Goal: Task Accomplishment & Management: Manage account settings

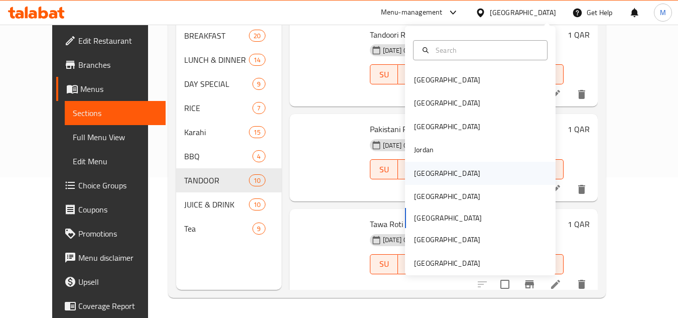
scroll to position [401, 0]
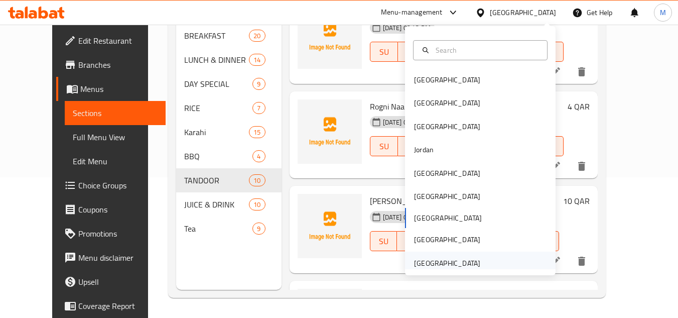
click at [477, 264] on div "[GEOGRAPHIC_DATA]" at bounding box center [447, 262] width 82 height 23
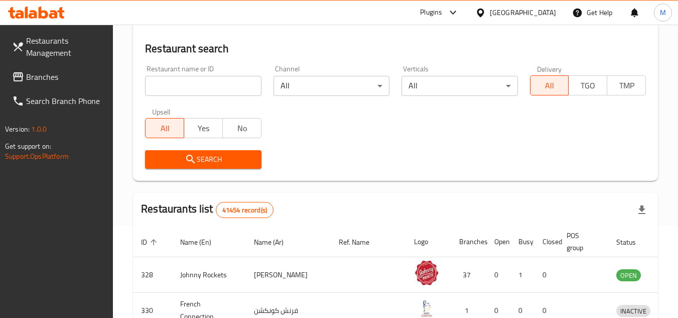
scroll to position [140, 0]
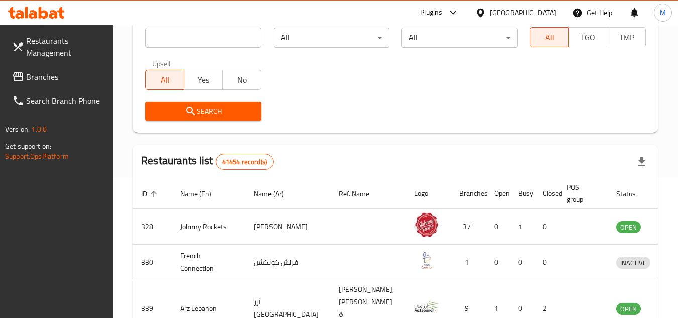
click at [45, 71] on span "Branches" at bounding box center [65, 77] width 79 height 12
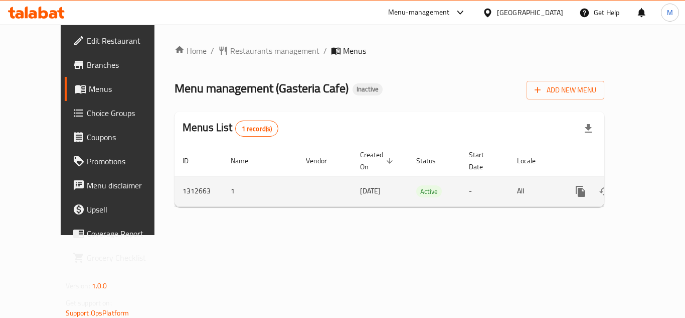
click at [647, 185] on icon "enhanced table" at bounding box center [653, 191] width 12 height 12
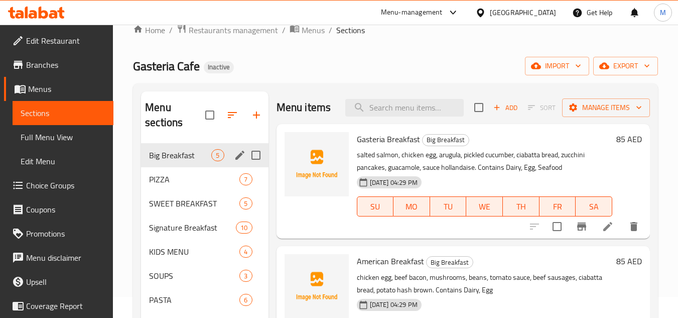
scroll to position [17, 0]
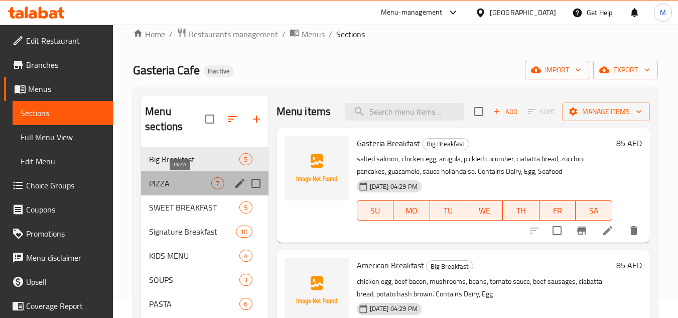
click at [188, 179] on span "PIZZA" at bounding box center [180, 183] width 62 height 12
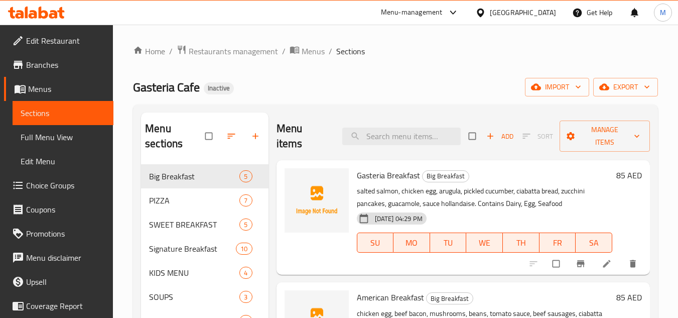
click at [66, 138] on span "Full Menu View" at bounding box center [63, 137] width 85 height 12
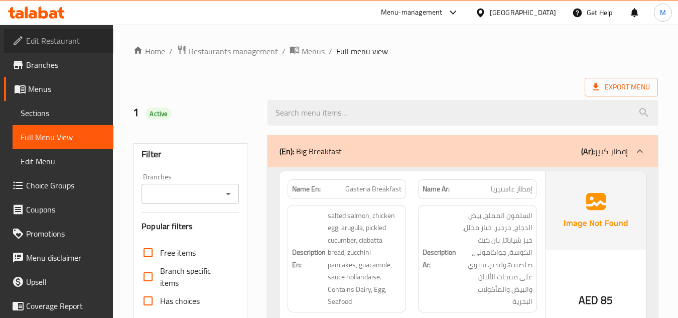
click at [79, 47] on link "Edit Restaurant" at bounding box center [58, 41] width 109 height 24
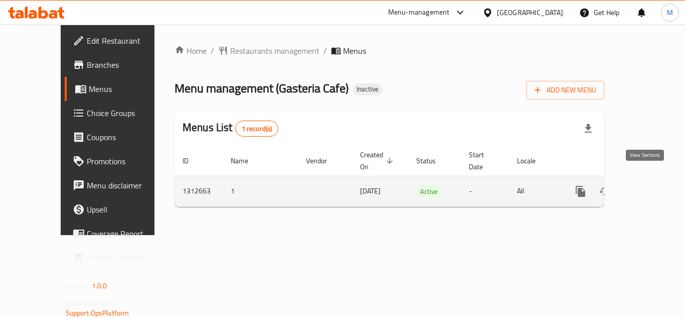
click at [647, 185] on icon "enhanced table" at bounding box center [653, 191] width 12 height 12
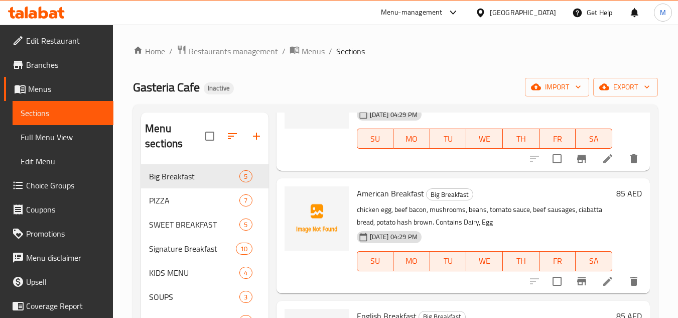
scroll to position [100, 0]
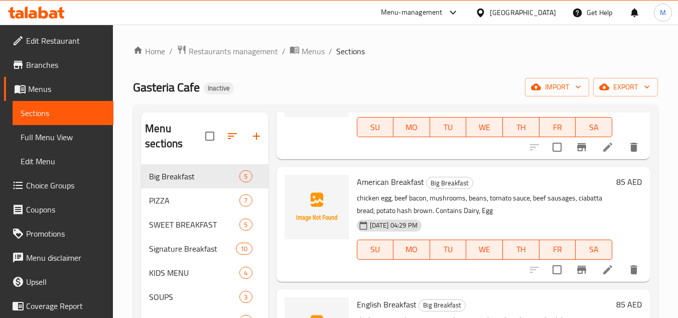
click at [43, 142] on span "Full Menu View" at bounding box center [63, 137] width 85 height 12
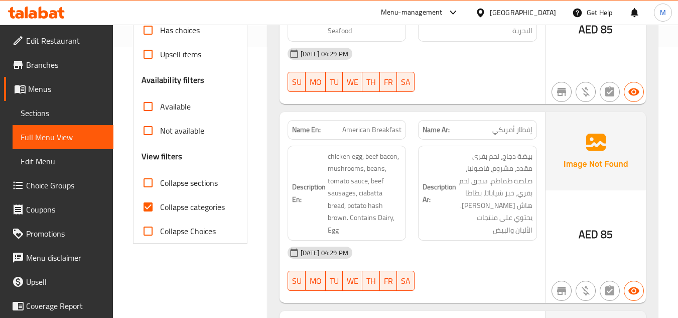
scroll to position [301, 0]
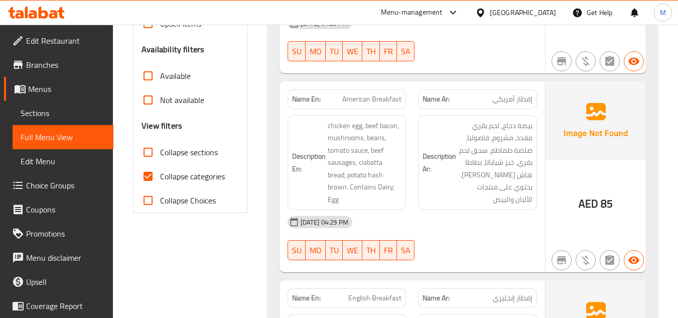
click at [152, 178] on input "Collapse categories" at bounding box center [148, 176] width 24 height 24
checkbox input "false"
click at [152, 154] on input "Collapse sections" at bounding box center [148, 152] width 24 height 24
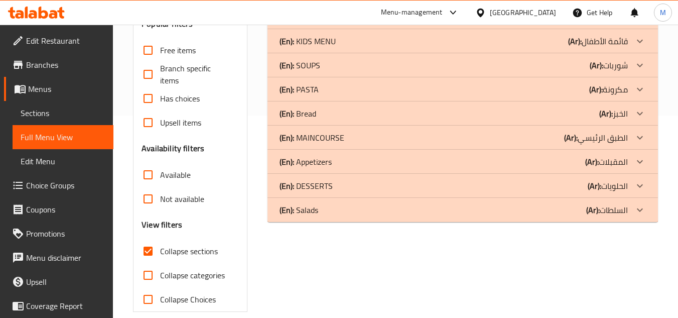
scroll to position [216, 0]
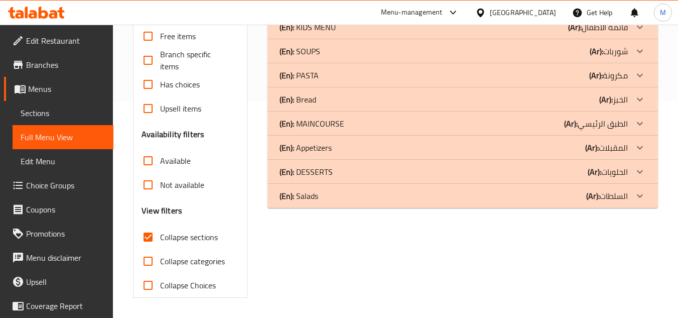
drag, startPoint x: 150, startPoint y: 235, endPoint x: 270, endPoint y: 129, distance: 159.2
click at [150, 235] on input "Collapse sections" at bounding box center [148, 237] width 24 height 24
checkbox input "false"
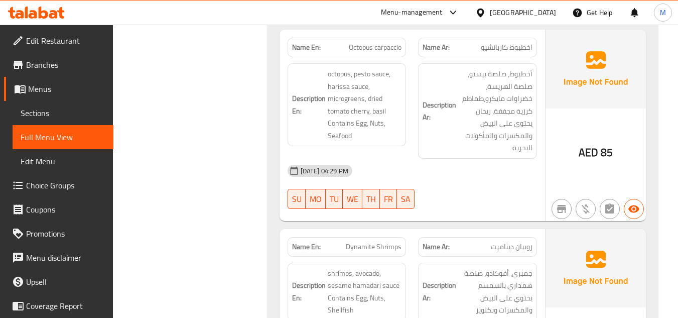
scroll to position [16134, 0]
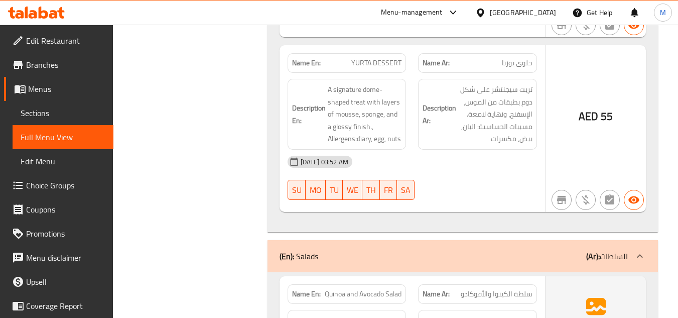
copy span "Yoga Bowl"
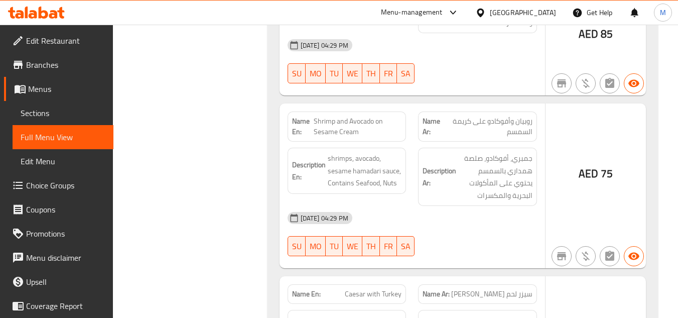
scroll to position [10682, 0]
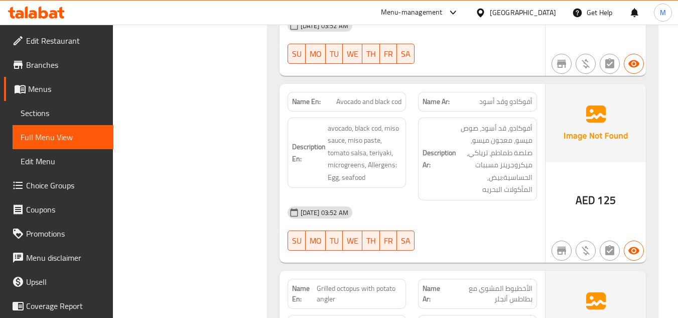
scroll to position [16889, 0]
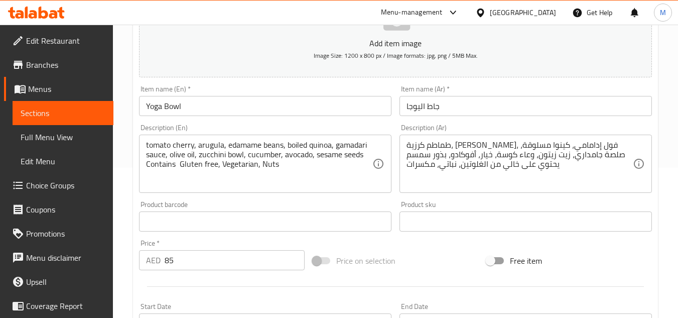
scroll to position [150, 0]
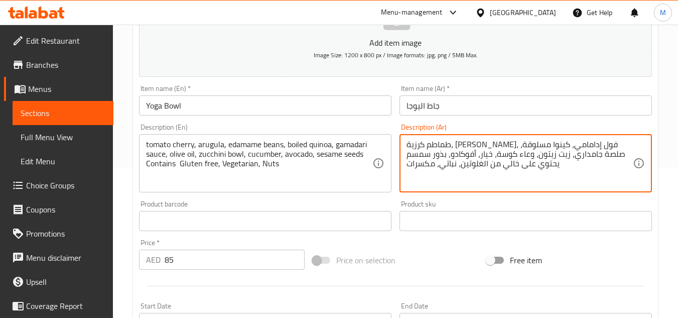
click at [585, 154] on textarea "طماطم كرزية، [PERSON_NAME]، فول إدامامي، كينوا مسلوقة، صلصة جامداري، زيت زيتون،…" at bounding box center [519, 163] width 226 height 48
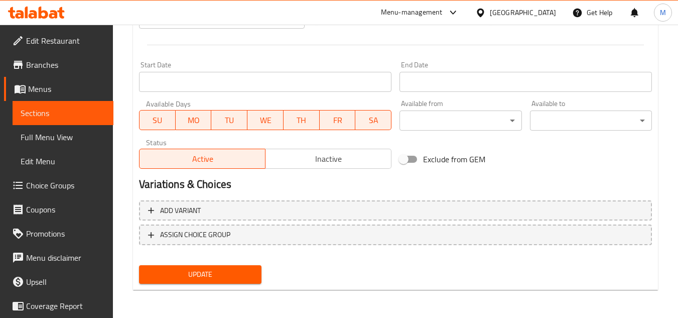
type textarea "طماطم كرزية، [PERSON_NAME]، فول إدامامي، كينوا مسلوقة، صلصة جامداري، زيت زيتون،…"
click at [242, 272] on span "Update" at bounding box center [200, 274] width 106 height 13
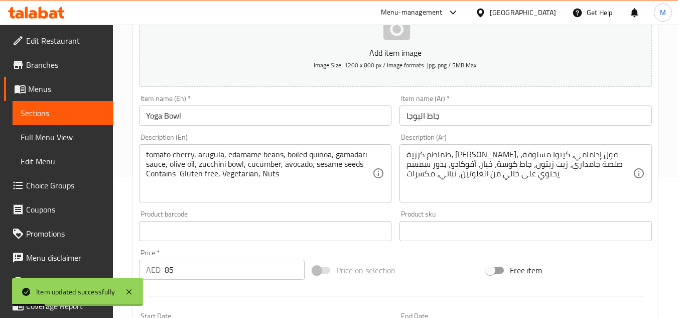
scroll to position [0, 0]
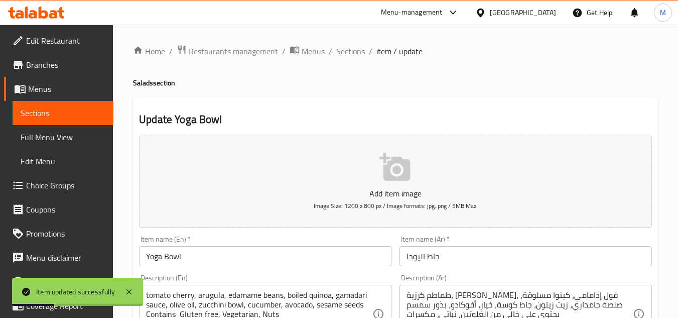
click at [353, 52] on span "Sections" at bounding box center [350, 51] width 29 height 12
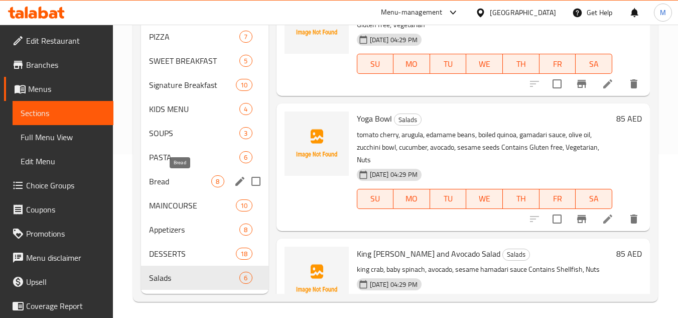
scroll to position [168, 0]
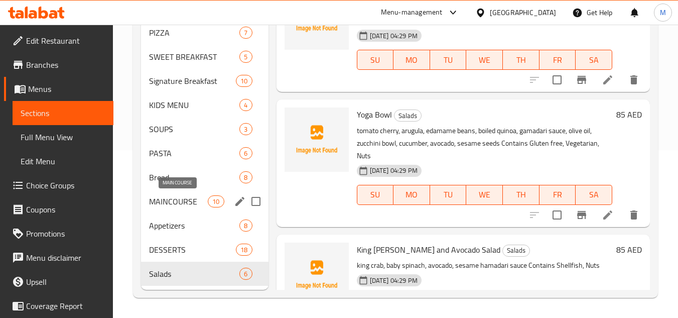
click at [194, 200] on span "MAINCOURSE" at bounding box center [178, 201] width 59 height 12
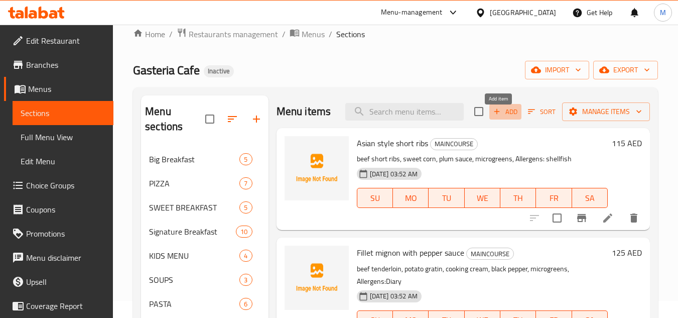
click at [499, 116] on span "Add" at bounding box center [505, 112] width 27 height 12
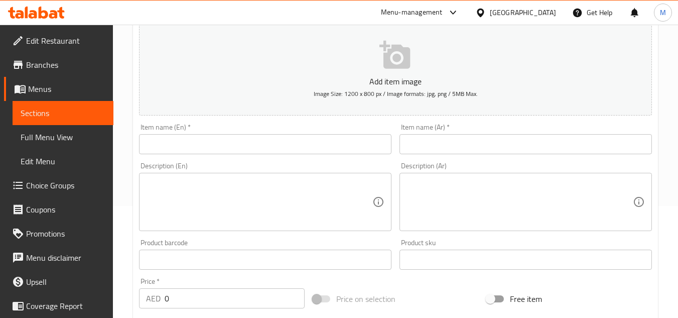
scroll to position [117, 0]
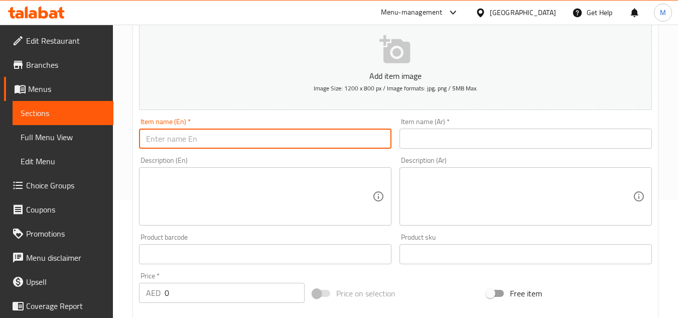
click at [165, 136] on input "text" at bounding box center [265, 138] width 252 height 20
paste input "Chicken teriyaki with baked potato"
type input "Chicken teriyaki with baked potato"
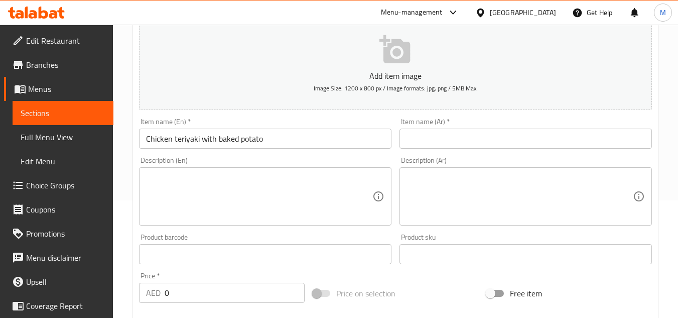
click at [433, 145] on input "text" at bounding box center [525, 138] width 252 height 20
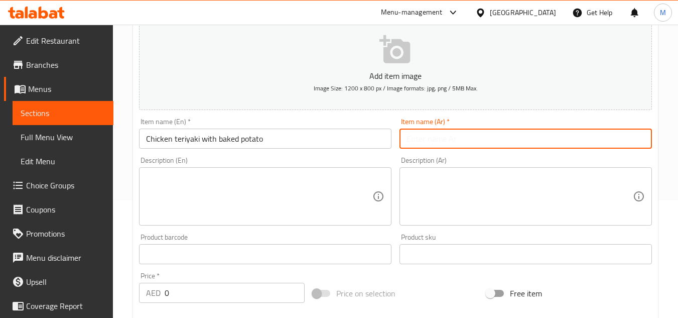
paste input "دجاج ترياكي مع بطاطس مخبوزة"
type input "دجاج ترياكي مع بطاطس مخبوزة"
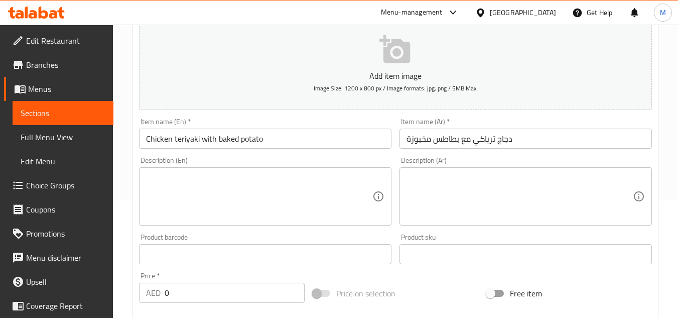
click at [209, 190] on textarea at bounding box center [259, 197] width 226 height 48
paste textarea "chicken things, sauce teriyaki, baked potato, microgreens"
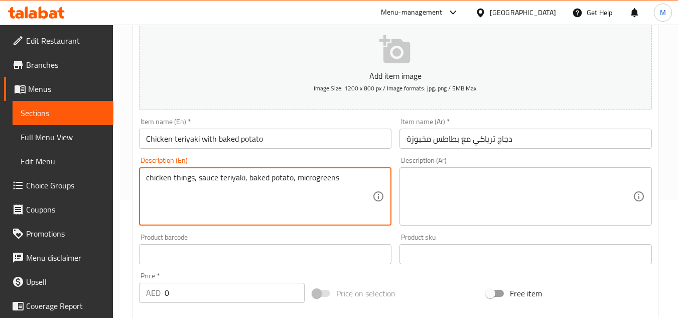
type textarea "chicken things, sauce teriyaki, baked potato, microgreens"
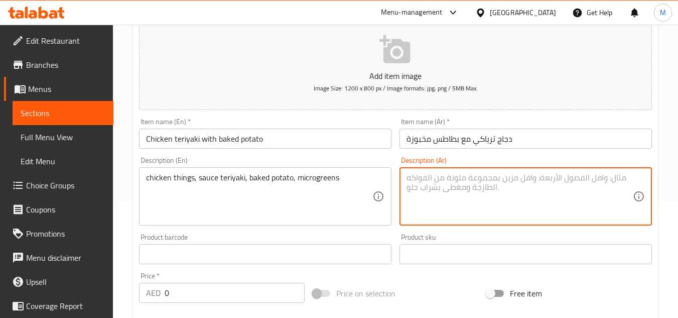
click at [563, 192] on textarea at bounding box center [519, 197] width 226 height 48
paste textarea "أفخاذ دجاج، صلصة ترياكي، بطاطس مخبوزة، خضراوات صغيرة"
click at [594, 179] on textarea "أفخاذ دجاج، صلصة ترياكي، بطاطس مخبوزة، خضراوات صغيرة" at bounding box center [519, 197] width 226 height 48
type textarea "ثينجز دجاج، صلصة ترياكي، بطاطس مخبوزة، خضراوات صغيرة"
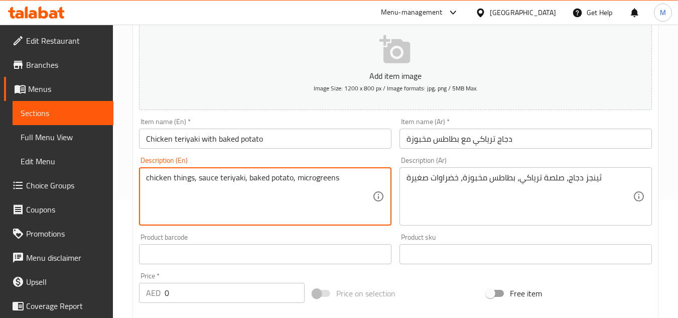
drag, startPoint x: 297, startPoint y: 180, endPoint x: 324, endPoint y: 180, distance: 26.6
click at [324, 180] on textarea "chicken things, sauce teriyaki, baked potato, microgreens" at bounding box center [259, 197] width 226 height 48
click at [356, 176] on textarea "chicken things, sauce teriyaki, baked potato, microgreens" at bounding box center [259, 197] width 226 height 48
type textarea "chicken things, sauce teriyaki, baked potato, microgreens. Contains Nuts"
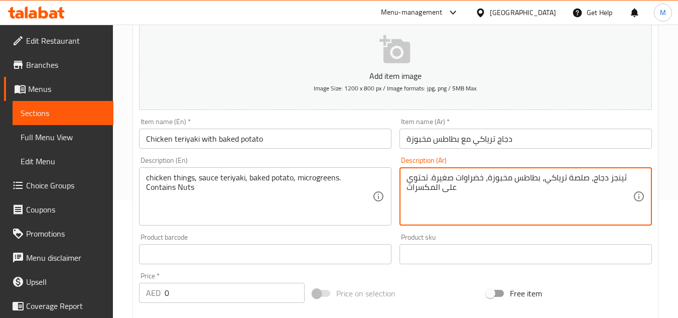
type textarea "ثينجز دجاج، صلصة ترياكي، بطاطس مخبوزة، خضراوات صغيرة. تحتوي على المكسرات"
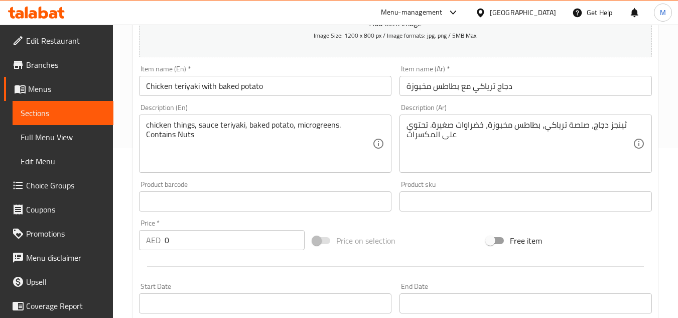
scroll to position [218, 0]
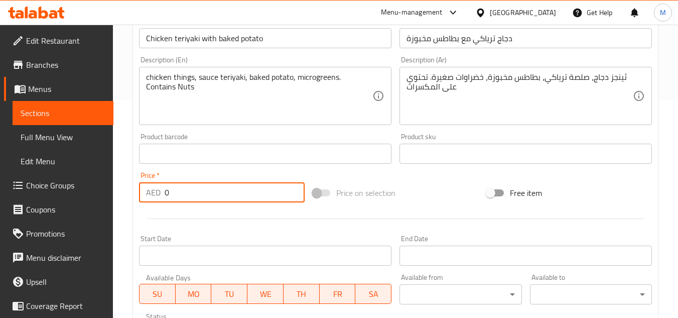
drag, startPoint x: 167, startPoint y: 193, endPoint x: 127, endPoint y: 196, distance: 40.2
click at [127, 196] on div "Home / Restaurants management / Menus / Sections / item / create MAINCOURSE sec…" at bounding box center [395, 149] width 565 height 684
type input "95"
click at [126, 200] on div "Home / Restaurants management / Menus / Sections / item / create MAINCOURSE sec…" at bounding box center [395, 149] width 565 height 684
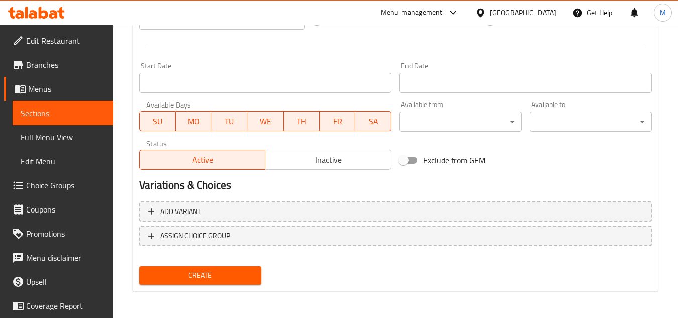
scroll to position [391, 0]
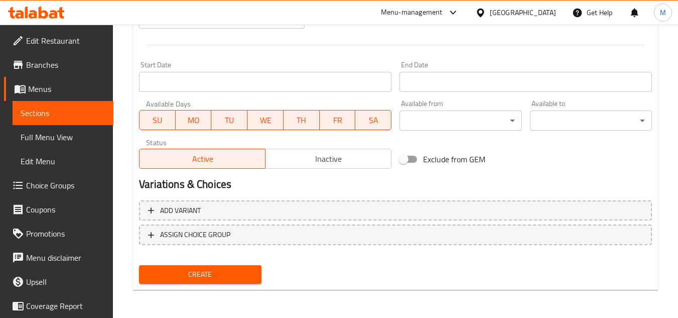
click at [222, 274] on span "Create" at bounding box center [200, 274] width 106 height 13
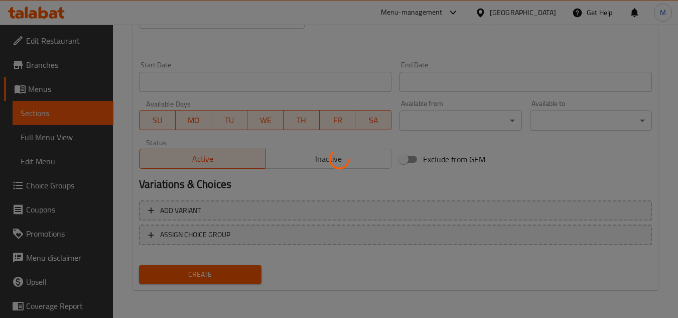
type input "0"
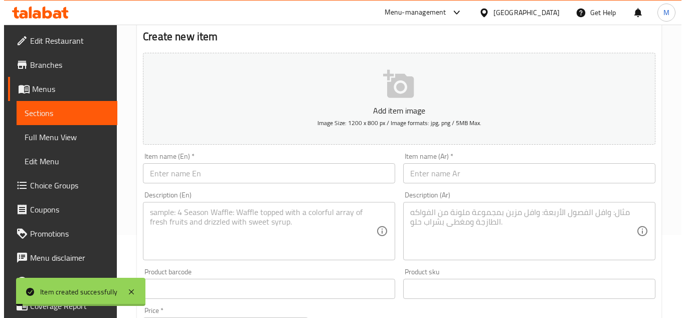
scroll to position [0, 0]
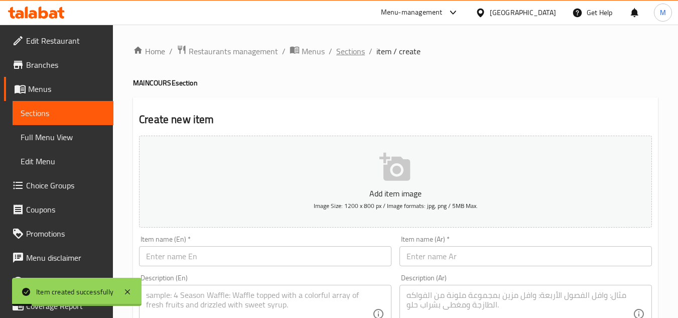
click at [338, 56] on span "Sections" at bounding box center [350, 51] width 29 height 12
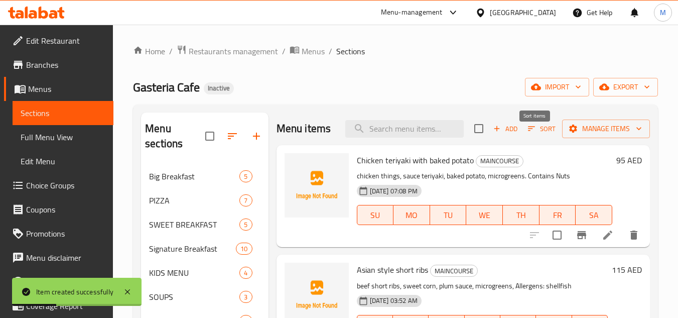
click at [536, 134] on span "Sort" at bounding box center [542, 129] width 28 height 12
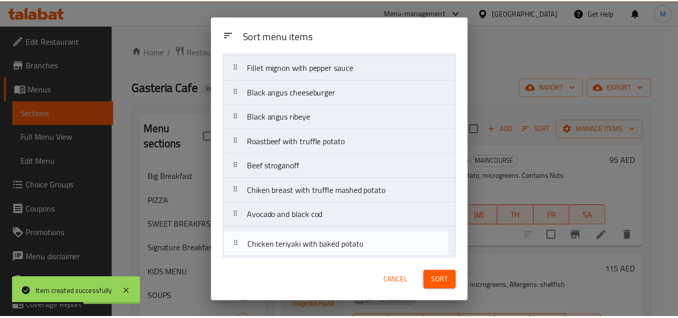
scroll to position [97, 0]
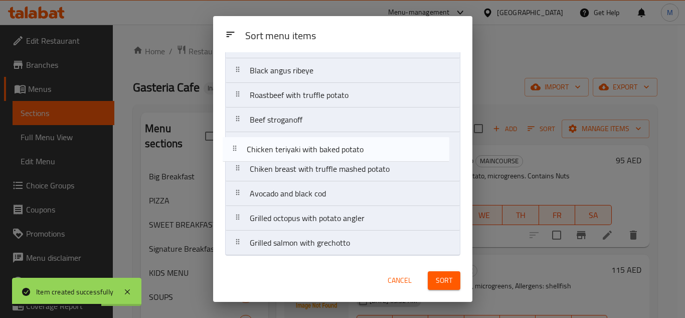
drag, startPoint x: 293, startPoint y: 99, endPoint x: 290, endPoint y: 158, distance: 59.8
click at [290, 158] on nav "Chicken teriyaki with baked potato Asian style short ribs Fillet mignon with pe…" at bounding box center [342, 119] width 235 height 271
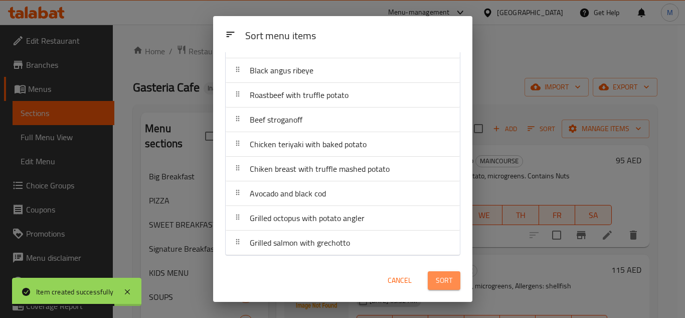
click at [443, 284] on span "Sort" at bounding box center [444, 280] width 17 height 13
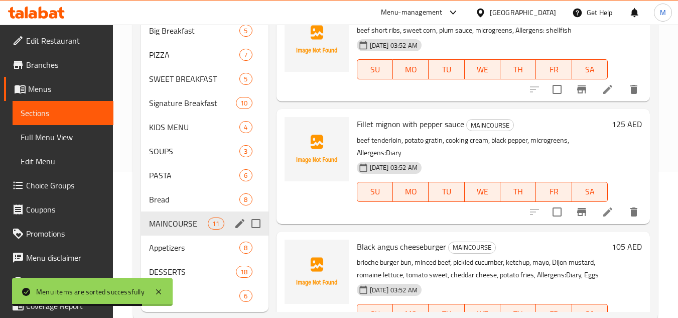
scroll to position [168, 0]
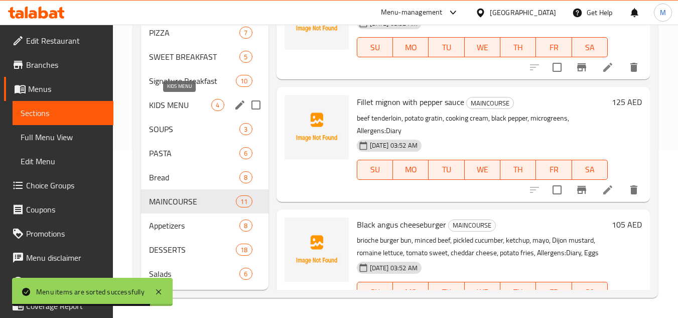
click at [200, 100] on span "KIDS MENU" at bounding box center [180, 105] width 62 height 12
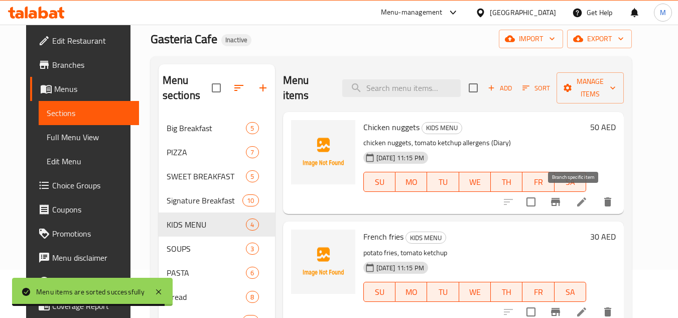
scroll to position [17, 0]
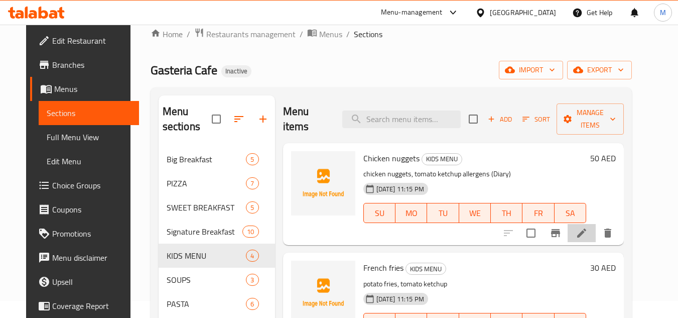
click at [594, 239] on li at bounding box center [581, 233] width 28 height 18
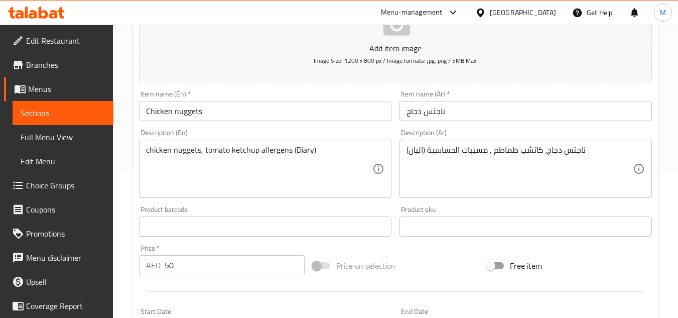
scroll to position [150, 0]
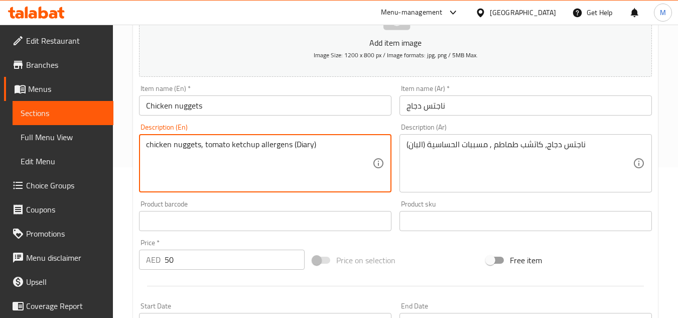
click at [303, 146] on textarea "chicken nuggets, tomato ketchup allergens (Diary)" at bounding box center [259, 163] width 226 height 48
paste textarea ",Egg"
type textarea "chicken nuggets, tomato ketchup allergens (Diary ,Egg)"
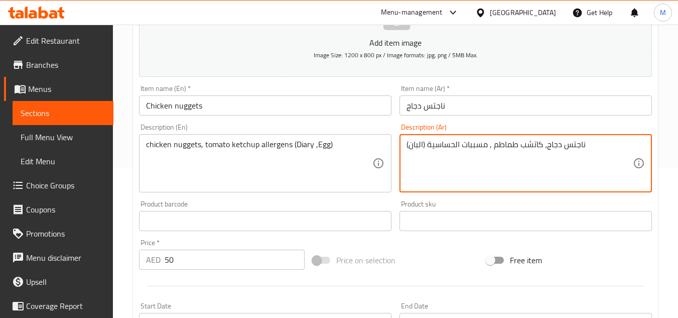
click at [417, 145] on textarea "ناجتس دجاج، كاتشب طماطم , مسببات الحساسية (البان)" at bounding box center [519, 163] width 226 height 48
paste textarea "و بيض"
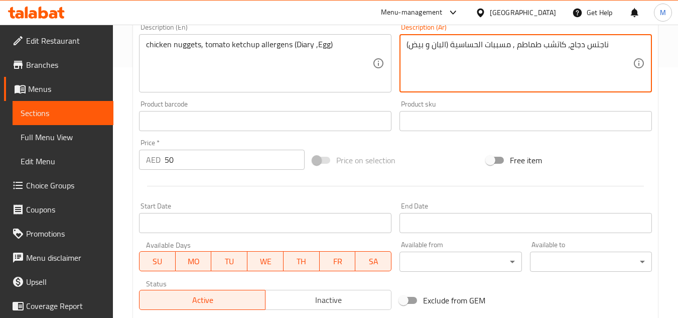
scroll to position [391, 0]
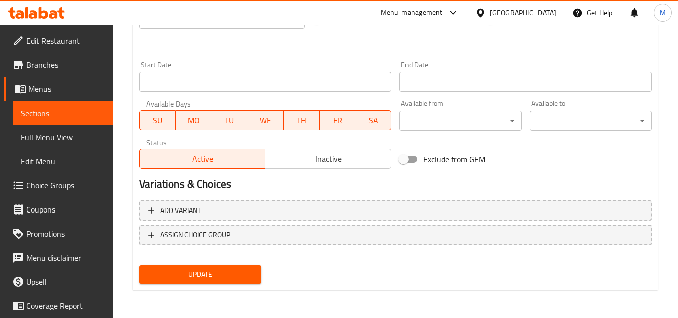
type textarea "ناجتس دجاج، كاتشب طماطم , مسببات الحساسية (البان و بيض)"
click at [231, 269] on span "Update" at bounding box center [200, 274] width 106 height 13
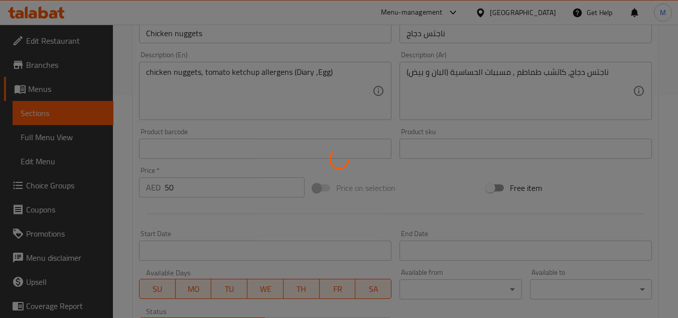
scroll to position [0, 0]
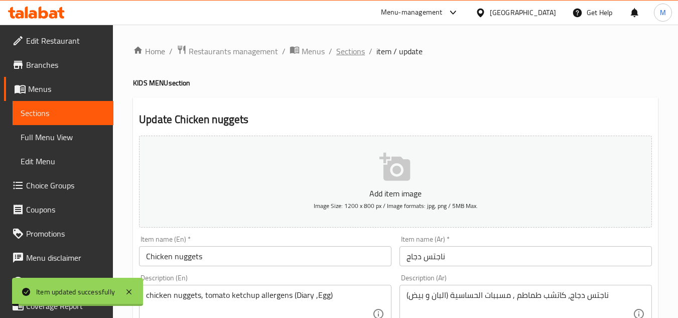
click at [358, 49] on span "Sections" at bounding box center [350, 51] width 29 height 12
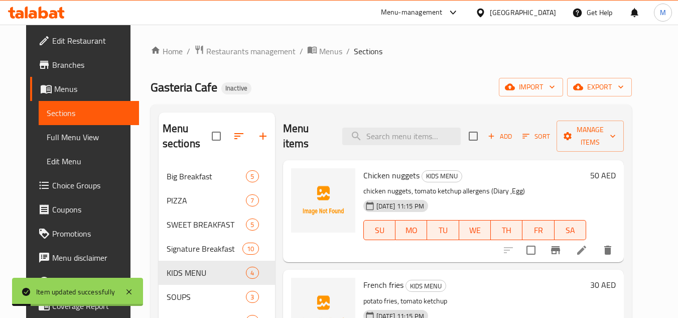
click at [377, 176] on span "Chicken nuggets" at bounding box center [391, 175] width 56 height 15
copy h6 "Chicken nuggets"
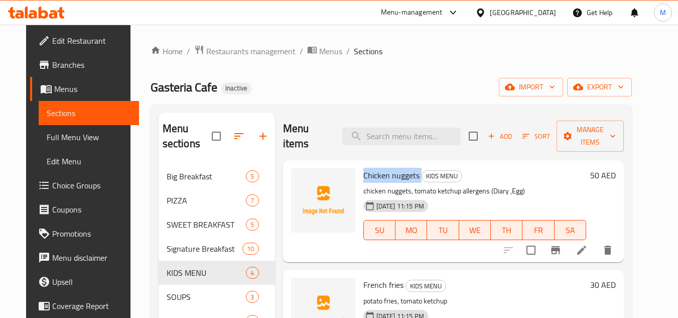
click at [499, 134] on span "Add" at bounding box center [499, 136] width 27 height 12
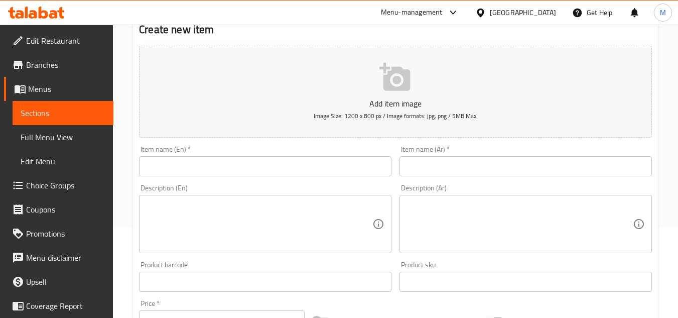
scroll to position [100, 0]
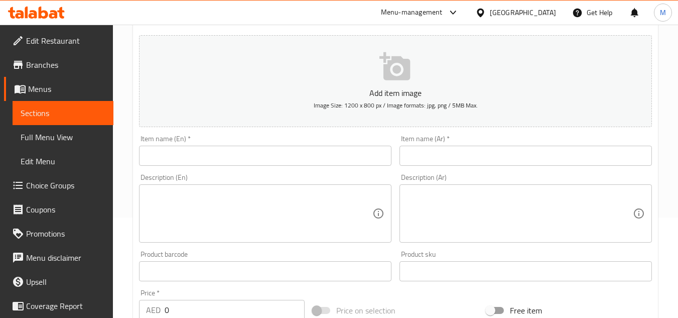
click at [220, 163] on input "text" at bounding box center [265, 155] width 252 height 20
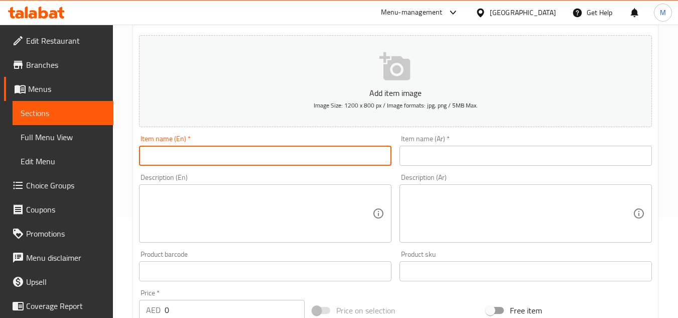
paste input "Turkey cutlets"
type input "Turkey cutlets"
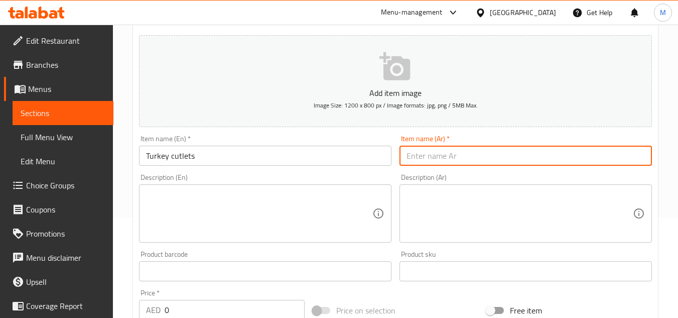
click at [496, 152] on input "text" at bounding box center [525, 155] width 252 height 20
type input "a"
type input "ِ"
type input "شرحات تيركي"
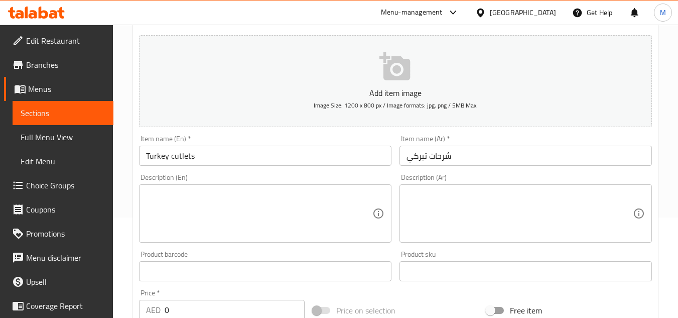
click at [243, 213] on textarea at bounding box center [259, 214] width 226 height 48
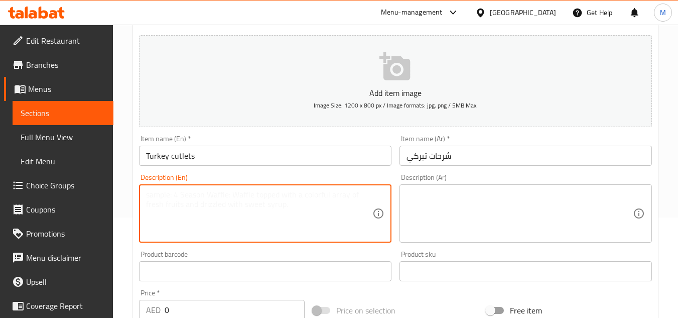
paste textarea "turkey breast, chicken things, butter, onion, panko, mashed potato, milk"
type textarea "turkey breast, chicken things, butter, onion, panko, mashed potato, milk"
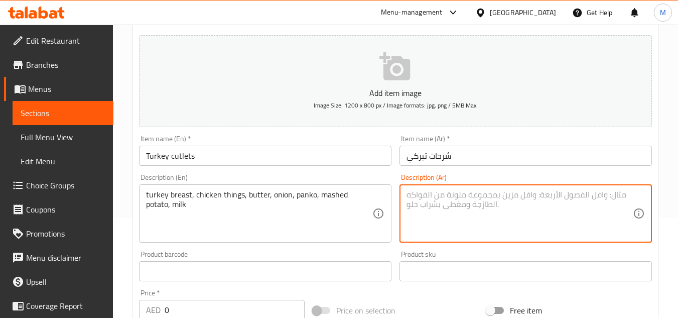
click at [537, 210] on textarea at bounding box center [519, 214] width 226 height 48
paste textarea "صدر ديك رومي، قطع دجاج، زبدة، بصل، بانكو، بطاطس مهروسة، حليب"
click at [566, 196] on textarea "صدر ديك رومي، قطع دجاج، زبدة، بصل، بانكو، بطاطس مهروسة، حليب" at bounding box center [519, 214] width 226 height 48
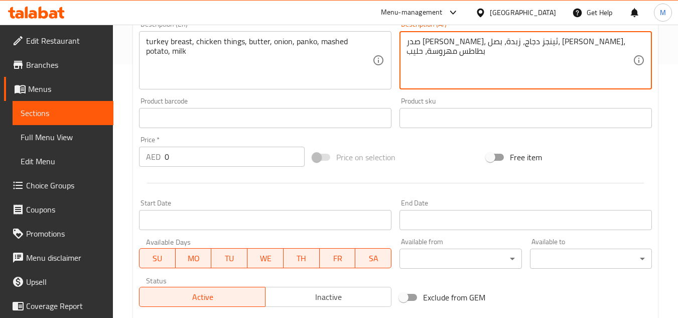
scroll to position [241, 0]
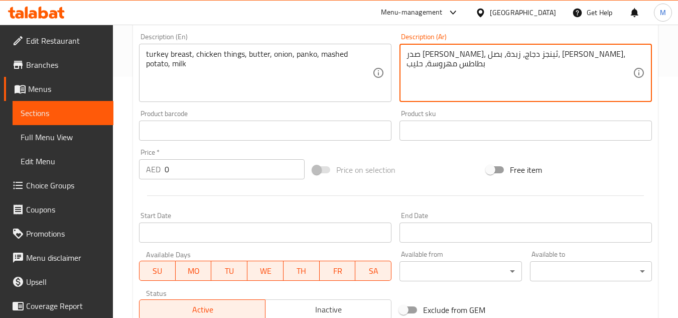
type textarea "صدر ديك رومي، ثينجز دجاج، زبدة، بصل، بانكو، بطاطس مهروسة، حليب"
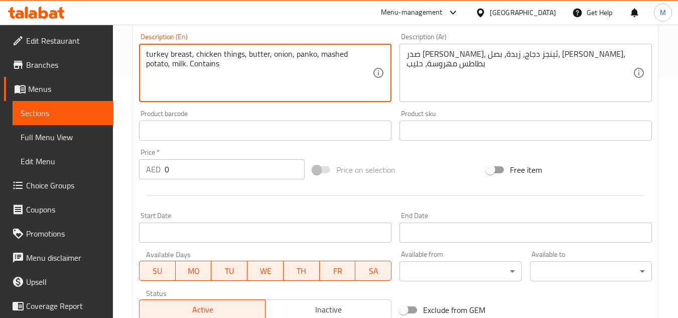
paste textarea "Diary"
type textarea "turkey breast, chicken things, butter, onion, panko, mashed potato, milk. Conta…"
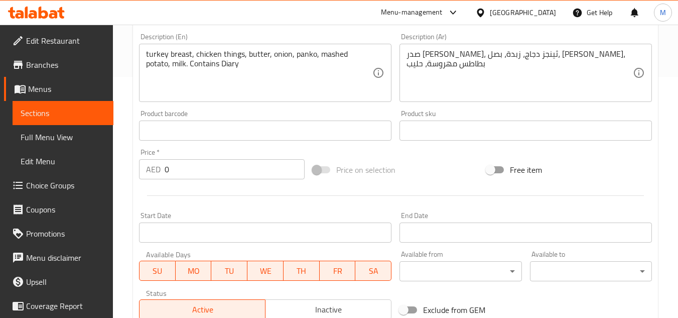
click at [636, 54] on div "صدر ديك رومي، ثينجز دجاج، زبدة، بصل، بانكو، بطاطس مهروسة، حليب Description (Ar)" at bounding box center [525, 73] width 252 height 58
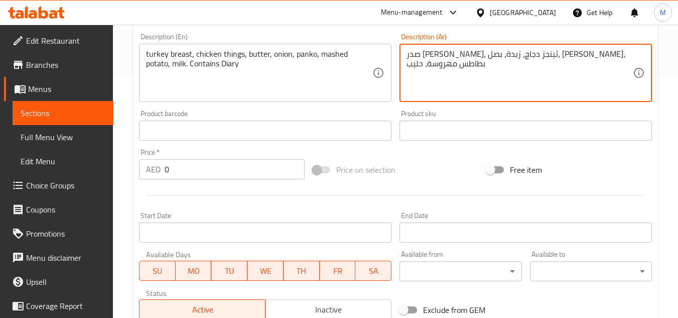
click at [631, 55] on textarea "صدر ديك رومي، ثينجز دجاج، زبدة، بصل، بانكو، بطاطس مهروسة، حليب" at bounding box center [519, 73] width 226 height 48
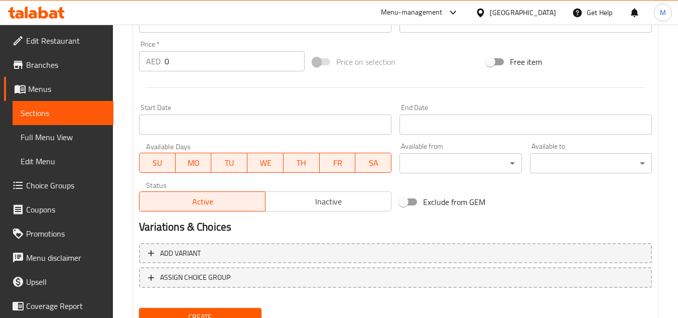
scroll to position [291, 0]
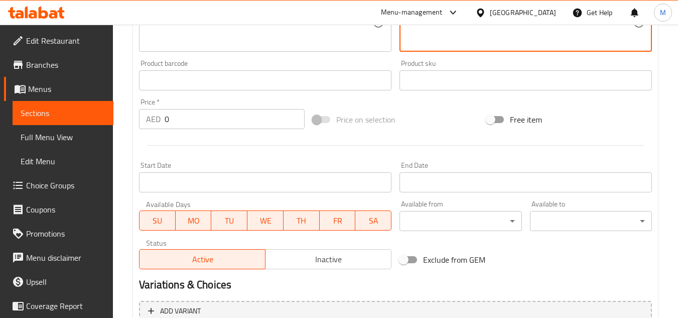
type textarea "صدر ديك رومي، ثينجز دجاج، زبدة، بصل، بانكو، بطاطس مهروسة، حليب. تحتوي على منتجا…"
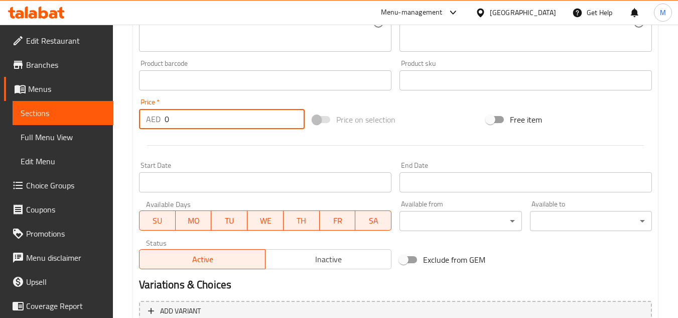
drag, startPoint x: 173, startPoint y: 125, endPoint x: 140, endPoint y: 132, distance: 33.4
click at [140, 132] on div "Price   * AED 0 Price *" at bounding box center [222, 113] width 174 height 39
type input "65"
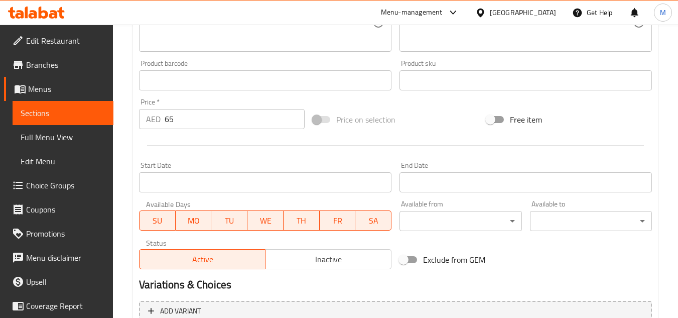
click at [140, 132] on div "Price   * AED 65 Price *" at bounding box center [222, 113] width 174 height 39
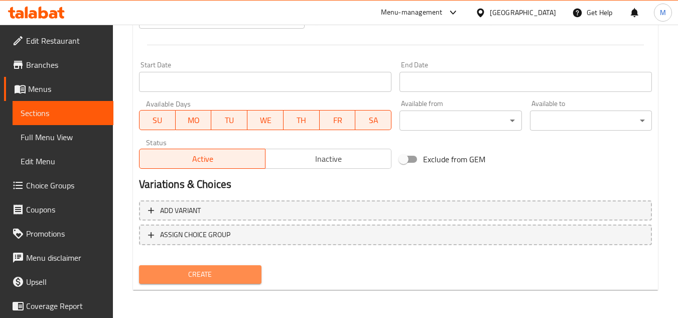
click at [181, 280] on span "Create" at bounding box center [200, 274] width 106 height 13
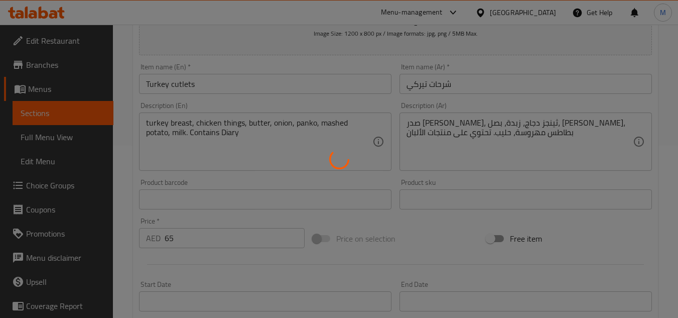
type input "0"
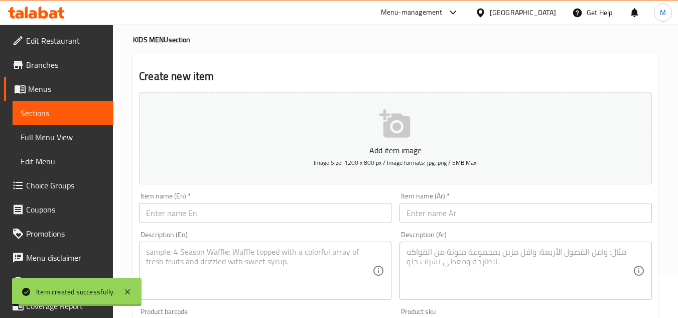
scroll to position [0, 0]
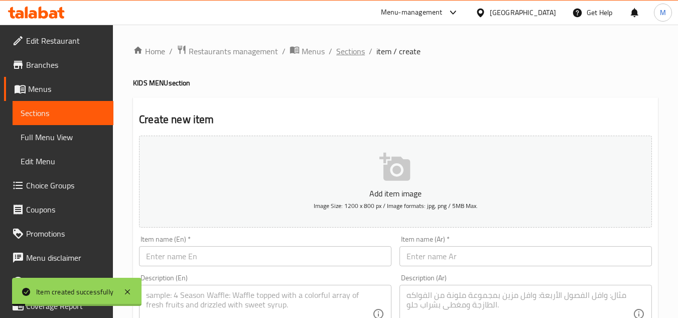
click at [350, 48] on span "Sections" at bounding box center [350, 51] width 29 height 12
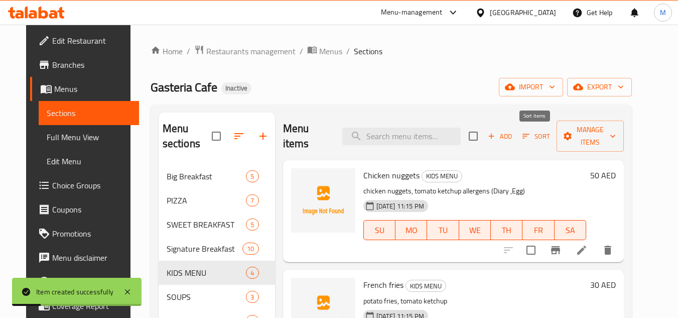
click at [534, 131] on span "Sort" at bounding box center [536, 136] width 28 height 12
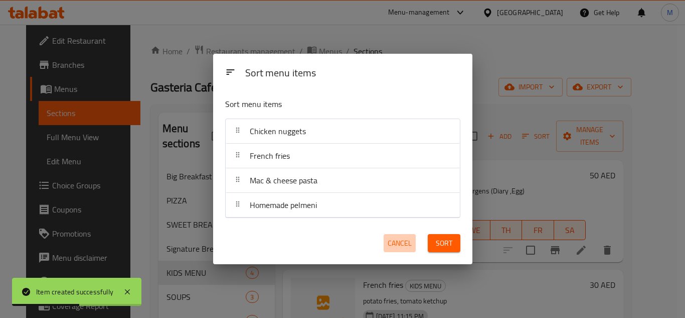
click at [400, 245] on span "Cancel" at bounding box center [400, 243] width 24 height 13
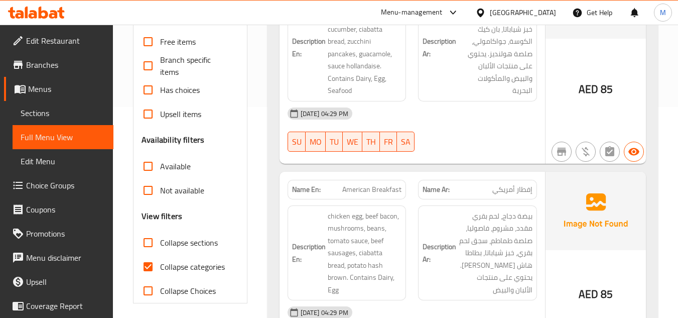
scroll to position [251, 0]
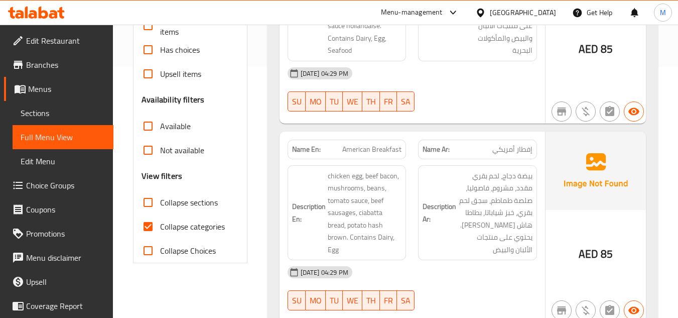
click at [148, 201] on input "Collapse sections" at bounding box center [148, 202] width 24 height 24
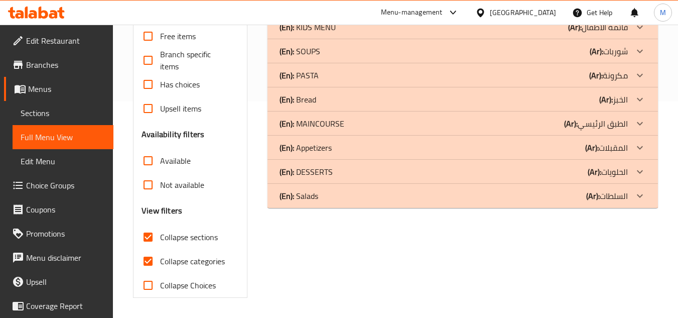
scroll to position [216, 0]
click at [149, 229] on input "Collapse sections" at bounding box center [148, 237] width 24 height 24
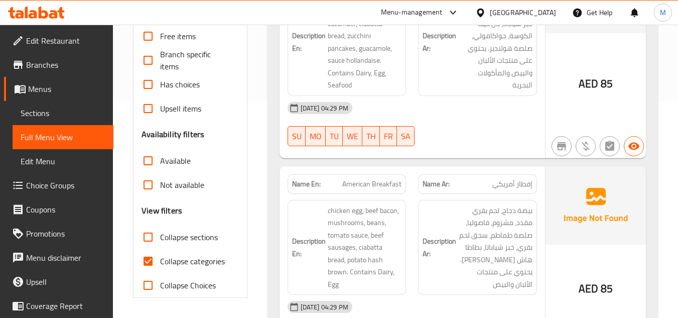
click at [149, 225] on input "Collapse sections" at bounding box center [148, 237] width 24 height 24
checkbox input "true"
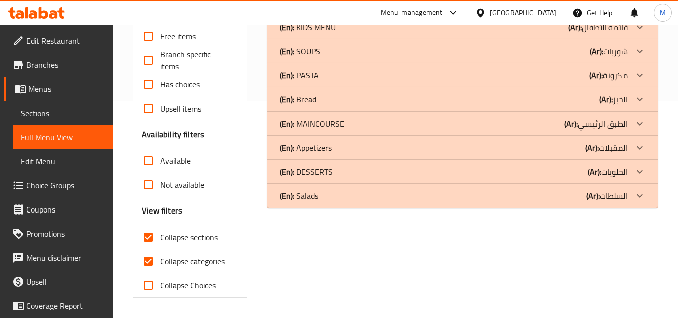
click at [149, 268] on input "Collapse categories" at bounding box center [148, 261] width 24 height 24
checkbox input "false"
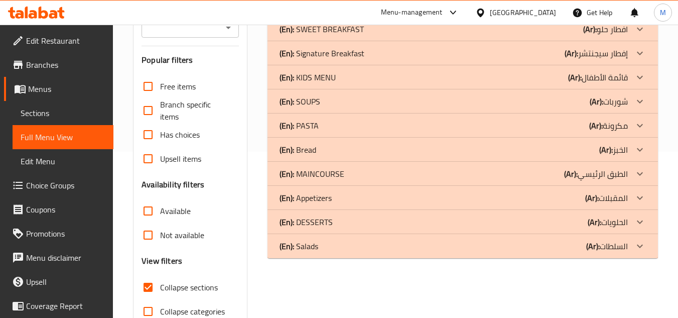
scroll to position [116, 0]
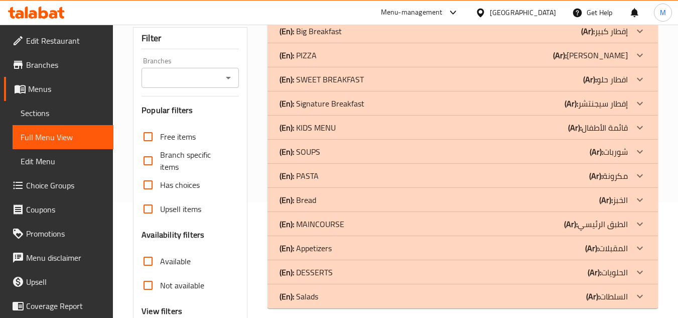
click at [642, 122] on icon at bounding box center [639, 127] width 12 height 12
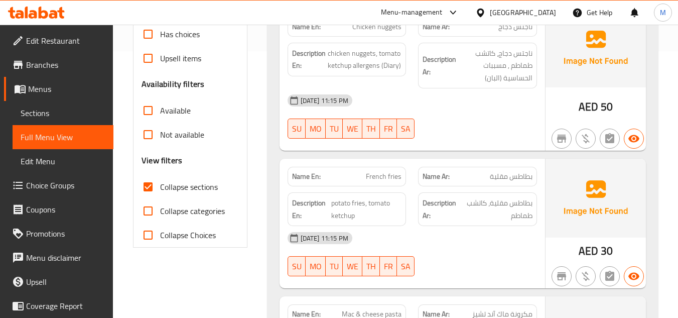
scroll to position [216, 0]
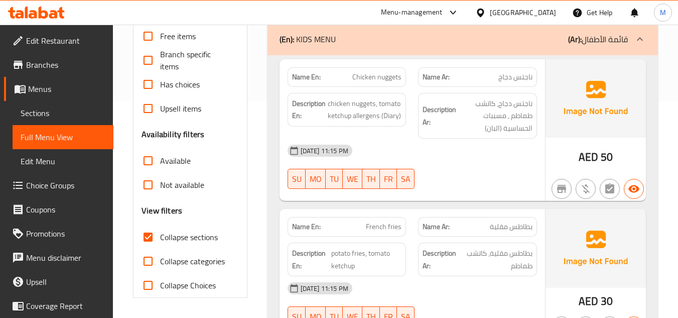
click at [364, 78] on span "Chicken nuggets" at bounding box center [376, 77] width 49 height 11
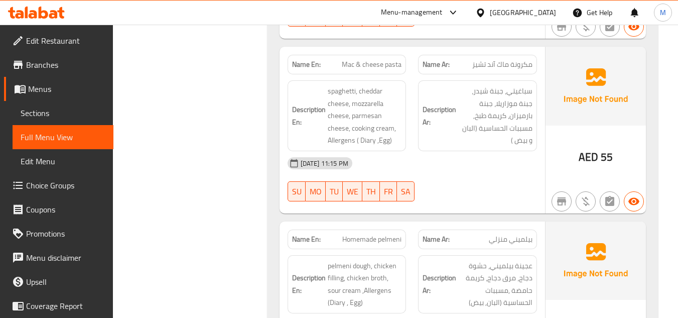
scroll to position [517, 0]
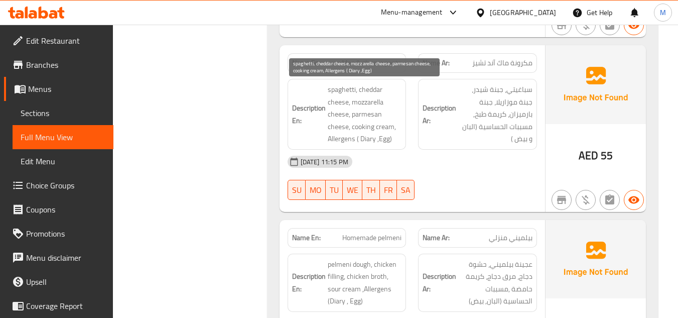
click at [362, 139] on span "spaghetti, cheddar cheese, mozzarella cheese, parmesan cheese, cooking cream, A…" at bounding box center [365, 114] width 74 height 62
drag, startPoint x: 362, startPoint y: 139, endPoint x: 379, endPoint y: 138, distance: 16.6
click at [379, 138] on span "spaghetti, cheddar cheese, mozzarella cheese, parmesan cheese, cooking cream, A…" at bounding box center [365, 114] width 74 height 62
copy span "Diary ,Egg"
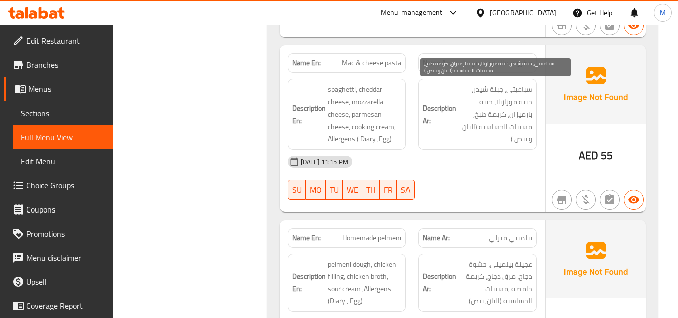
click at [471, 125] on span "سباغيتي، جبنة شيدر، جبنة موزاريلا، جبنة بارميزان، كريمة طبخ, مسببات الحساسية (ا…" at bounding box center [495, 114] width 74 height 62
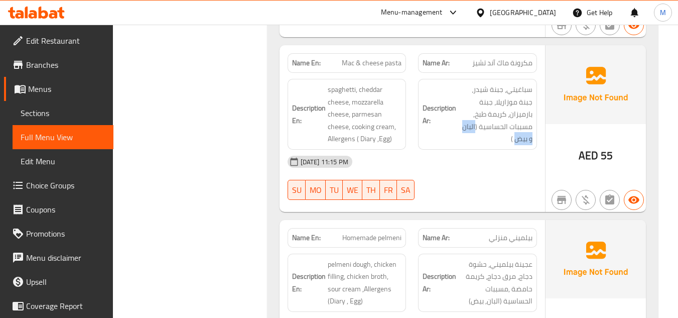
drag, startPoint x: 471, startPoint y: 125, endPoint x: 526, endPoint y: 146, distance: 58.8
click at [526, 146] on div "Description Ar: سباغيتي، جبنة شيدر، جبنة موزاريلا، جبنة بارميزان، كريمة طبخ, مس…" at bounding box center [477, 114] width 119 height 71
copy span "البان و بيض"
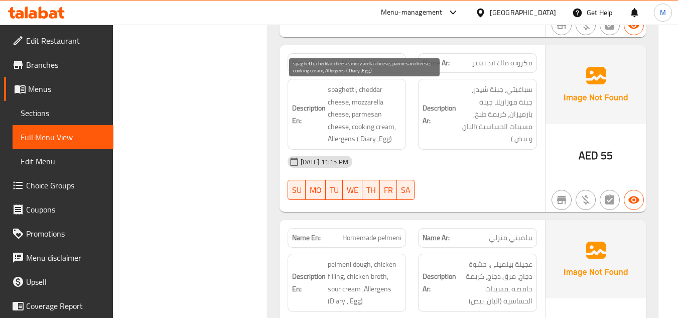
click at [367, 137] on span "spaghetti, cheddar cheese, mozzarella cheese, parmesan cheese, cooking cream, A…" at bounding box center [365, 114] width 74 height 62
copy span "Diary"
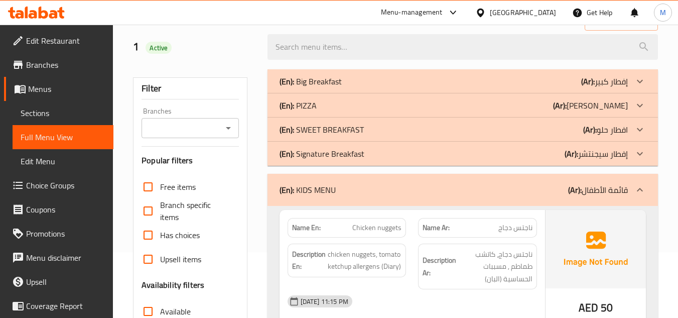
scroll to position [0, 0]
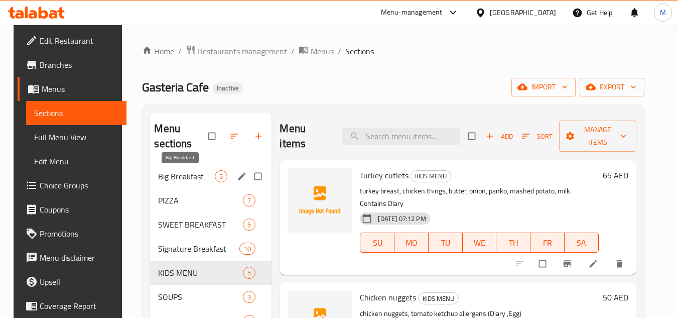
click at [206, 176] on span "Big Breakfast" at bounding box center [186, 176] width 57 height 12
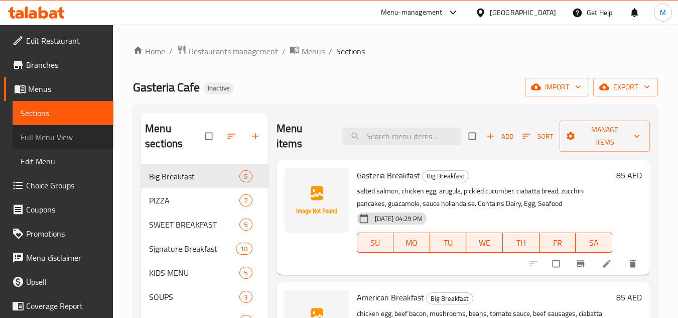
click at [70, 131] on span "Full Menu View" at bounding box center [63, 137] width 85 height 12
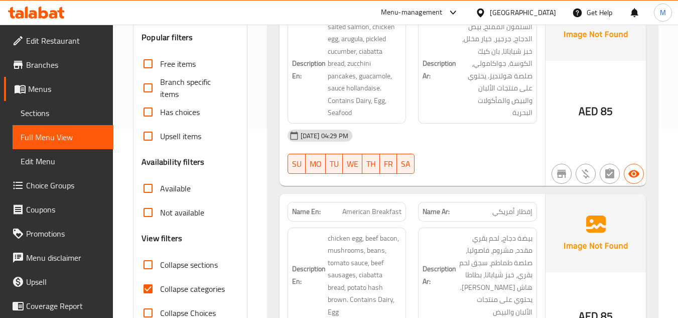
scroll to position [251, 0]
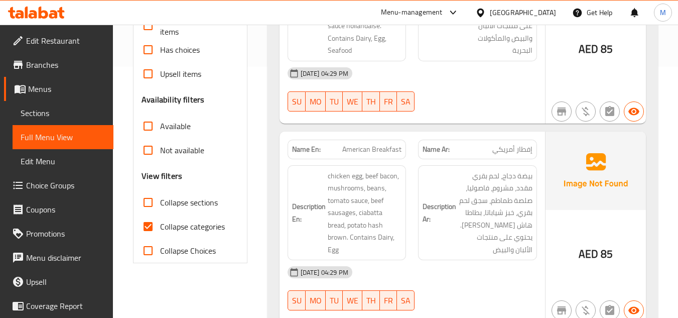
click at [155, 226] on input "Collapse categories" at bounding box center [148, 226] width 24 height 24
checkbox input "false"
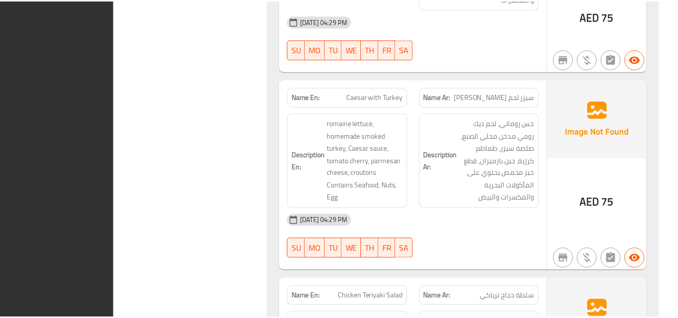
scroll to position [17118, 0]
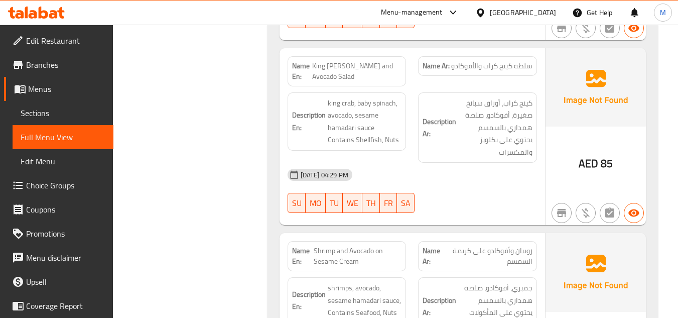
click at [53, 107] on span "Sections" at bounding box center [63, 113] width 85 height 12
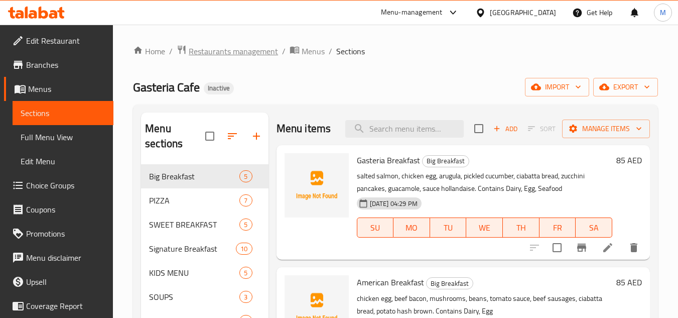
click at [240, 48] on span "Restaurants management" at bounding box center [233, 51] width 89 height 12
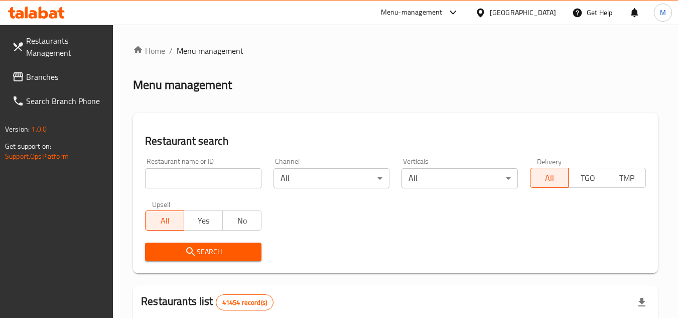
click at [62, 79] on span "Branches" at bounding box center [65, 77] width 79 height 12
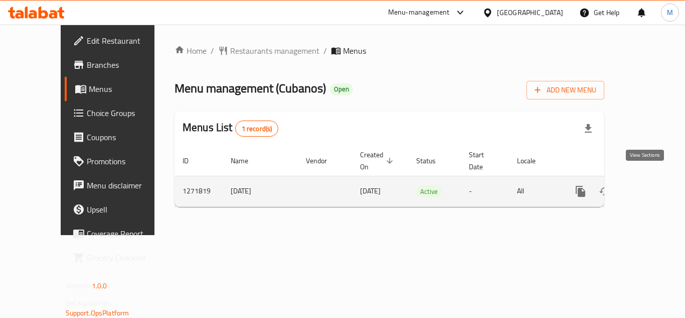
click at [644, 179] on link "enhanced table" at bounding box center [653, 191] width 24 height 24
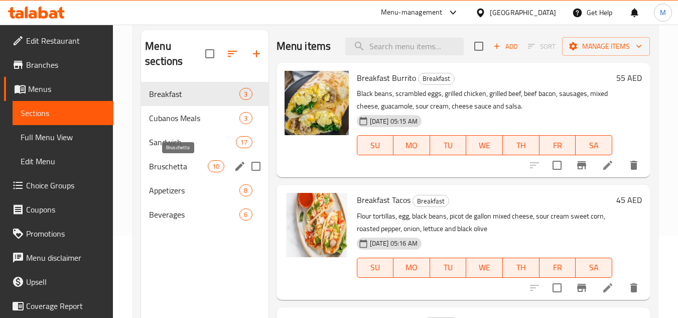
scroll to position [100, 0]
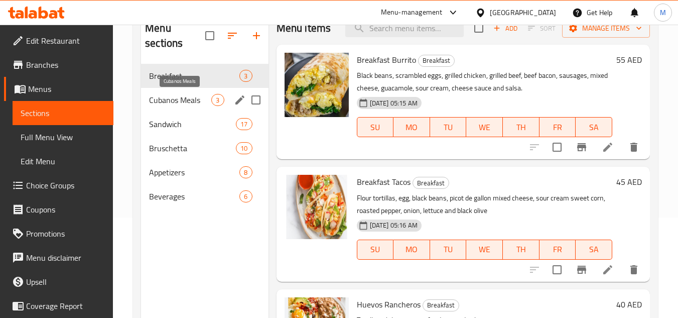
click at [193, 100] on span "Cubanos Meals" at bounding box center [180, 100] width 62 height 12
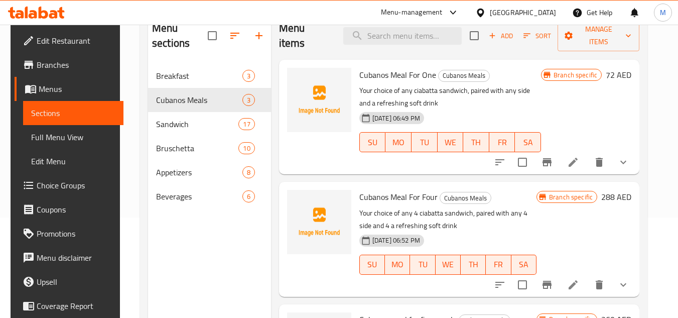
click at [44, 56] on link "Branches" at bounding box center [69, 65] width 109 height 24
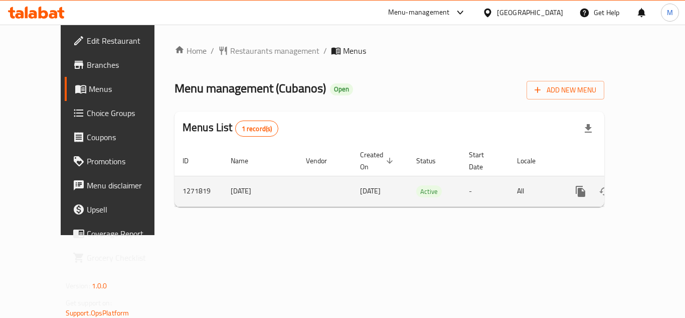
click at [649, 187] on icon "enhanced table" at bounding box center [653, 191] width 9 height 9
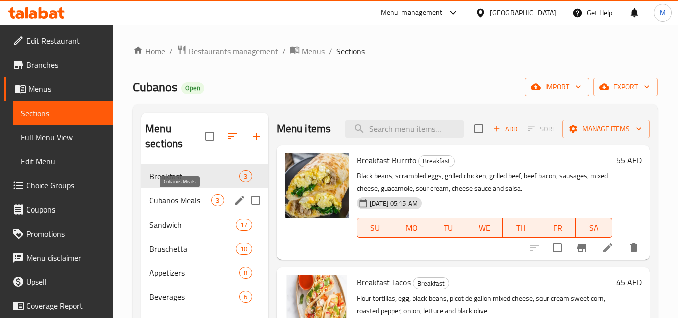
click at [200, 204] on span "Cubanos Meals" at bounding box center [180, 200] width 62 height 12
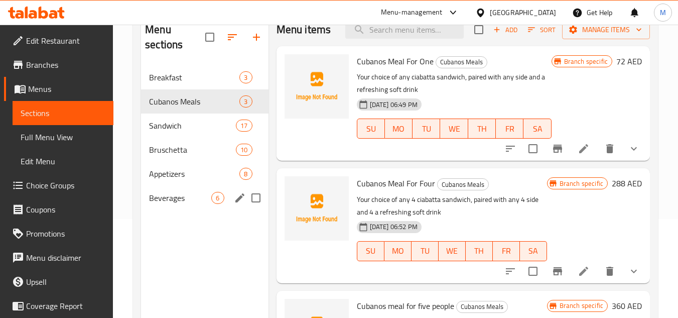
scroll to position [100, 0]
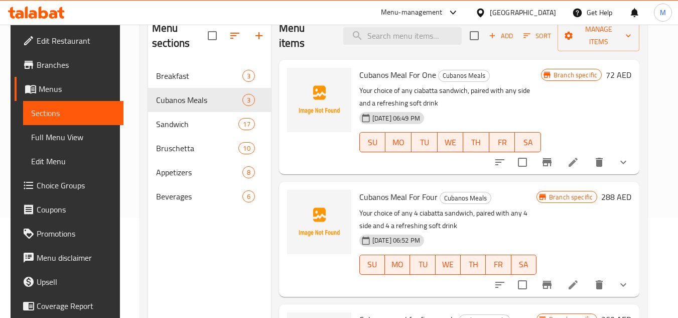
click at [59, 135] on span "Full Menu View" at bounding box center [73, 137] width 85 height 12
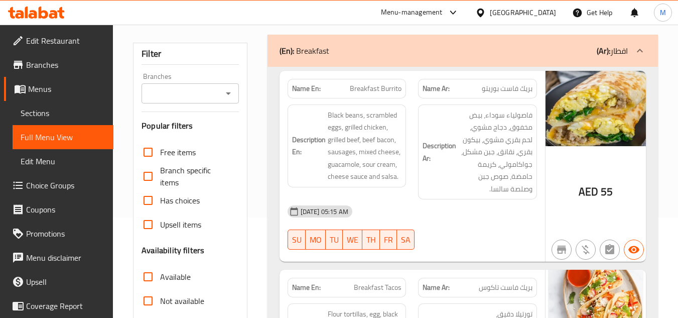
scroll to position [201, 0]
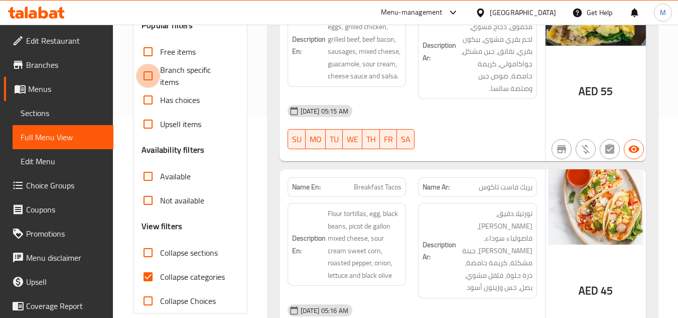
click at [147, 76] on input "Branch specific items" at bounding box center [148, 76] width 24 height 24
checkbox input "true"
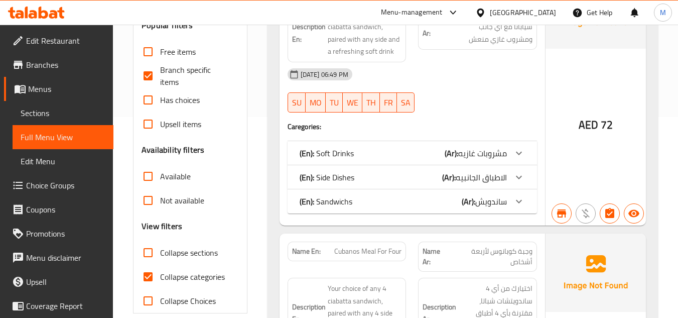
click at [146, 257] on input "Collapse sections" at bounding box center [148, 252] width 24 height 24
checkbox input "true"
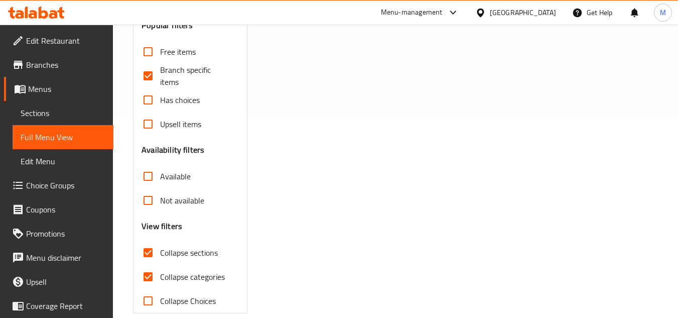
click at [149, 276] on input "Collapse categories" at bounding box center [148, 276] width 24 height 24
checkbox input "false"
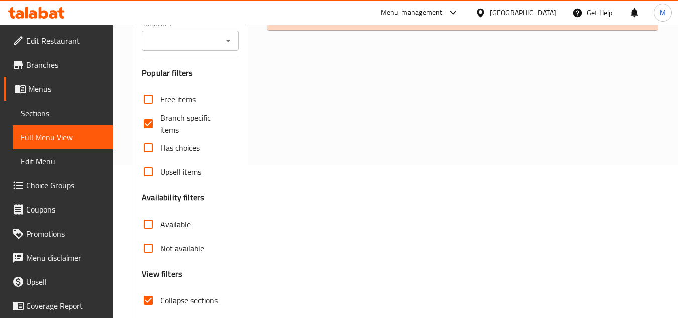
scroll to position [150, 0]
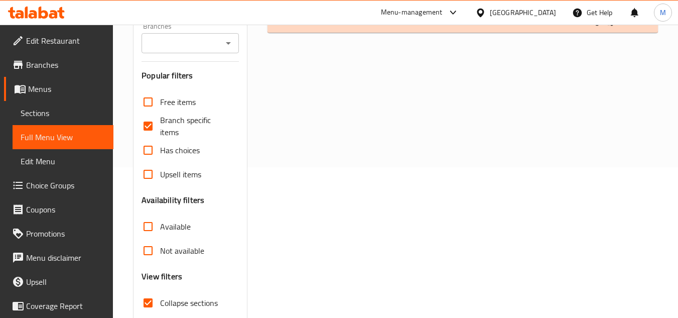
click at [146, 306] on input "Collapse sections" at bounding box center [148, 302] width 24 height 24
checkbox input "false"
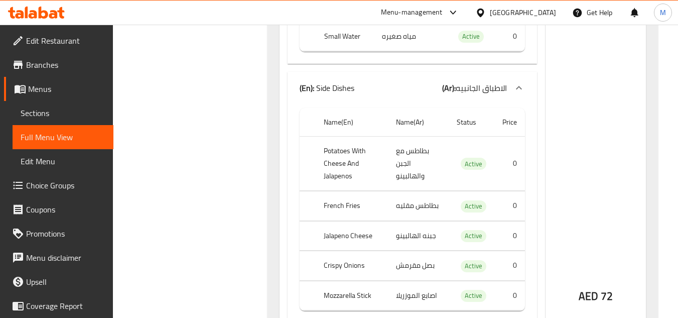
scroll to position [301, 0]
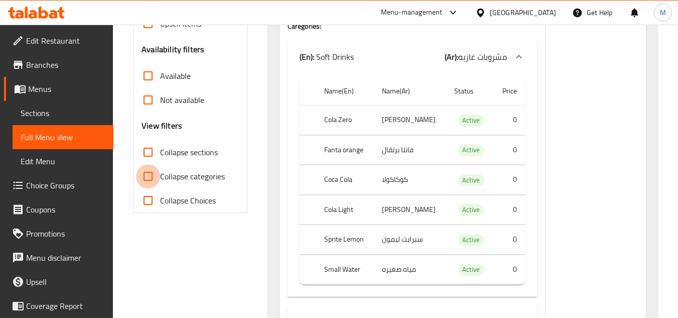
click at [145, 175] on input "Collapse categories" at bounding box center [148, 176] width 24 height 24
checkbox input "true"
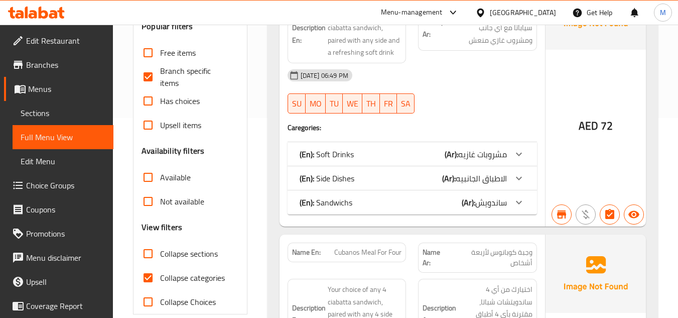
scroll to position [201, 0]
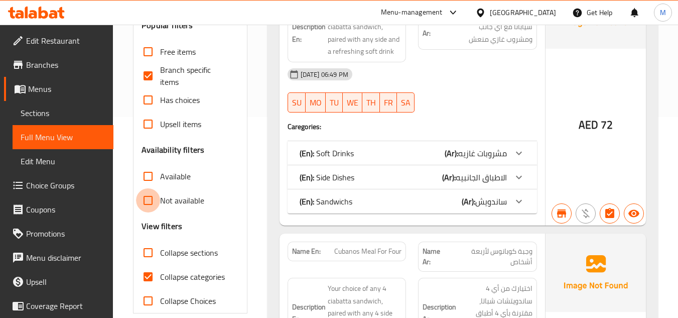
click at [147, 199] on input "Not available" at bounding box center [148, 200] width 24 height 24
checkbox input "true"
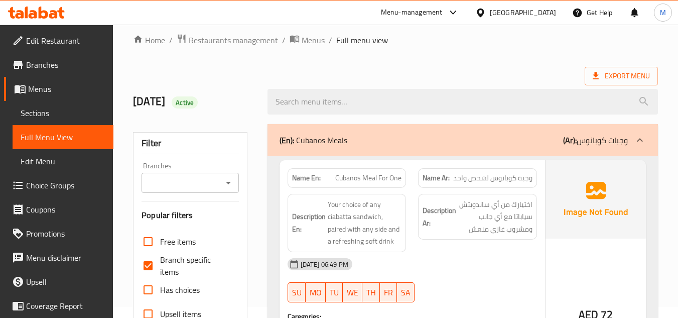
scroll to position [0, 0]
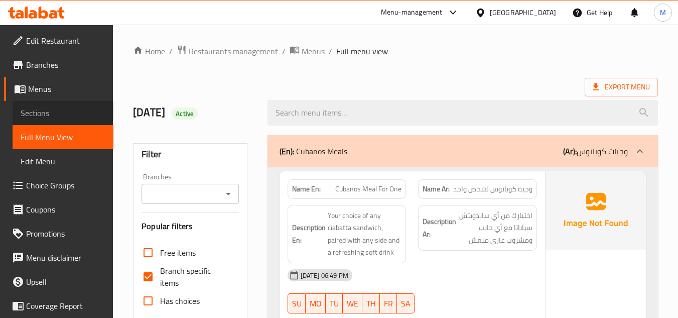
click at [62, 106] on link "Sections" at bounding box center [63, 113] width 101 height 24
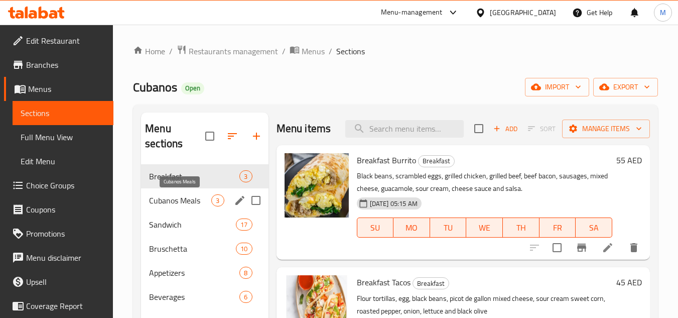
click at [193, 202] on span "Cubanos Meals" at bounding box center [180, 200] width 62 height 12
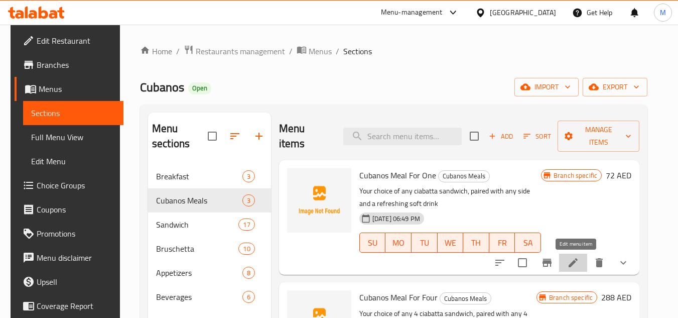
click at [578, 265] on icon at bounding box center [573, 262] width 12 height 12
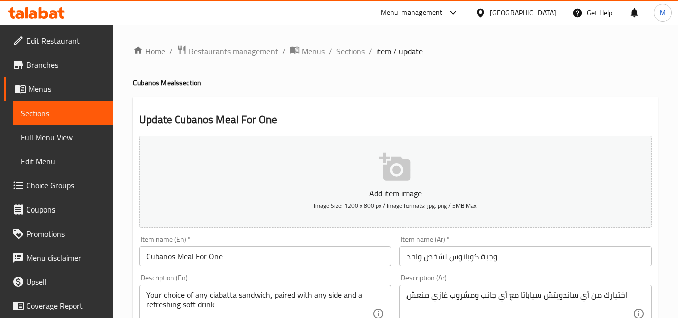
click at [353, 52] on span "Sections" at bounding box center [350, 51] width 29 height 12
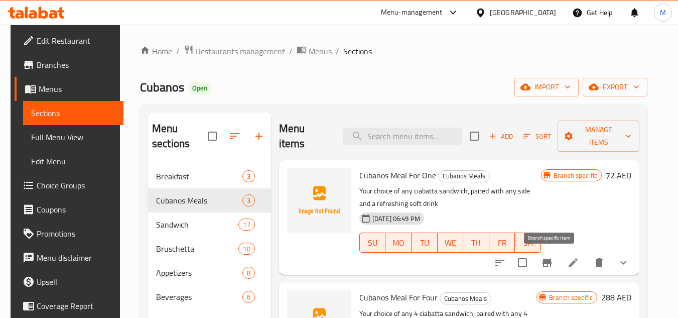
click at [549, 263] on icon "Branch-specific-item" at bounding box center [546, 262] width 9 height 8
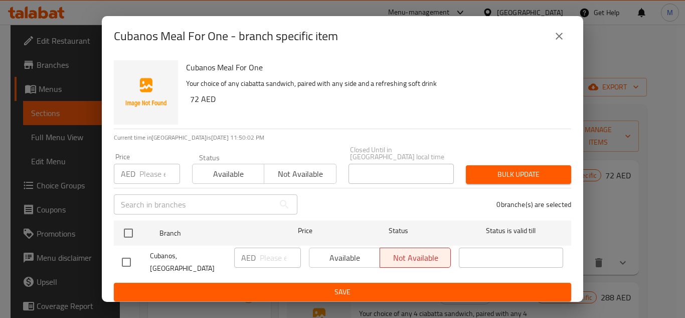
click at [559, 40] on icon "close" at bounding box center [559, 36] width 12 height 12
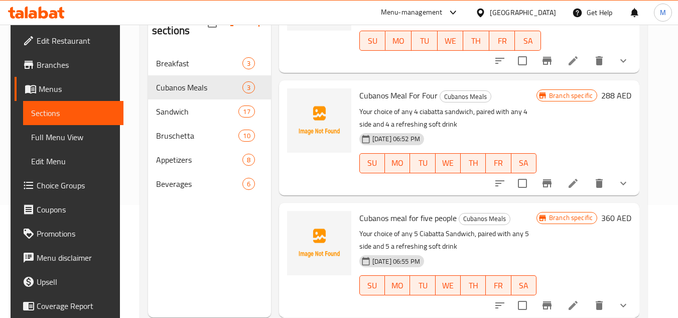
scroll to position [140, 0]
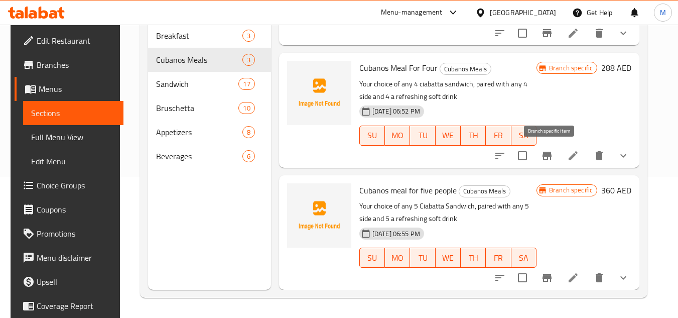
click at [544, 158] on icon "Branch-specific-item" at bounding box center [547, 155] width 12 height 12
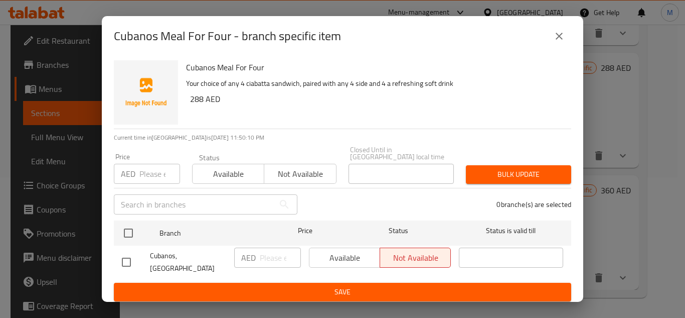
click at [562, 37] on icon "close" at bounding box center [559, 36] width 12 height 12
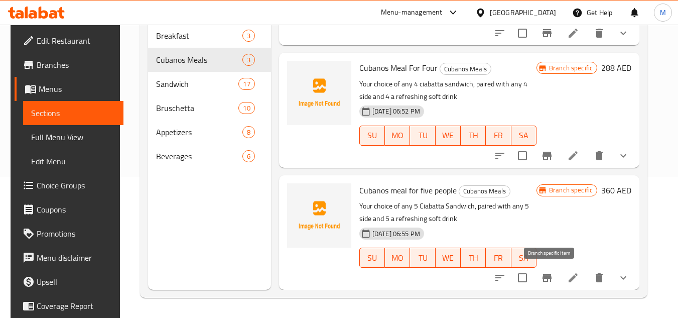
click at [545, 273] on icon "Branch-specific-item" at bounding box center [547, 277] width 12 height 12
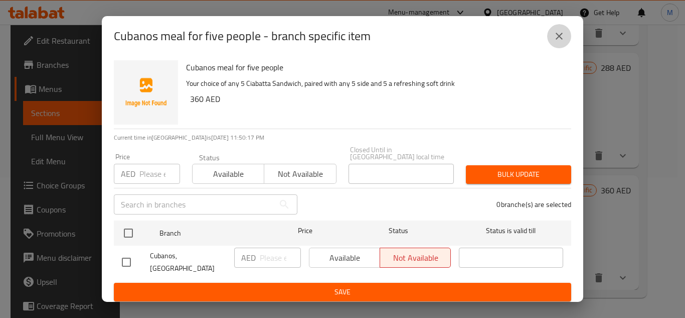
click at [562, 36] on icon "close" at bounding box center [559, 36] width 7 height 7
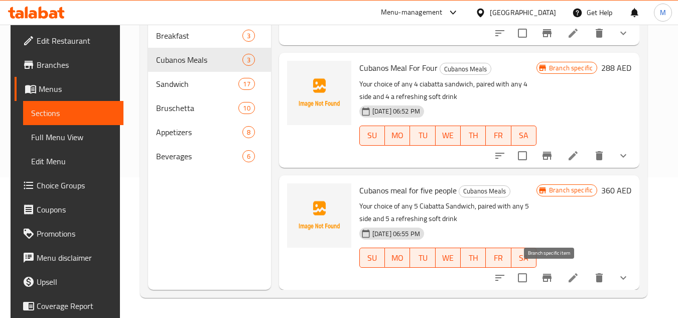
click at [546, 280] on icon "Branch-specific-item" at bounding box center [546, 277] width 9 height 8
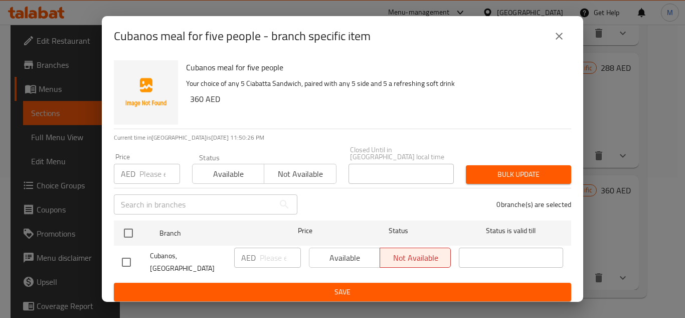
click at [560, 46] on button "close" at bounding box center [559, 36] width 24 height 24
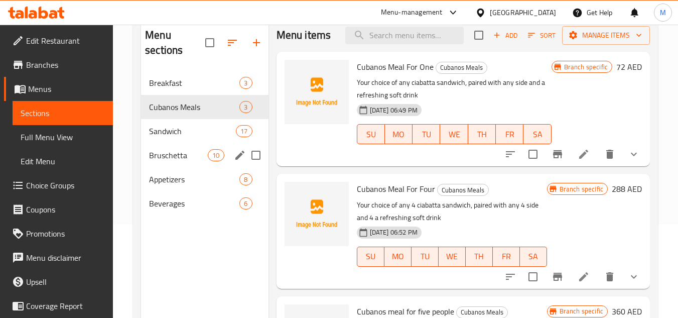
scroll to position [40, 0]
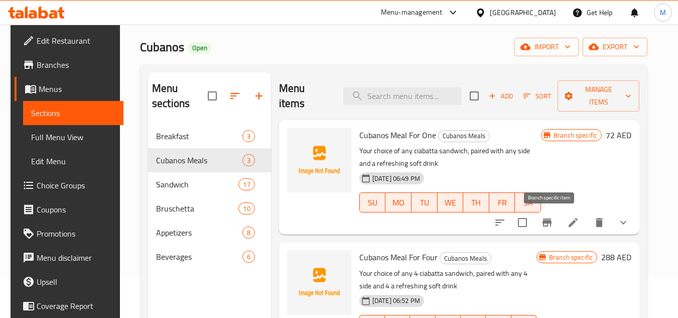
click at [549, 222] on icon "Branch-specific-item" at bounding box center [546, 222] width 9 height 8
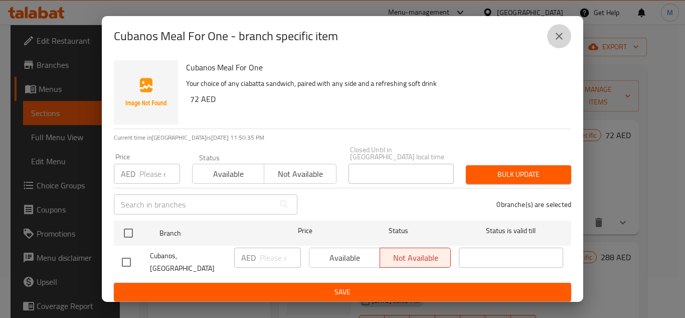
click at [558, 42] on icon "close" at bounding box center [559, 36] width 12 height 12
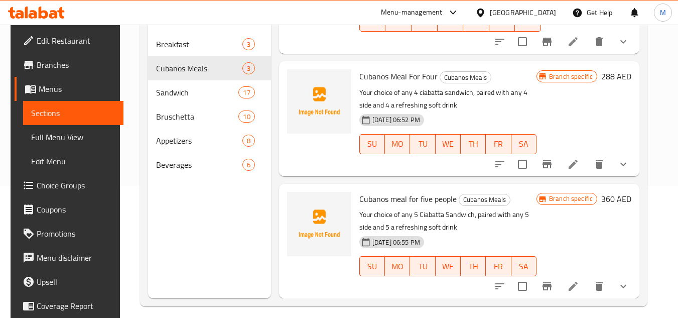
scroll to position [140, 0]
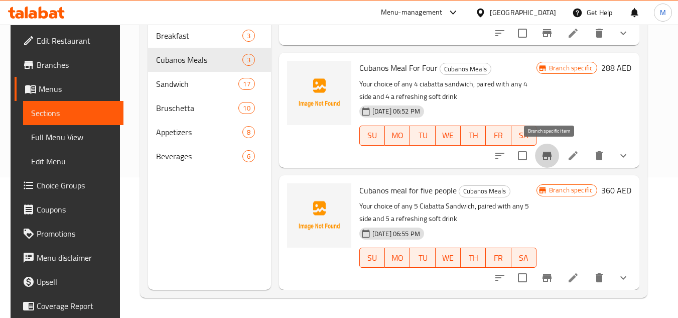
click at [551, 157] on icon "Branch-specific-item" at bounding box center [547, 155] width 12 height 12
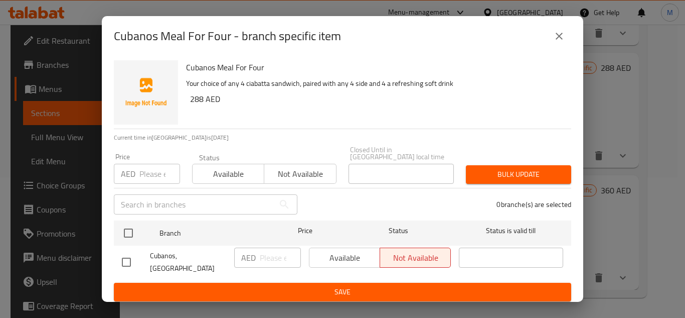
click at [562, 38] on icon "close" at bounding box center [559, 36] width 12 height 12
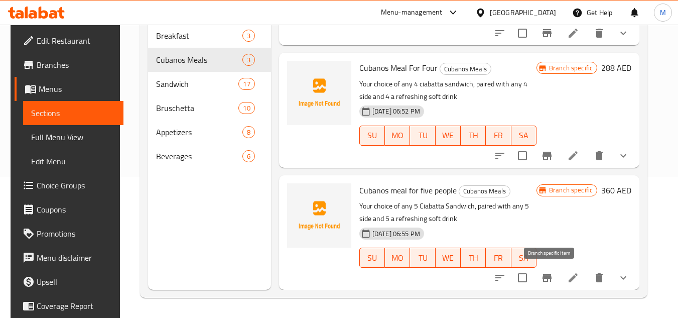
click at [550, 279] on icon "Branch-specific-item" at bounding box center [546, 277] width 9 height 8
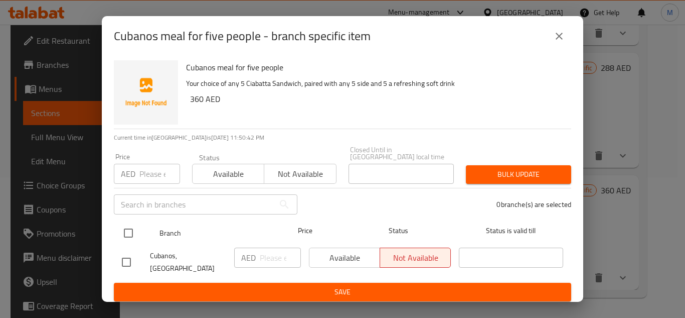
click at [127, 231] on input "checkbox" at bounding box center [128, 232] width 21 height 21
checkbox input "true"
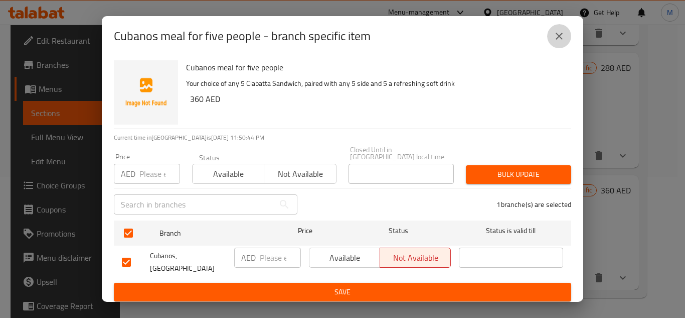
click at [563, 39] on icon "close" at bounding box center [559, 36] width 12 height 12
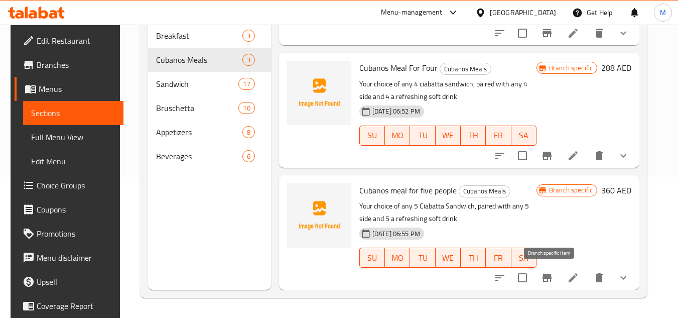
click at [551, 278] on icon "Branch-specific-item" at bounding box center [546, 277] width 9 height 8
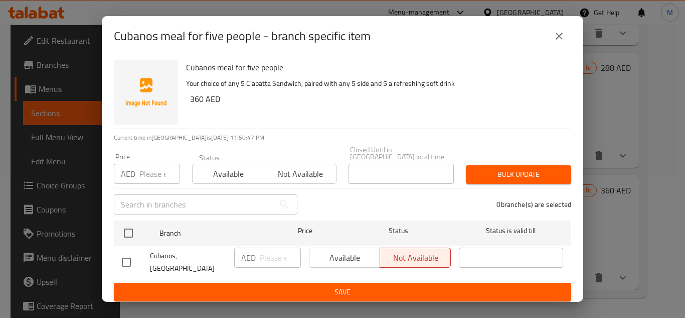
click at [556, 37] on icon "close" at bounding box center [559, 36] width 12 height 12
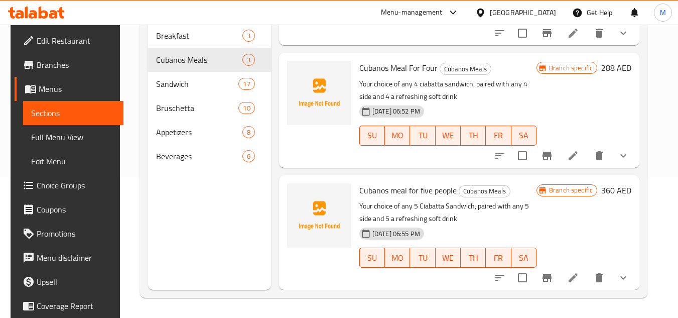
click at [513, 211] on p "Your choice of any 5 Ciabatta Sandwich, paired with any 5 side and 5 a refreshi…" at bounding box center [447, 212] width 177 height 25
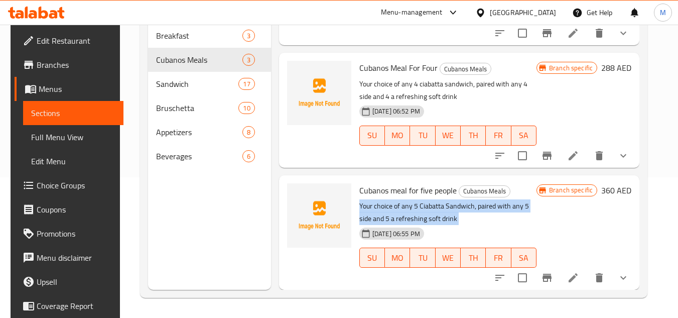
click at [513, 211] on p "Your choice of any 5 Ciabatta Sandwich, paired with any 5 side and 5 a refreshi…" at bounding box center [447, 212] width 177 height 25
click at [514, 220] on p "Your choice of any 5 Ciabatta Sandwich, paired with any 5 side and 5 a refreshi…" at bounding box center [447, 212] width 177 height 25
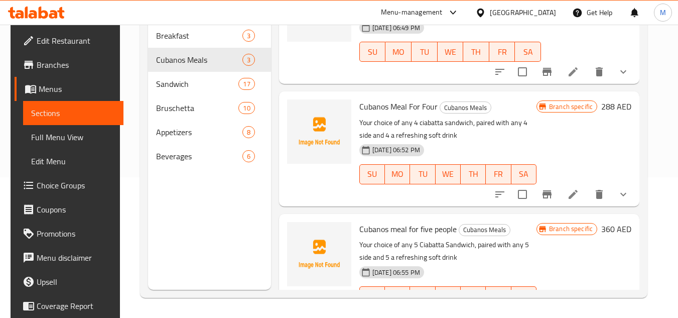
scroll to position [89, 0]
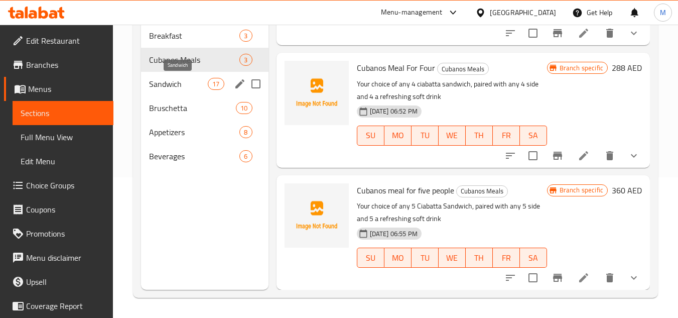
click at [169, 83] on span "Sandwich" at bounding box center [178, 84] width 59 height 12
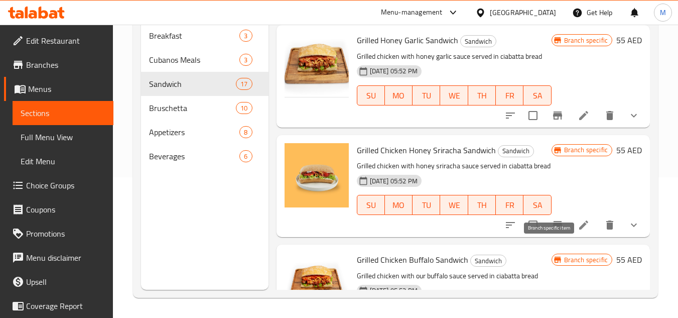
click at [553, 229] on icon "Branch-specific-item" at bounding box center [557, 225] width 9 height 8
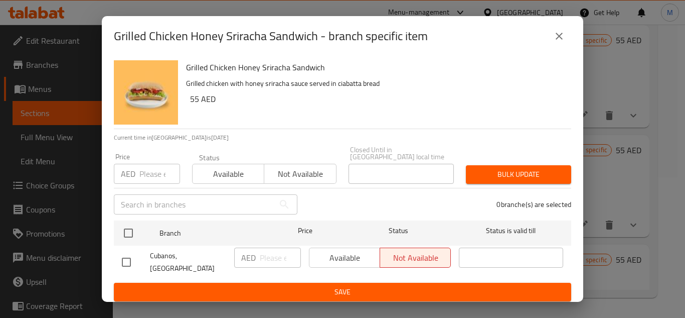
click at [563, 41] on icon "close" at bounding box center [559, 36] width 12 height 12
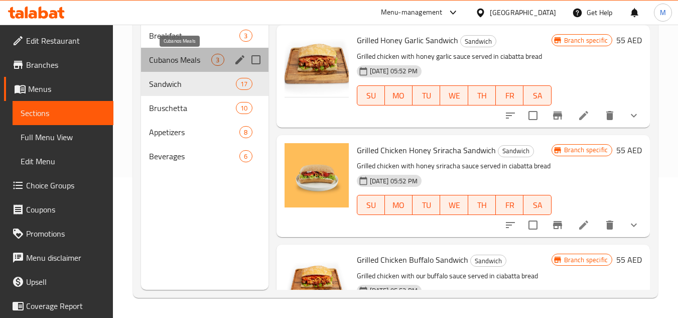
click at [186, 64] on span "Cubanos Meals" at bounding box center [180, 60] width 62 height 12
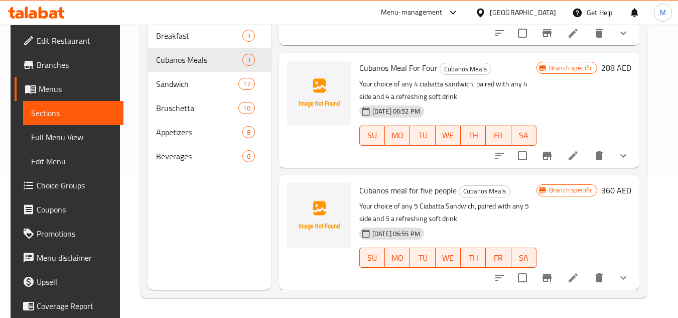
click at [551, 275] on icon "Branch-specific-item" at bounding box center [546, 277] width 9 height 8
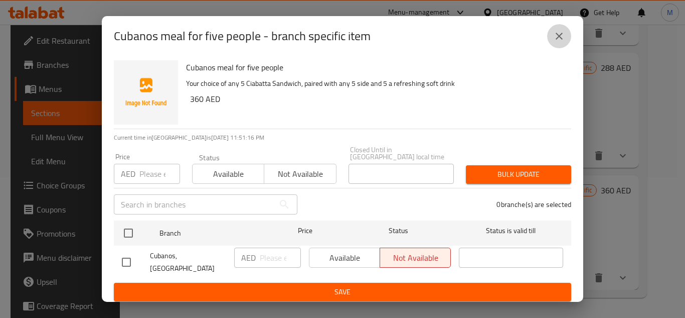
click at [563, 39] on icon "close" at bounding box center [559, 36] width 12 height 12
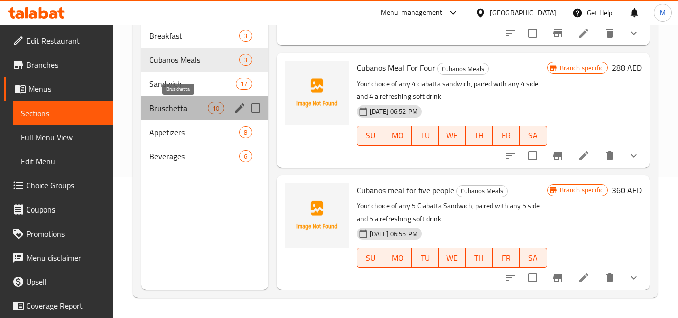
click at [192, 108] on span "Bruschetta" at bounding box center [178, 108] width 59 height 12
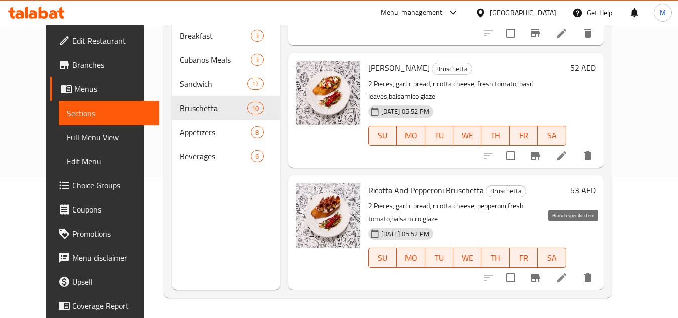
click at [540, 273] on icon "Branch-specific-item" at bounding box center [535, 277] width 9 height 8
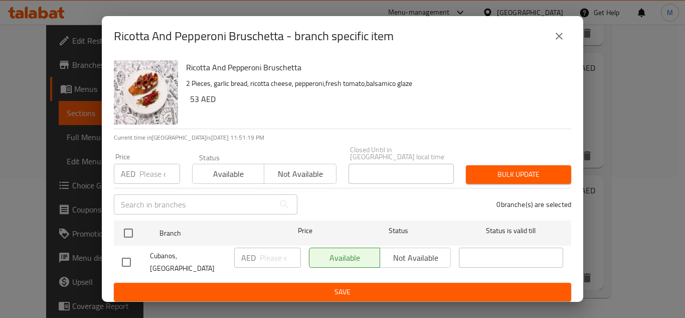
click at [566, 36] on button "close" at bounding box center [559, 36] width 24 height 24
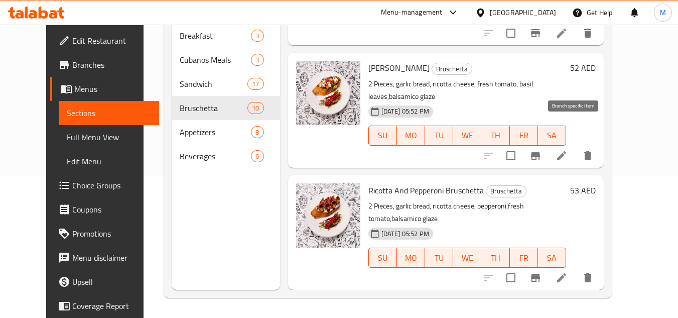
click at [541, 149] on icon "Branch-specific-item" at bounding box center [535, 155] width 12 height 12
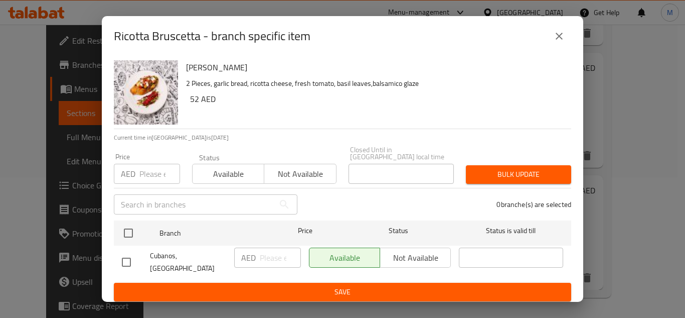
click at [558, 42] on icon "close" at bounding box center [559, 36] width 12 height 12
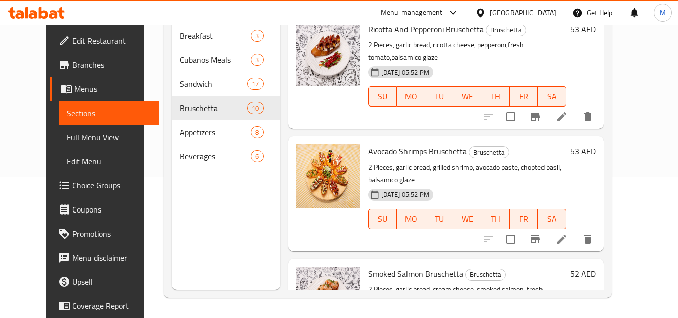
scroll to position [340, 0]
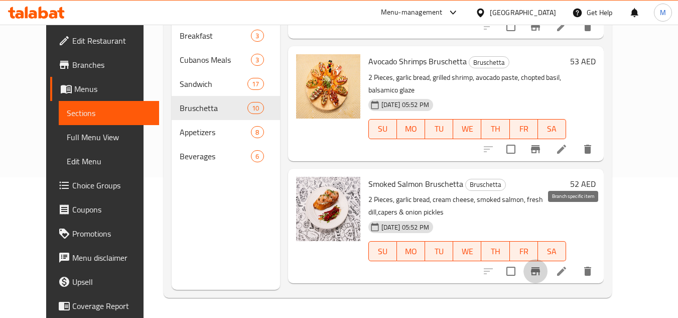
click at [541, 265] on icon "Branch-specific-item" at bounding box center [535, 271] width 12 height 12
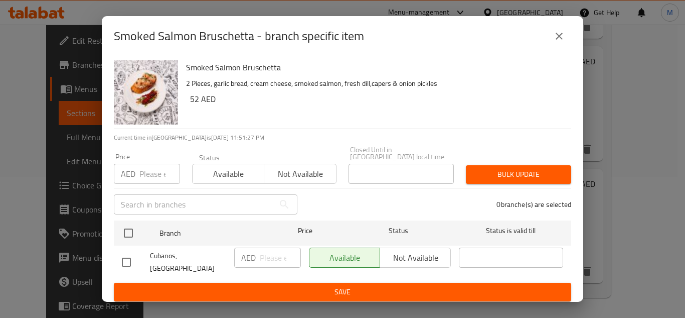
click at [559, 38] on icon "close" at bounding box center [559, 36] width 12 height 12
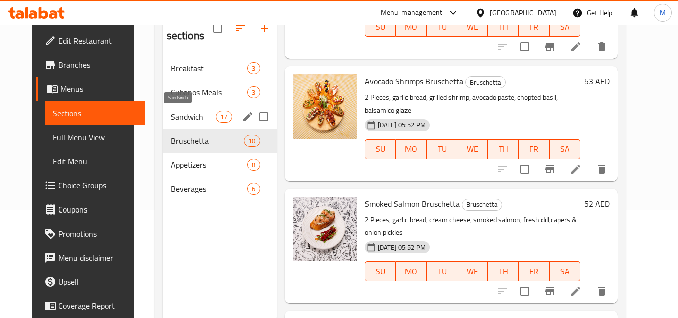
scroll to position [90, 0]
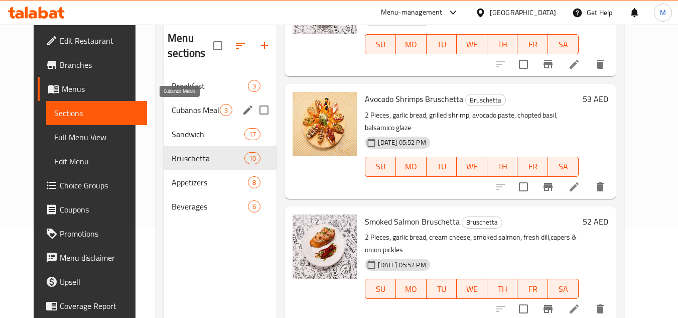
click at [197, 108] on span "Cubanos Meals" at bounding box center [196, 110] width 48 height 12
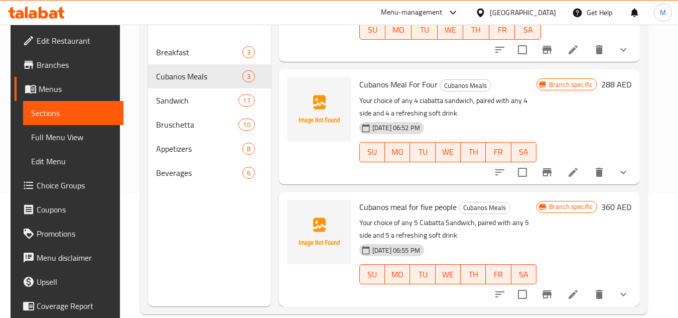
scroll to position [140, 0]
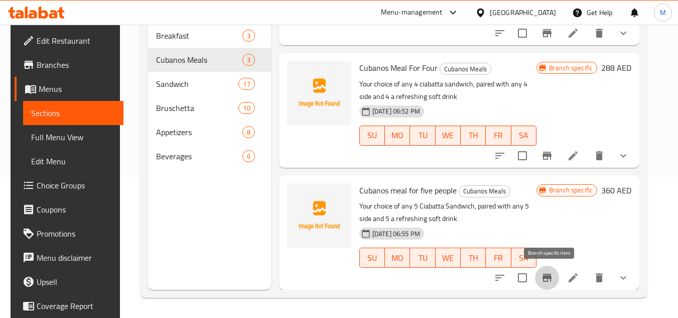
click at [550, 279] on icon "Branch-specific-item" at bounding box center [546, 277] width 9 height 8
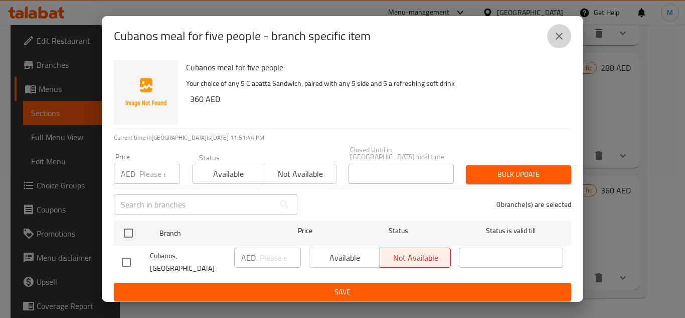
click at [561, 42] on icon "close" at bounding box center [559, 36] width 12 height 12
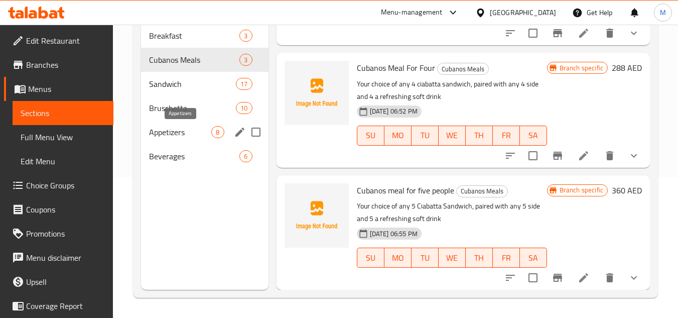
click at [199, 133] on span "Appetizers" at bounding box center [180, 132] width 62 height 12
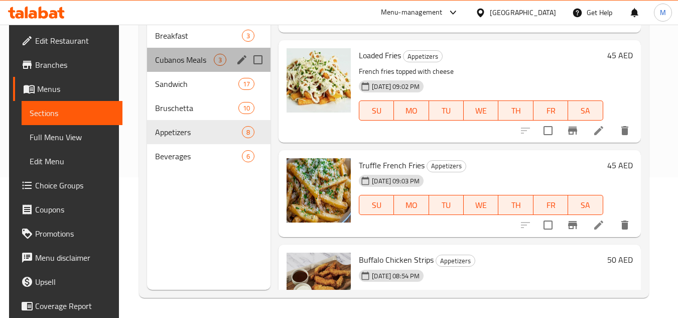
click at [195, 66] on div "Cubanos Meals 3" at bounding box center [208, 60] width 123 height 24
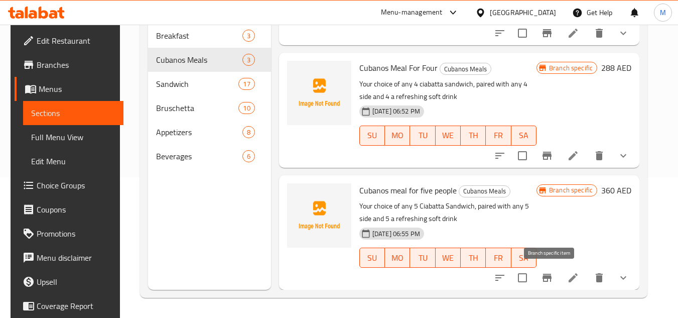
click at [545, 282] on icon "Branch-specific-item" at bounding box center [547, 277] width 12 height 12
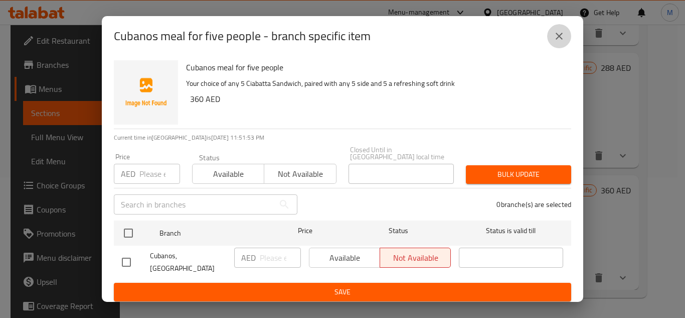
click at [563, 42] on icon "close" at bounding box center [559, 36] width 12 height 12
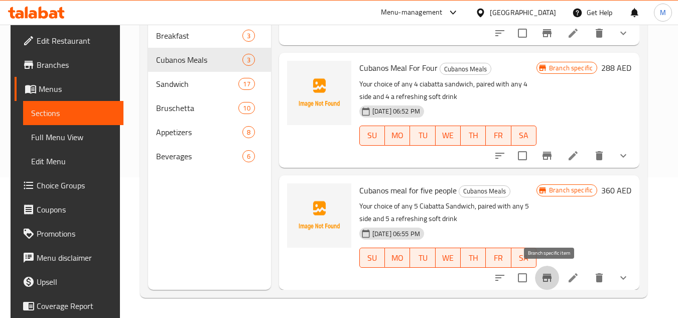
click at [547, 276] on icon "Branch-specific-item" at bounding box center [546, 277] width 9 height 8
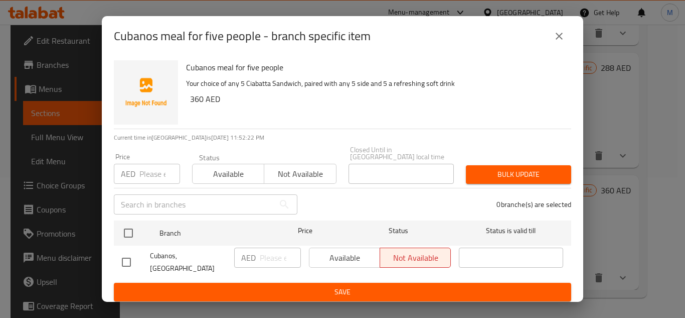
click at [566, 37] on button "close" at bounding box center [559, 36] width 24 height 24
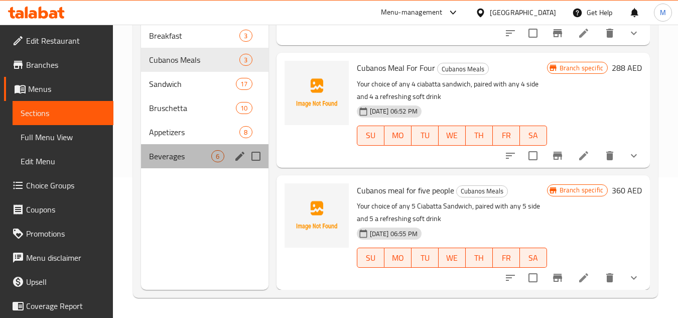
click at [188, 163] on div "Beverages 6" at bounding box center [204, 156] width 127 height 24
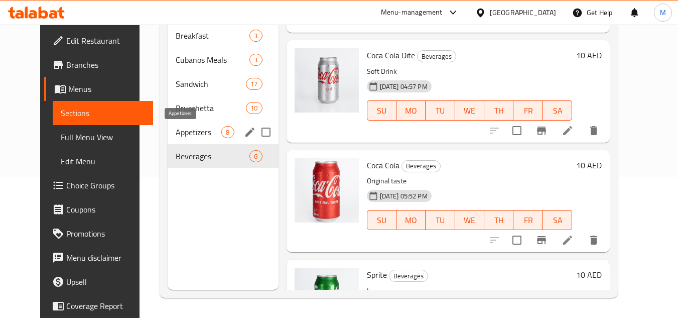
click at [193, 136] on span "Appetizers" at bounding box center [199, 132] width 46 height 12
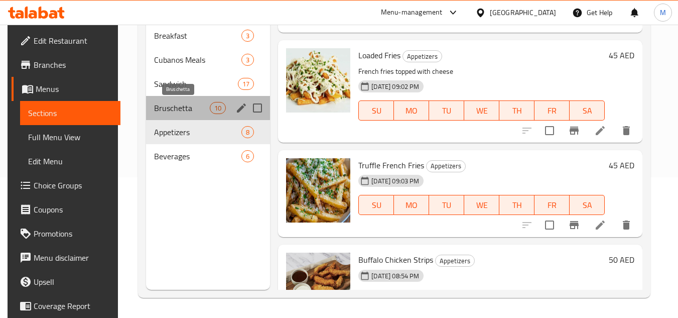
click at [196, 106] on span "Bruschetta" at bounding box center [182, 108] width 56 height 12
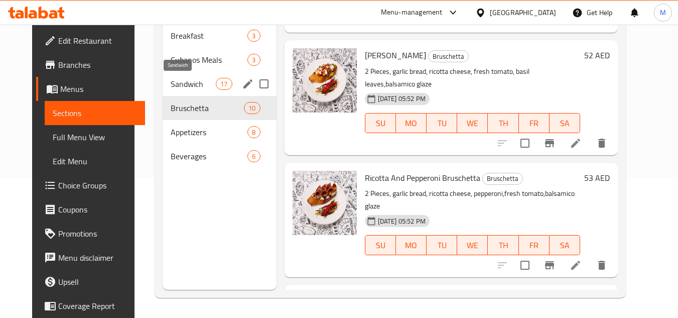
click at [197, 85] on span "Sandwich" at bounding box center [194, 84] width 46 height 12
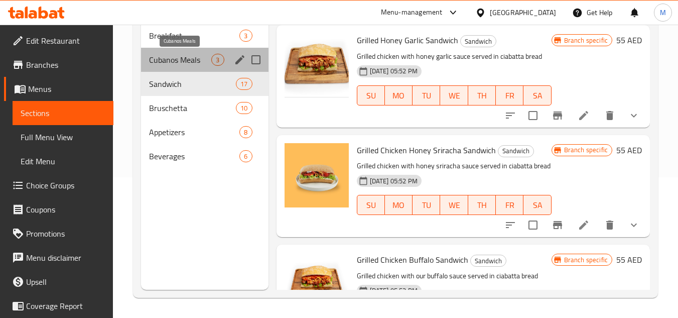
click at [194, 57] on span "Cubanos Meals" at bounding box center [180, 60] width 62 height 12
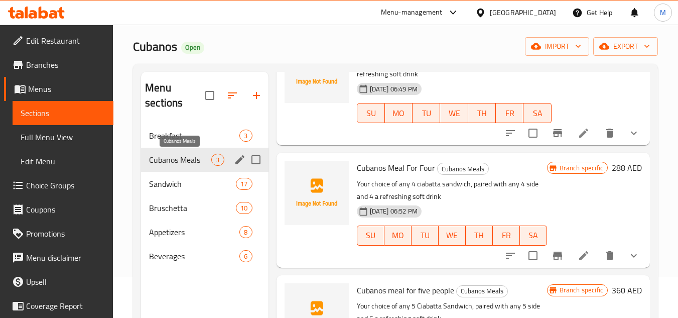
scroll to position [40, 0]
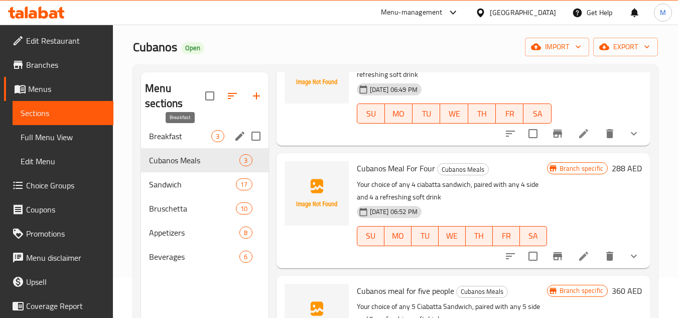
click at [189, 137] on span "Breakfast" at bounding box center [180, 136] width 62 height 12
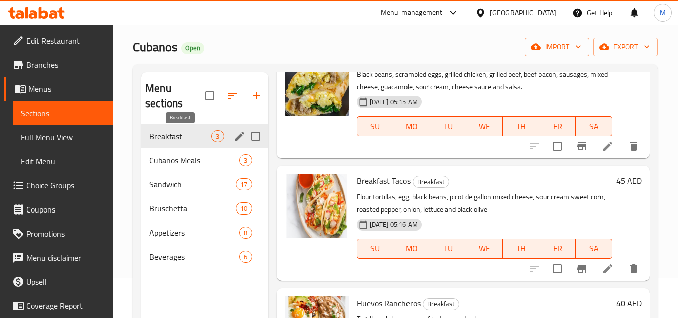
scroll to position [76, 0]
click at [183, 159] on span "Cubanos Meals" at bounding box center [180, 160] width 62 height 12
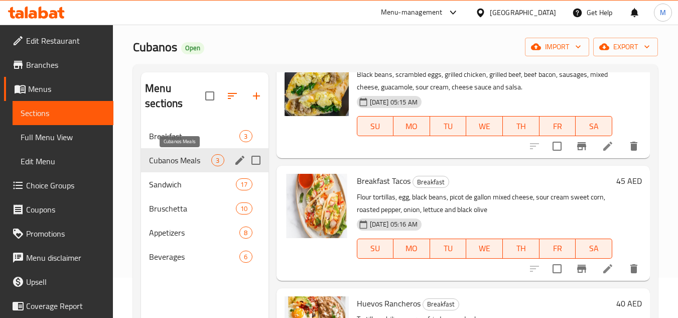
scroll to position [89, 0]
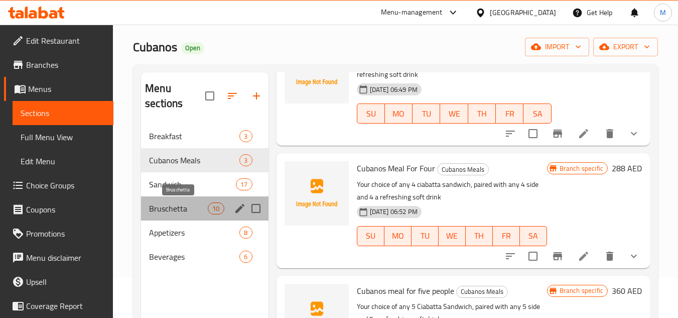
click at [193, 204] on span "Bruschetta" at bounding box center [178, 208] width 59 height 12
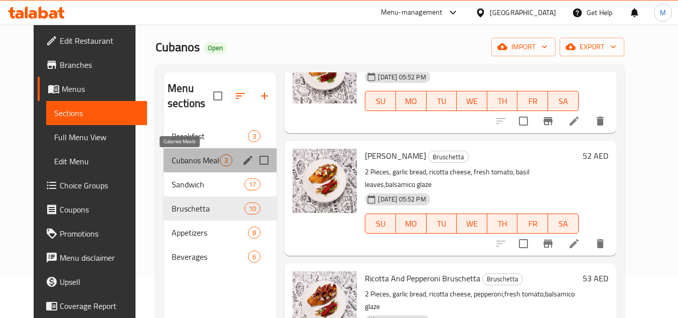
click at [199, 157] on span "Cubanos Meals" at bounding box center [196, 160] width 48 height 12
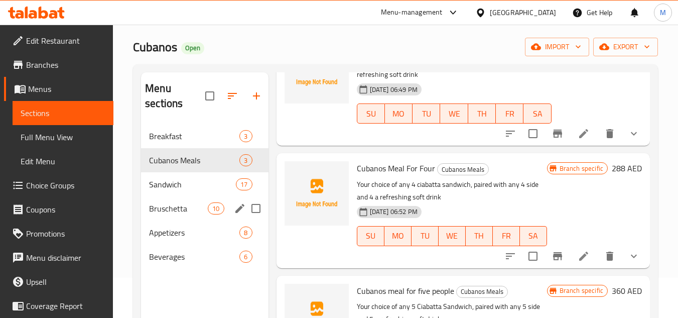
click at [168, 218] on div "Bruschetta 10" at bounding box center [204, 208] width 127 height 24
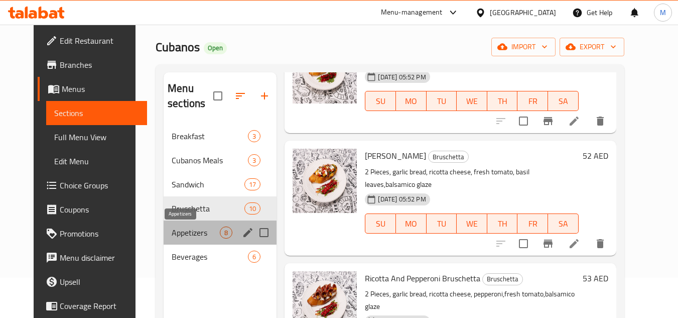
click at [174, 231] on span "Appetizers" at bounding box center [196, 232] width 48 height 12
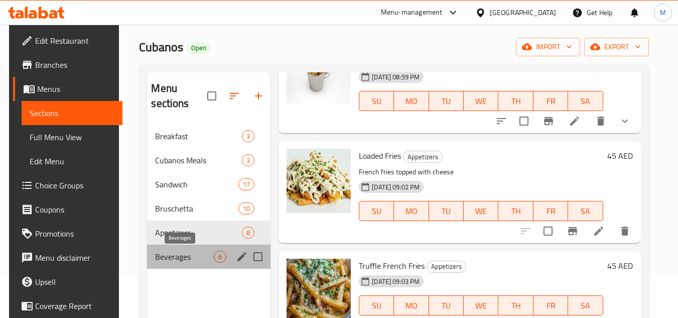
click at [200, 255] on span "Beverages" at bounding box center [184, 256] width 59 height 12
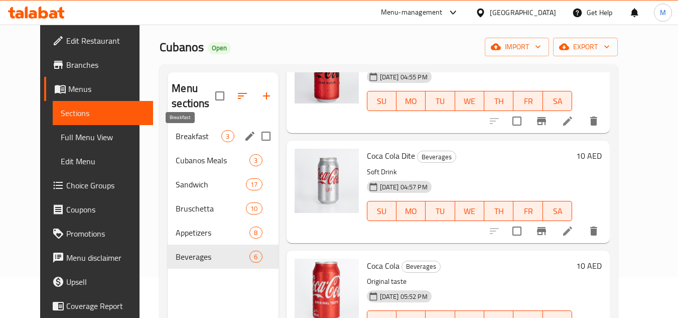
click at [193, 130] on span "Breakfast" at bounding box center [199, 136] width 46 height 12
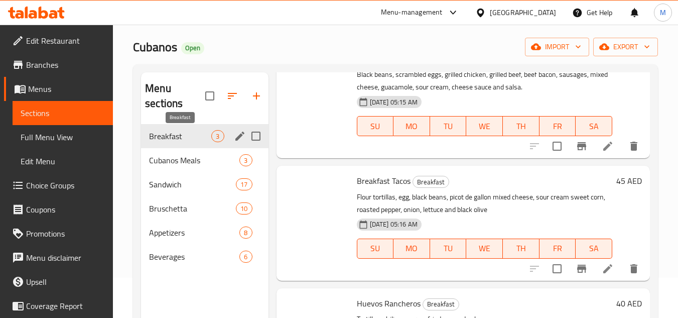
scroll to position [76, 0]
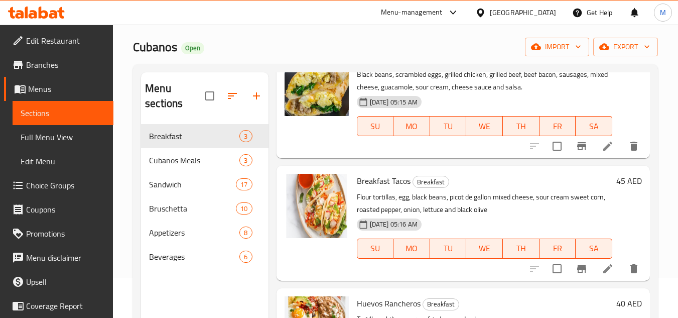
click at [520, 16] on div "United Arab Emirates" at bounding box center [523, 12] width 66 height 11
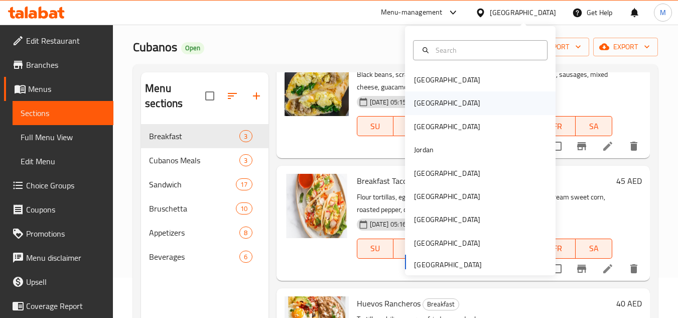
click at [434, 108] on div "[GEOGRAPHIC_DATA]" at bounding box center [480, 102] width 150 height 23
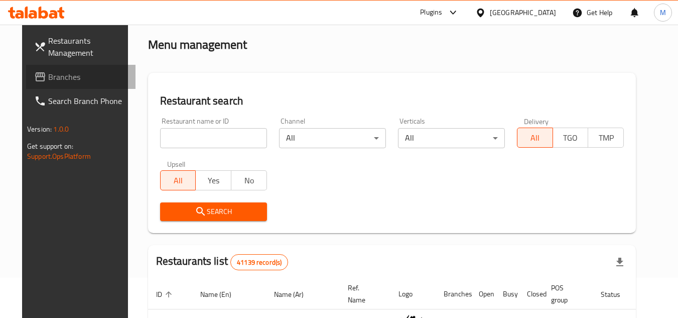
click at [48, 82] on span "Branches" at bounding box center [87, 77] width 79 height 12
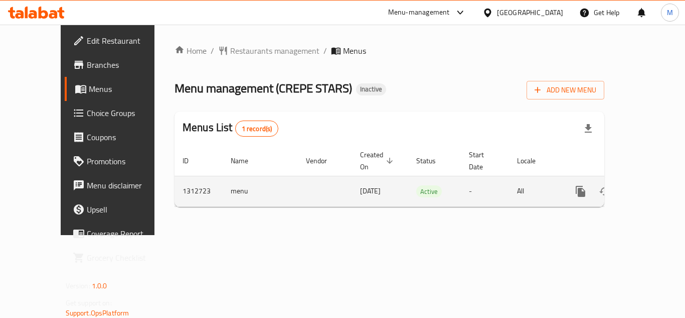
click at [649, 185] on icon "enhanced table" at bounding box center [653, 191] width 12 height 12
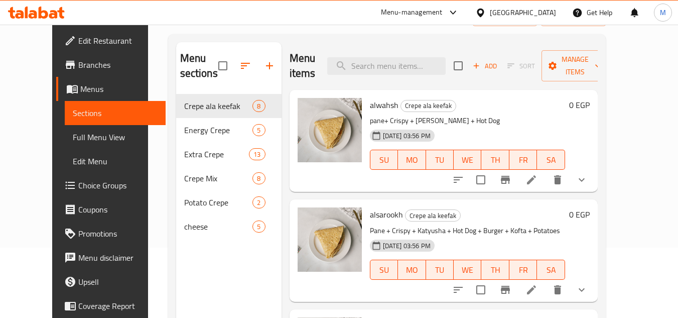
scroll to position [50, 0]
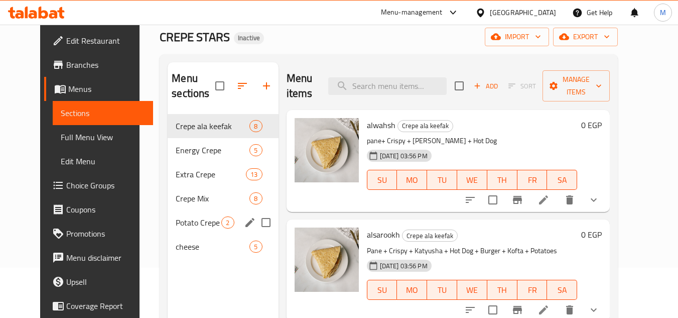
click at [188, 229] on div "Potato Crepe 2" at bounding box center [223, 222] width 110 height 24
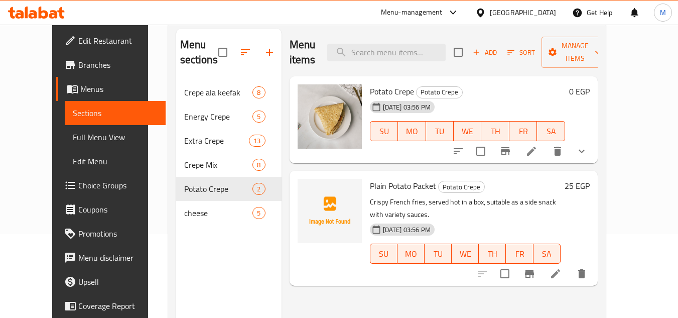
scroll to position [100, 0]
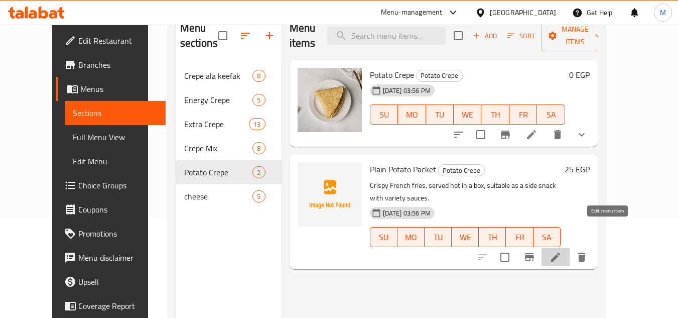
click at [560, 252] on icon at bounding box center [555, 256] width 9 height 9
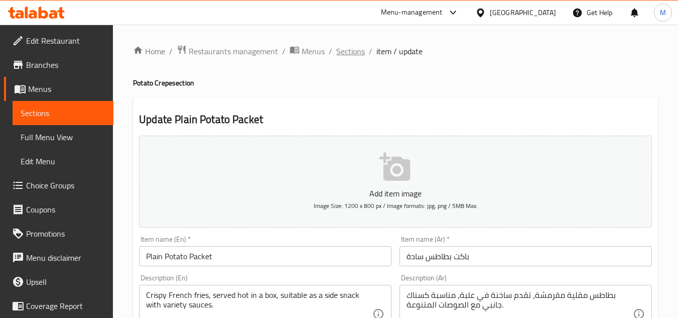
click at [347, 48] on span "Sections" at bounding box center [350, 51] width 29 height 12
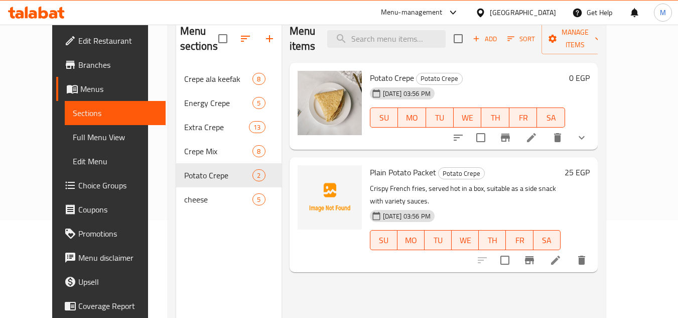
scroll to position [100, 0]
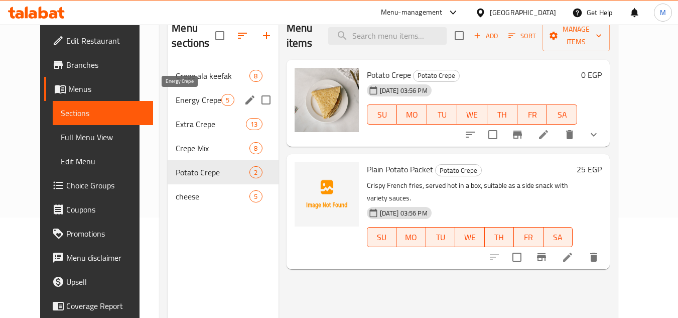
click at [181, 99] on span "Energy Crepe" at bounding box center [199, 100] width 46 height 12
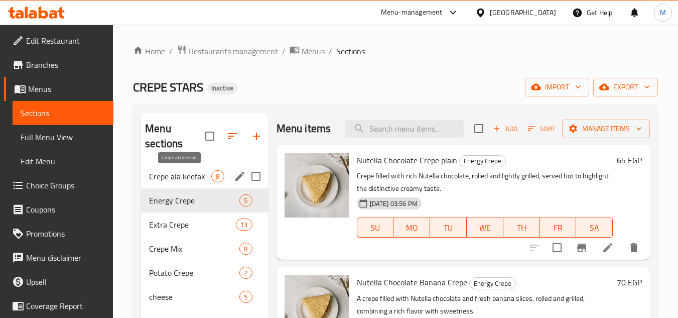
click at [182, 179] on span "Crepe ala keefak" at bounding box center [180, 176] width 62 height 12
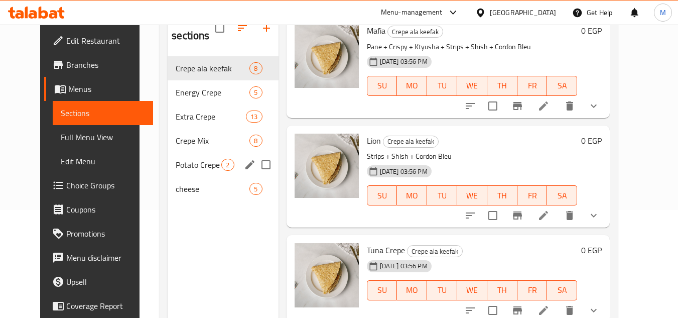
scroll to position [90, 0]
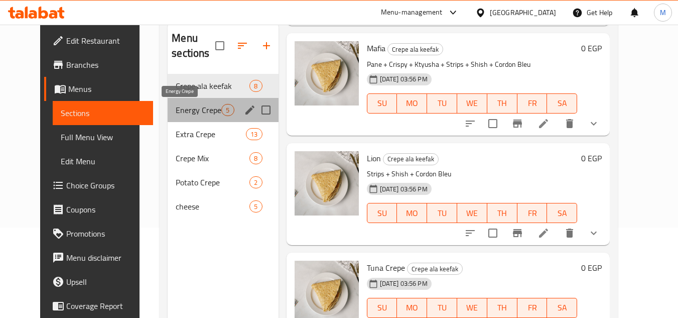
click at [205, 109] on span "Energy Crepe" at bounding box center [199, 110] width 46 height 12
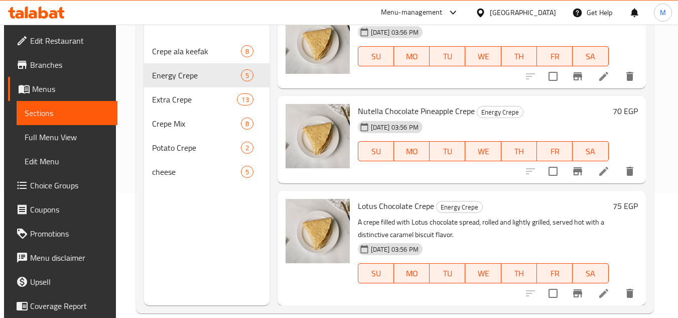
scroll to position [140, 0]
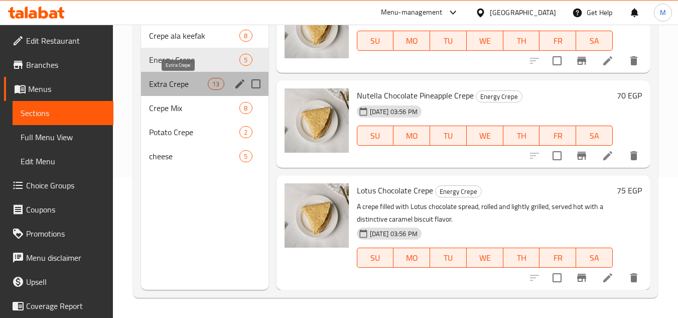
click at [191, 78] on span "Extra Crepe" at bounding box center [178, 84] width 59 height 12
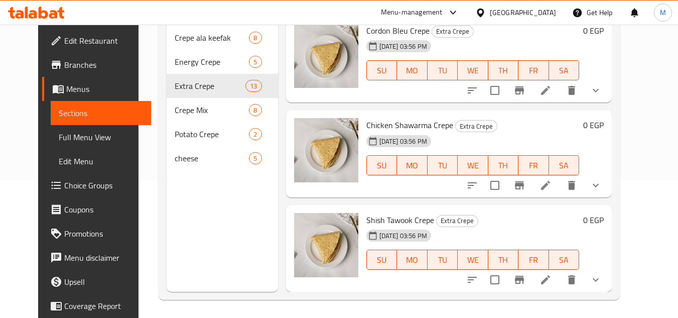
scroll to position [140, 0]
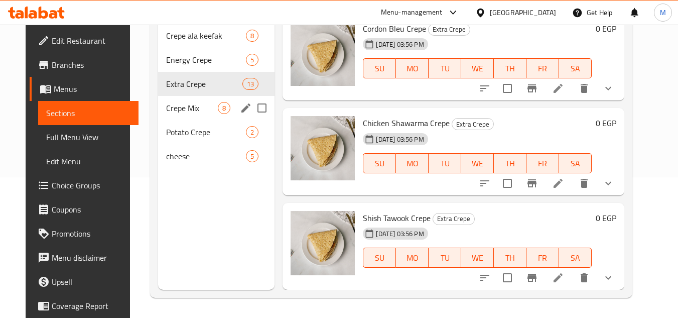
click at [203, 107] on span "Crepe Mix" at bounding box center [192, 108] width 52 height 12
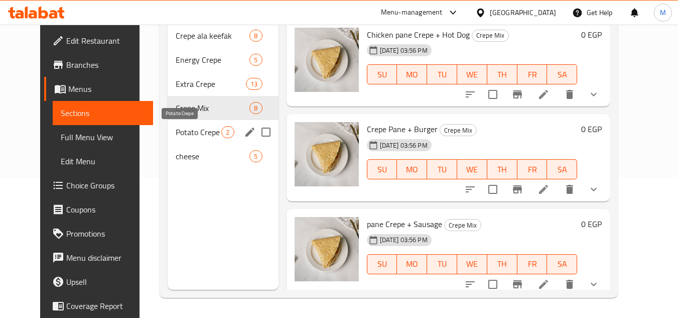
click at [196, 135] on span "Potato Crepe" at bounding box center [199, 132] width 46 height 12
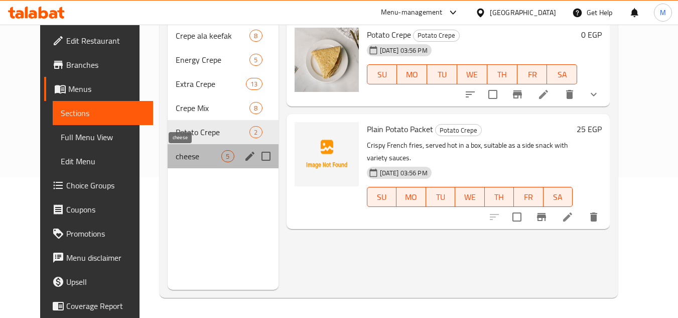
click at [197, 152] on span "cheese" at bounding box center [199, 156] width 46 height 12
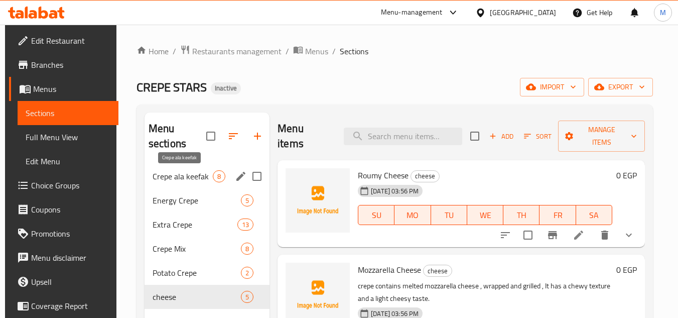
click at [201, 178] on span "Crepe ala keefak" at bounding box center [182, 176] width 60 height 12
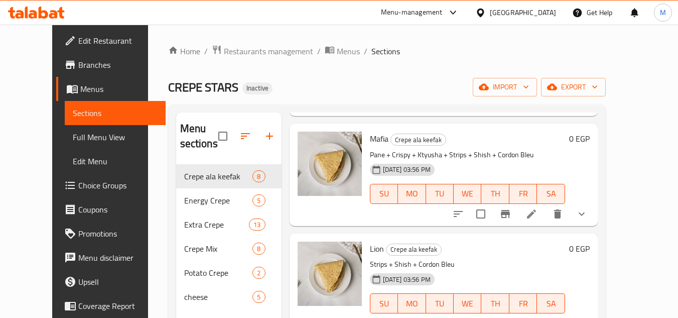
scroll to position [140, 0]
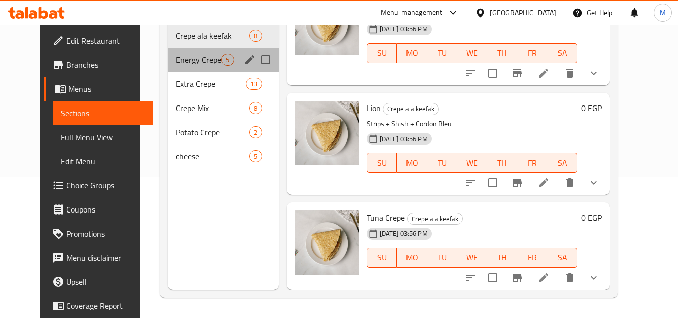
click at [188, 53] on div "Energy Crepe 5" at bounding box center [223, 60] width 110 height 24
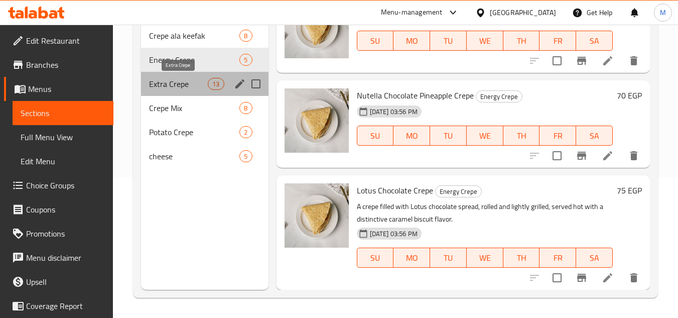
click at [166, 86] on span "Extra Crepe" at bounding box center [178, 84] width 59 height 12
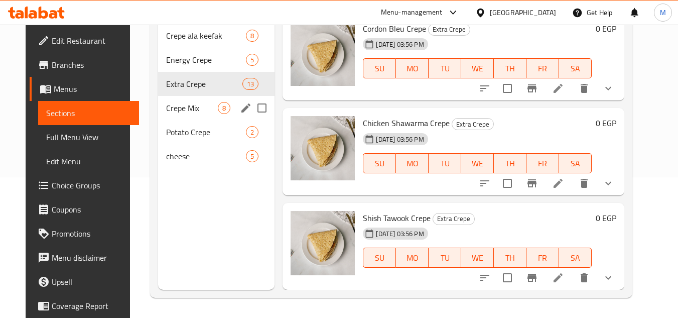
click at [174, 115] on div "Crepe Mix 8" at bounding box center [216, 108] width 116 height 24
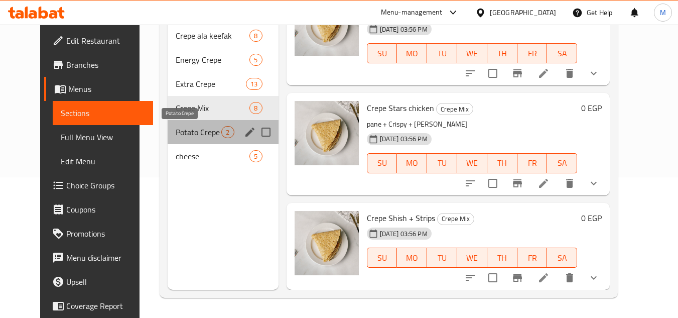
click at [177, 130] on span "Potato Crepe" at bounding box center [199, 132] width 46 height 12
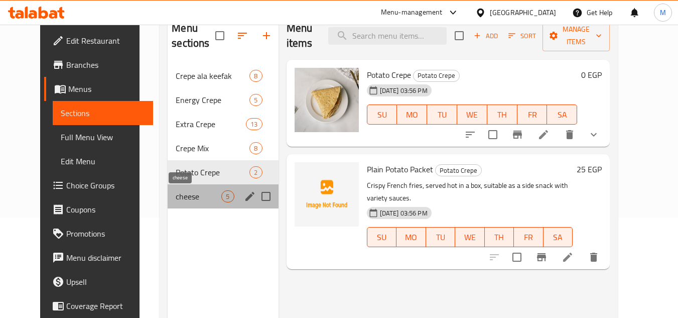
click at [178, 192] on span "cheese" at bounding box center [199, 196] width 46 height 12
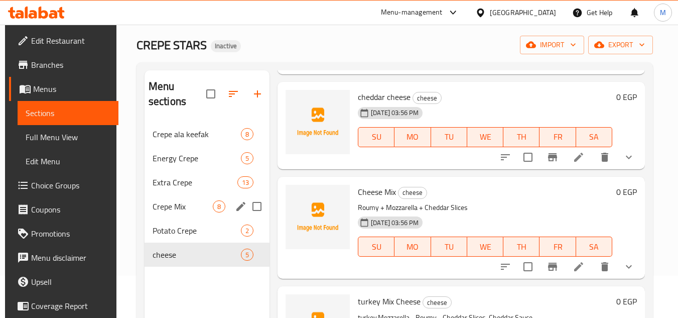
scroll to position [40, 0]
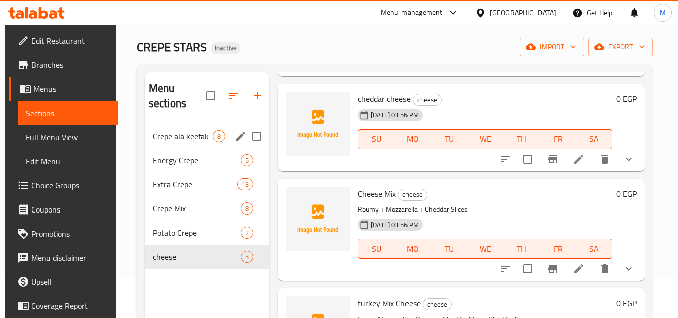
click at [189, 134] on span "Crepe ala keefak" at bounding box center [182, 136] width 60 height 12
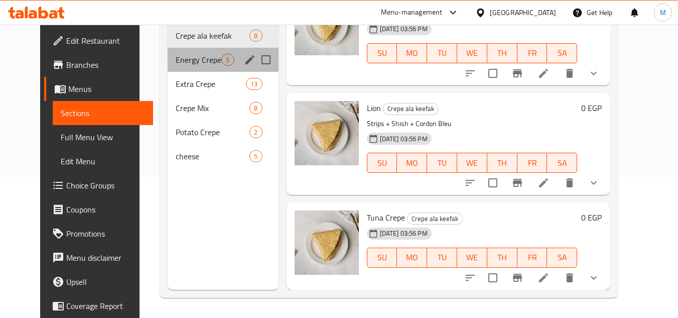
click at [184, 68] on div "Energy Crepe 5" at bounding box center [223, 60] width 110 height 24
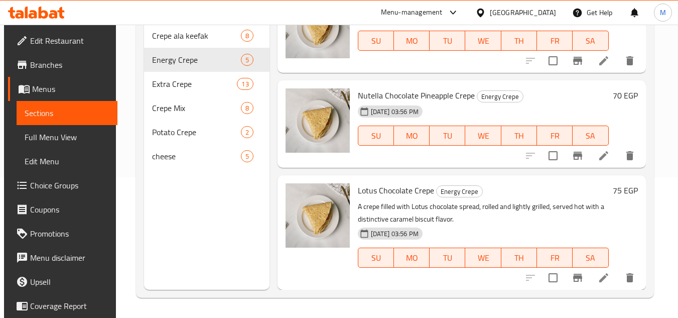
scroll to position [17, 0]
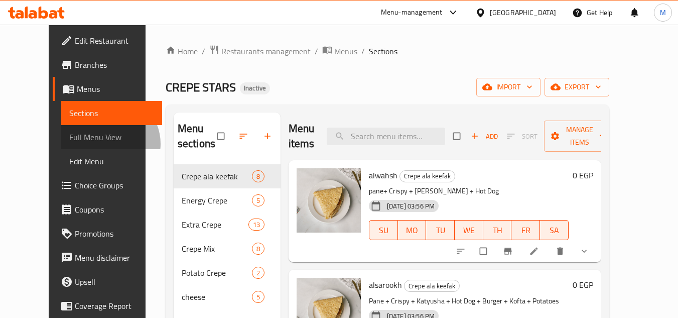
click at [69, 143] on span "Full Menu View" at bounding box center [111, 137] width 85 height 12
click at [74, 133] on span "Full Menu View" at bounding box center [111, 137] width 85 height 12
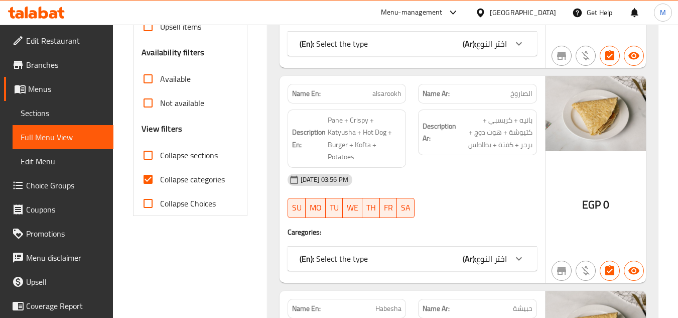
scroll to position [301, 0]
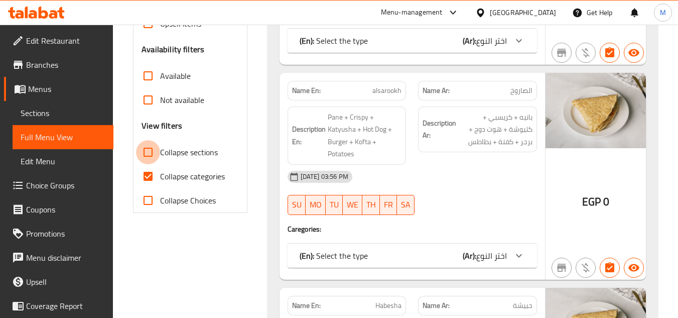
click at [148, 154] on input "Collapse sections" at bounding box center [148, 152] width 24 height 24
checkbox input "true"
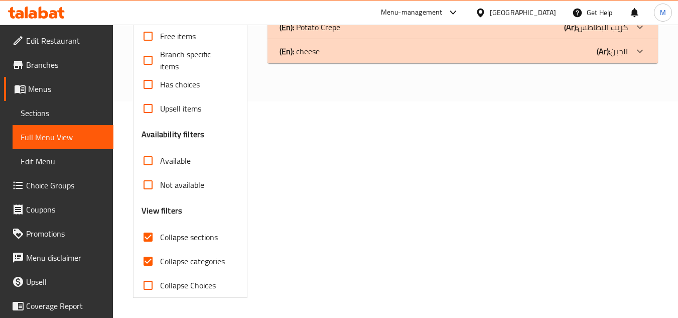
click at [148, 249] on input "Collapse categories" at bounding box center [148, 261] width 24 height 24
checkbox input "false"
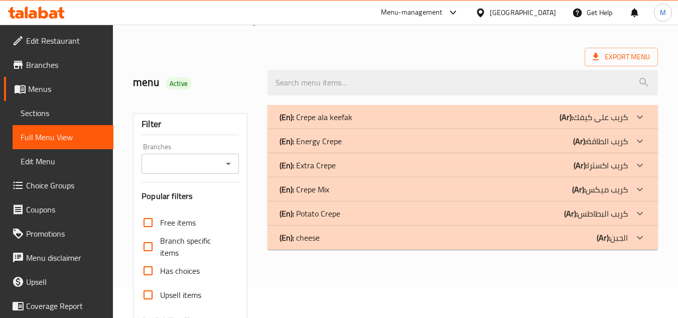
scroll to position [0, 0]
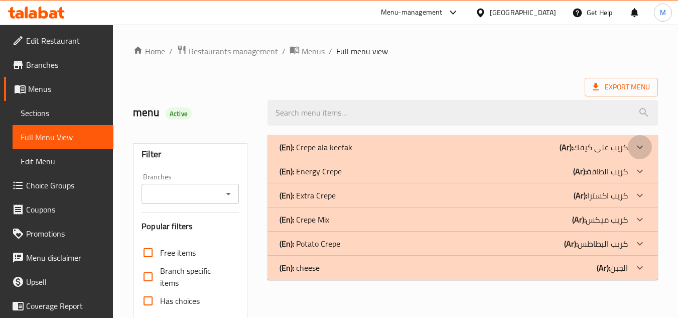
click at [642, 145] on icon at bounding box center [640, 147] width 6 height 4
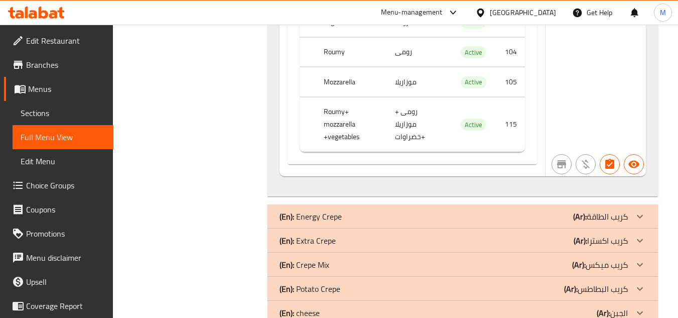
scroll to position [3361, 0]
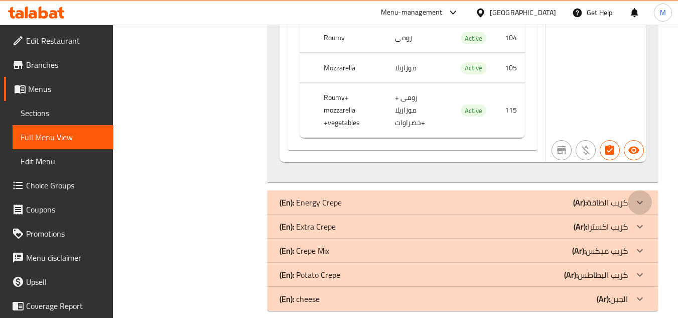
click at [640, 196] on icon at bounding box center [639, 202] width 12 height 12
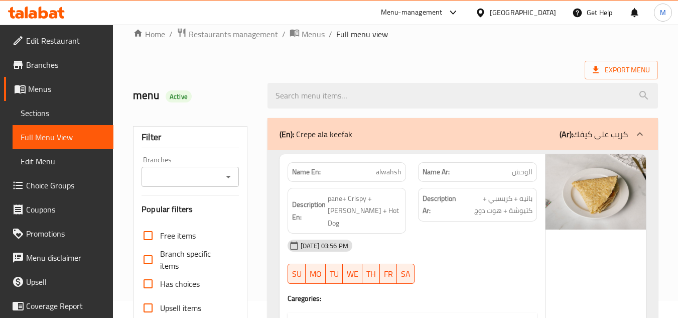
scroll to position [301, 0]
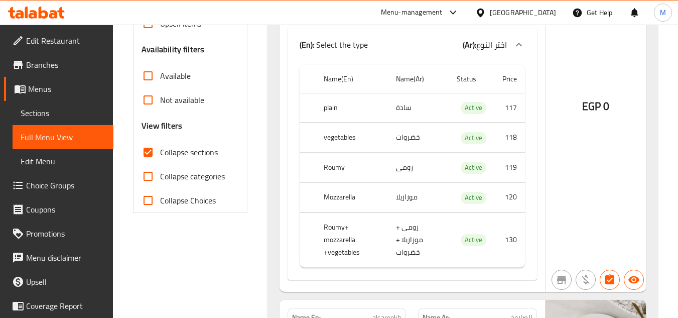
click at [147, 157] on input "Collapse sections" at bounding box center [148, 152] width 24 height 24
checkbox input "false"
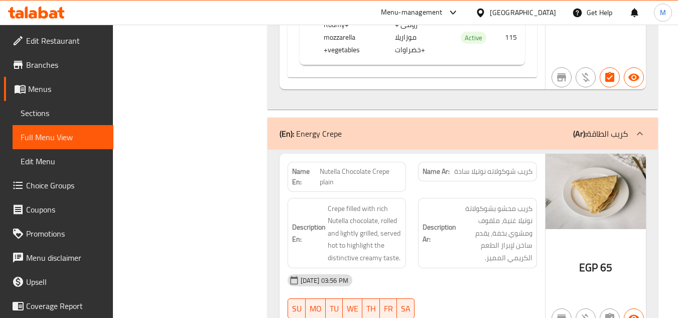
scroll to position [2972, 0]
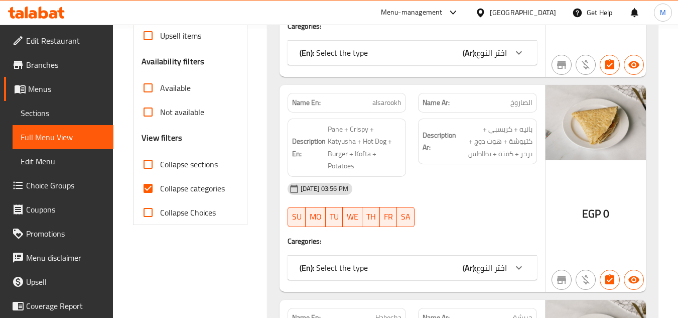
scroll to position [301, 0]
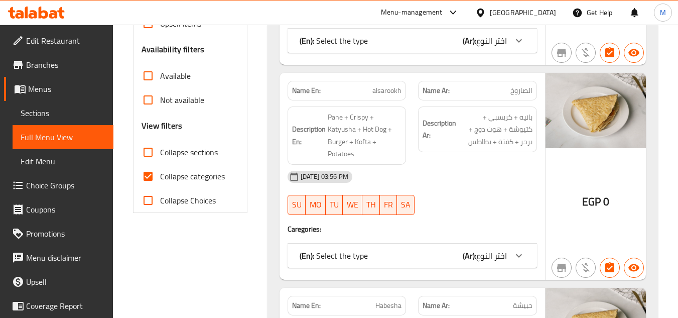
drag, startPoint x: 153, startPoint y: 152, endPoint x: 152, endPoint y: 179, distance: 26.1
click at [153, 152] on input "Collapse sections" at bounding box center [148, 152] width 24 height 24
checkbox input "true"
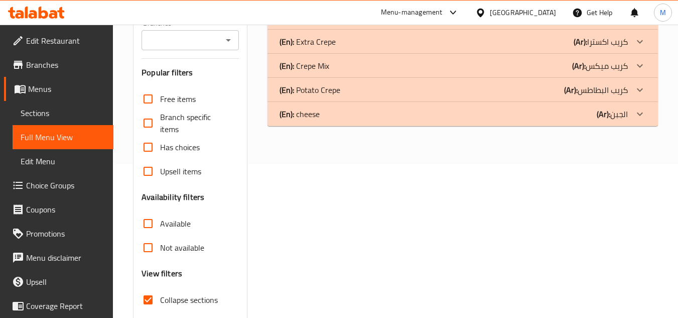
scroll to position [0, 0]
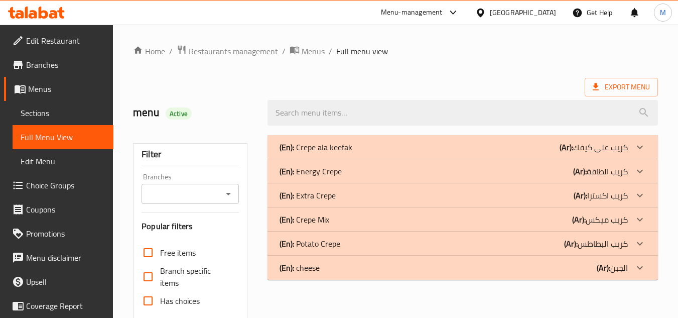
click at [641, 140] on div at bounding box center [639, 147] width 24 height 24
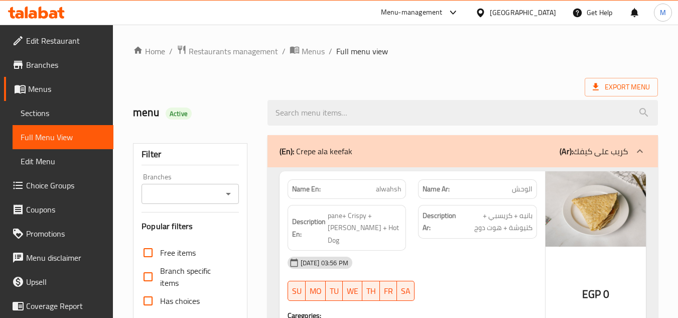
click at [641, 152] on icon at bounding box center [639, 151] width 12 height 12
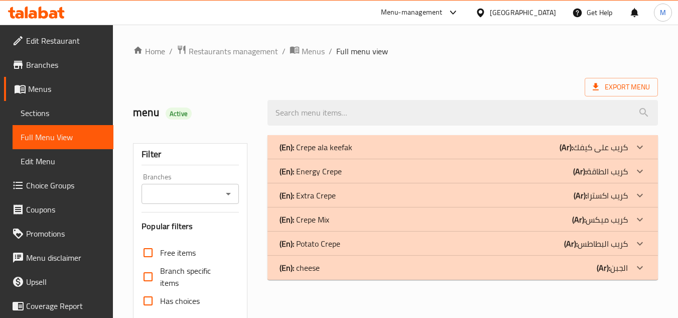
click at [642, 168] on icon at bounding box center [639, 171] width 12 height 12
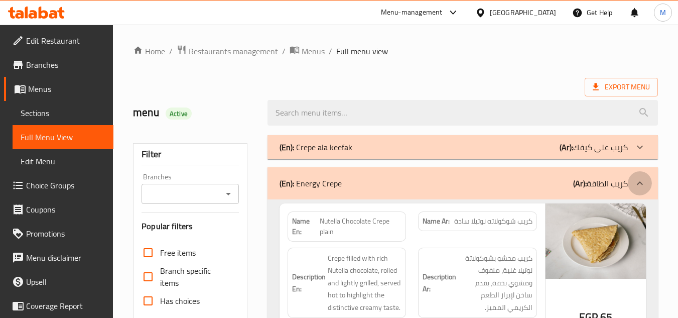
click at [646, 182] on div at bounding box center [639, 183] width 24 height 24
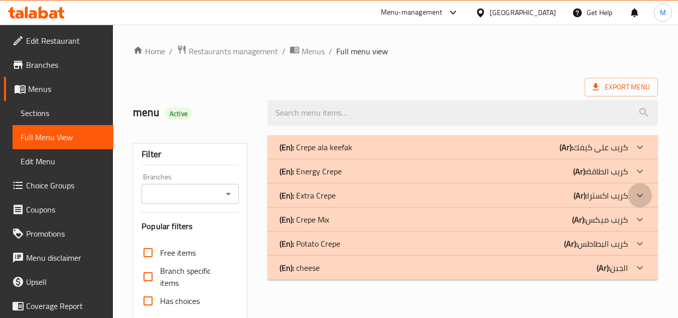
click at [639, 199] on icon at bounding box center [639, 195] width 12 height 12
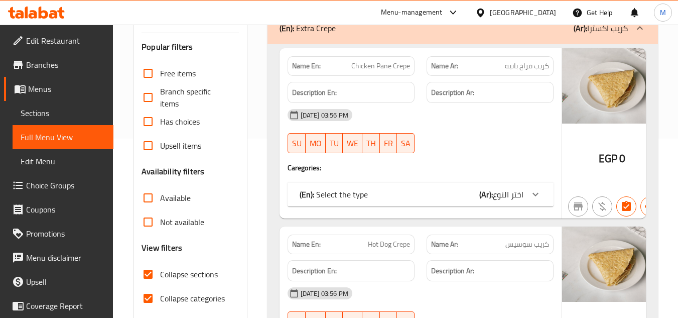
scroll to position [115, 0]
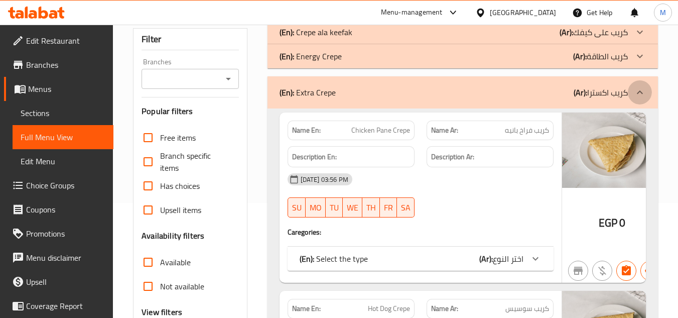
click at [637, 90] on icon at bounding box center [639, 92] width 12 height 12
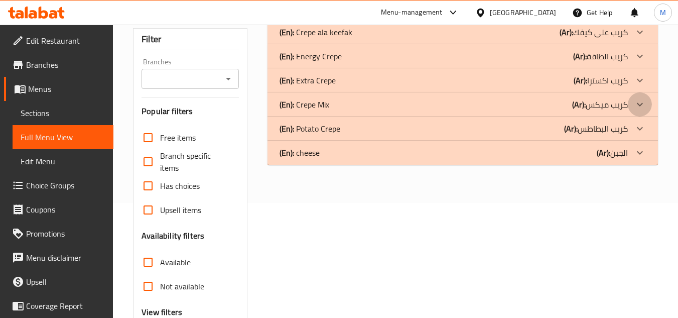
click at [642, 101] on icon at bounding box center [639, 104] width 12 height 12
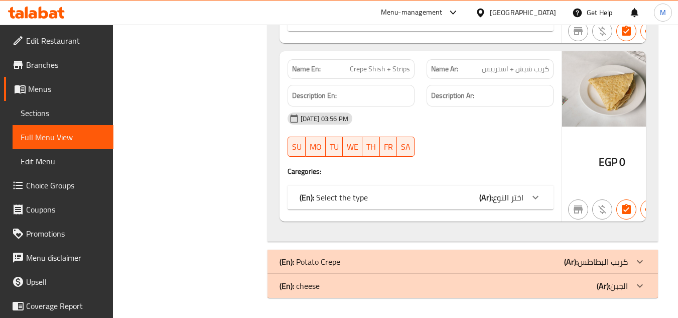
scroll to position [0, 0]
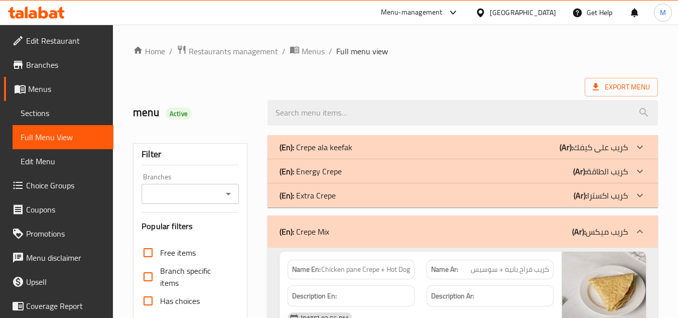
click at [641, 229] on icon at bounding box center [639, 231] width 12 height 12
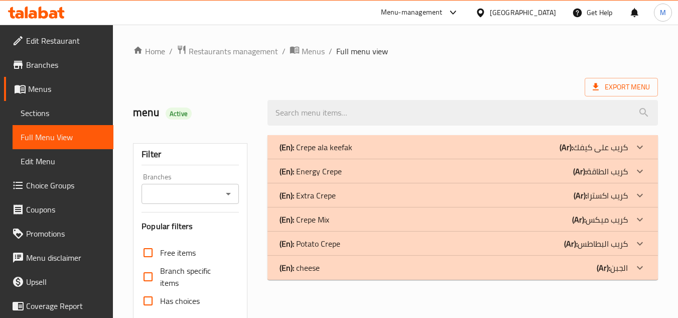
click at [642, 150] on icon at bounding box center [639, 147] width 12 height 12
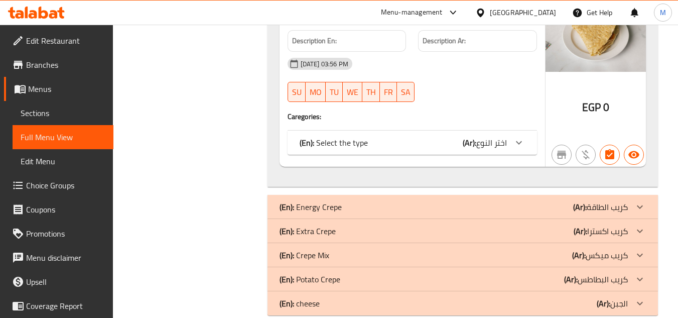
scroll to position [1455, 0]
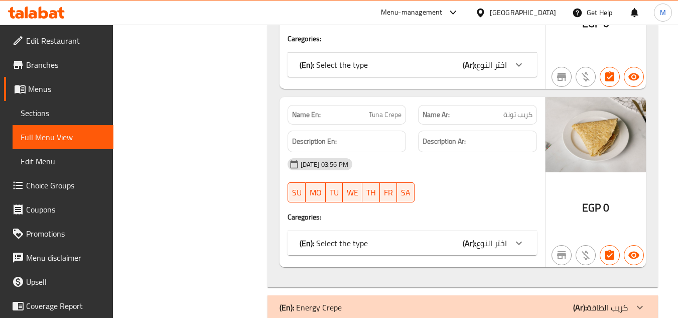
click at [382, 109] on span "Tuna Crepe" at bounding box center [385, 114] width 33 height 11
copy span "Tuna Crepe"
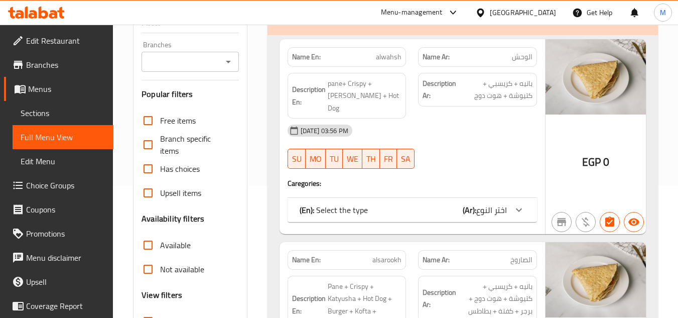
scroll to position [100, 0]
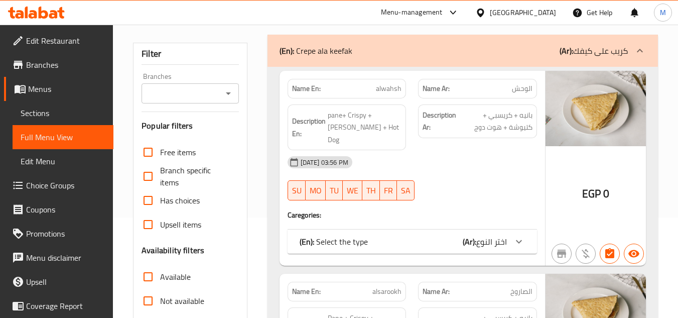
click at [641, 50] on icon at bounding box center [639, 51] width 12 height 12
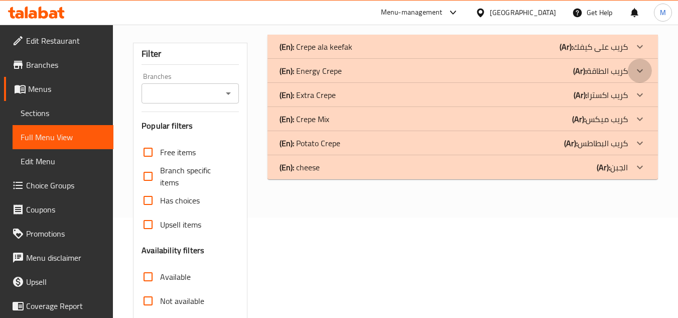
click at [645, 72] on icon at bounding box center [639, 71] width 12 height 12
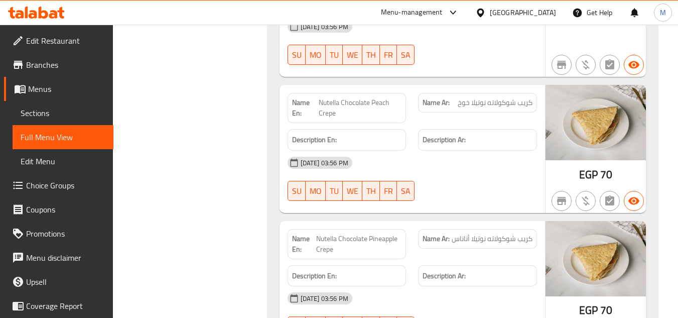
scroll to position [502, 0]
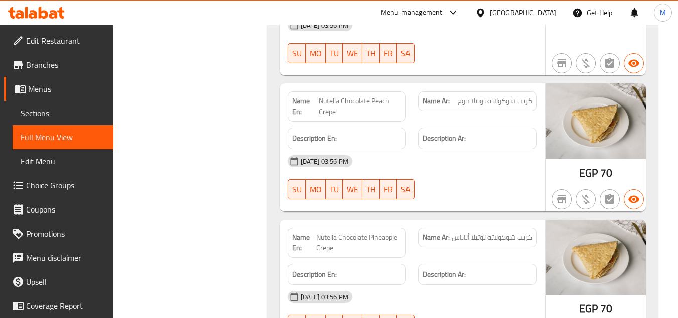
click at [349, 96] on span "Nutella Chocolate Peach Crepe" at bounding box center [360, 106] width 83 height 21
copy span "Nutella Chocolate Peach Crepe"
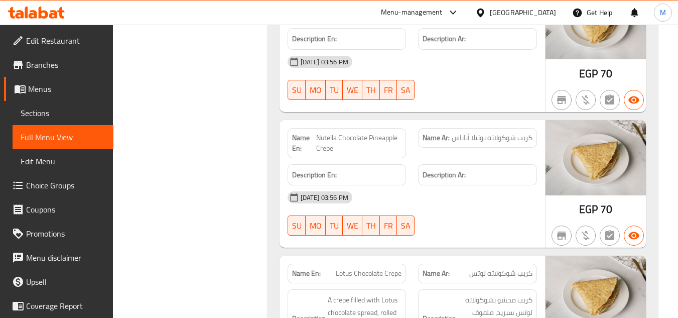
scroll to position [602, 0]
click at [372, 135] on span "Nutella Chocolate Pineapple Crepe" at bounding box center [358, 141] width 85 height 21
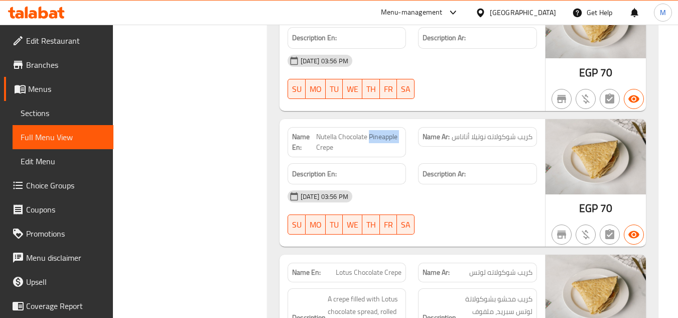
click at [372, 135] on span "Nutella Chocolate Pineapple Crepe" at bounding box center [358, 141] width 85 height 21
copy span "Nutella Chocolate Pineapple Crepe"
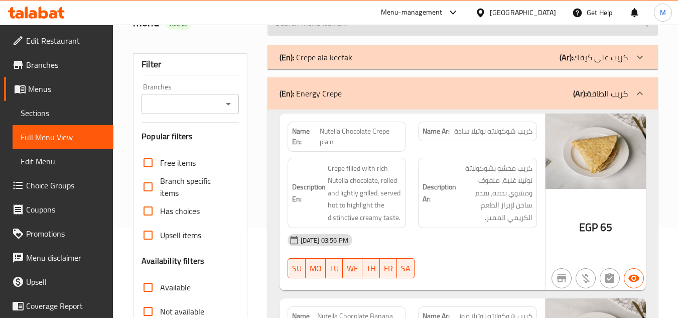
scroll to position [0, 0]
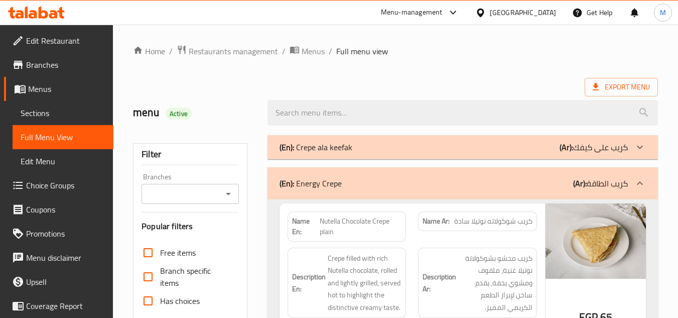
click at [639, 191] on div at bounding box center [639, 183] width 24 height 24
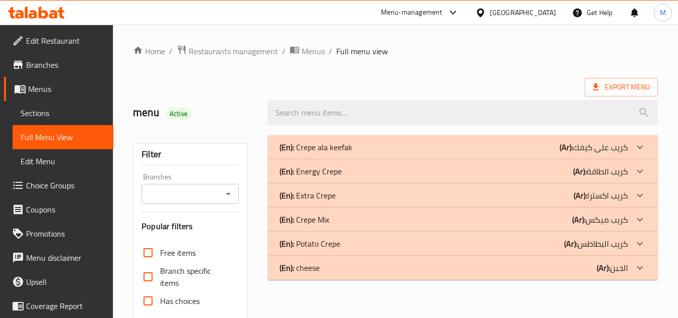
click at [642, 199] on icon at bounding box center [639, 195] width 12 height 12
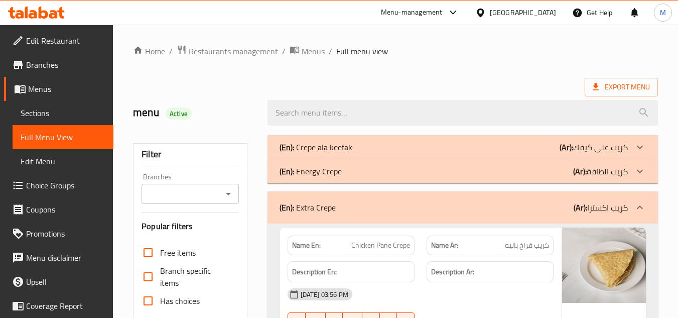
scroll to position [100, 0]
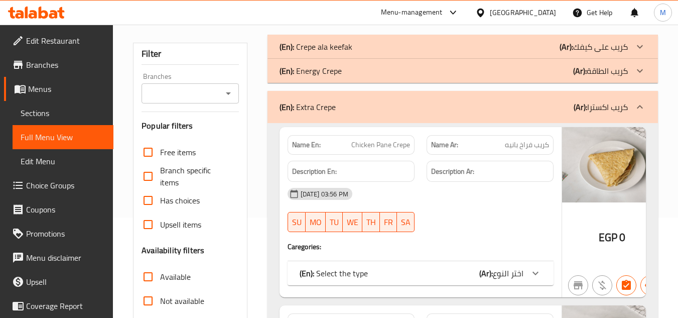
click at [387, 147] on span "Chicken Pane Crepe" at bounding box center [380, 144] width 59 height 11
copy span "Chicken Pane Crepe"
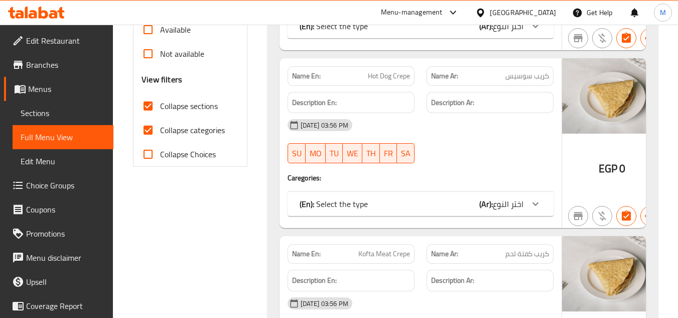
scroll to position [351, 0]
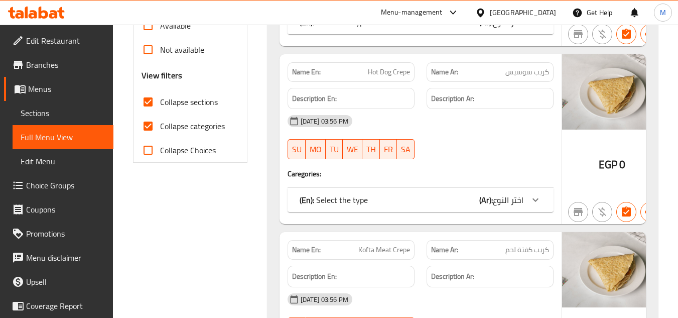
click at [395, 69] on span "Hot Dog Crepe" at bounding box center [389, 72] width 42 height 11
copy span "Hot Dog Crepe"
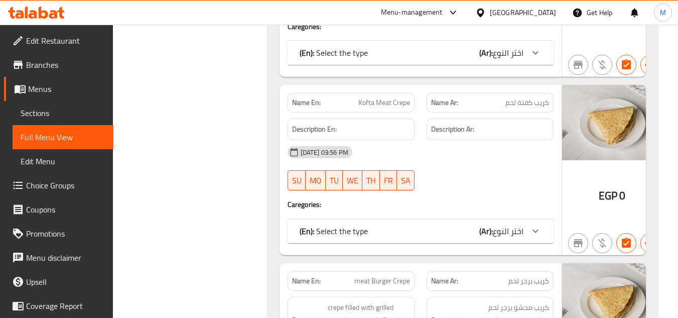
scroll to position [502, 0]
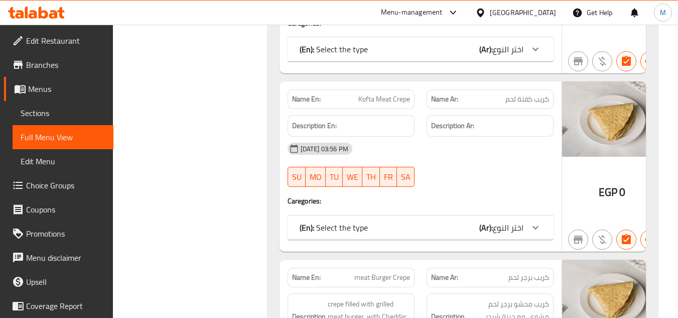
click at [384, 94] on span "Kofta Meat Crepe" at bounding box center [384, 99] width 52 height 11
copy span "Kofta Meat Crepe"
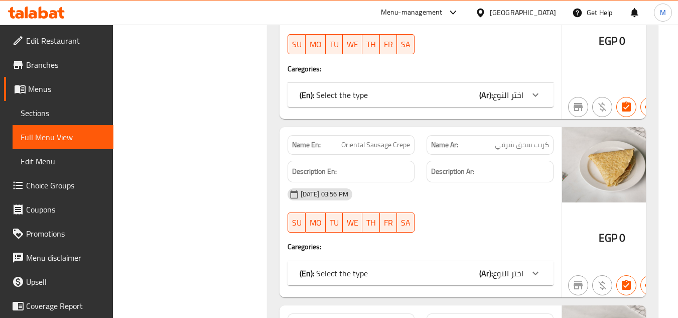
scroll to position [903, 0]
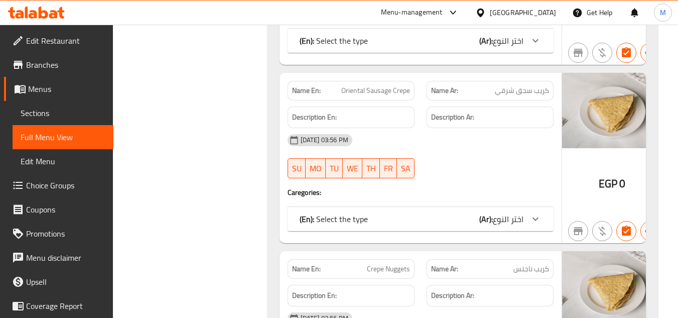
click at [383, 93] on span "Oriental Sausage Crepe" at bounding box center [375, 90] width 69 height 11
copy span "Oriental Sausage Crepe"
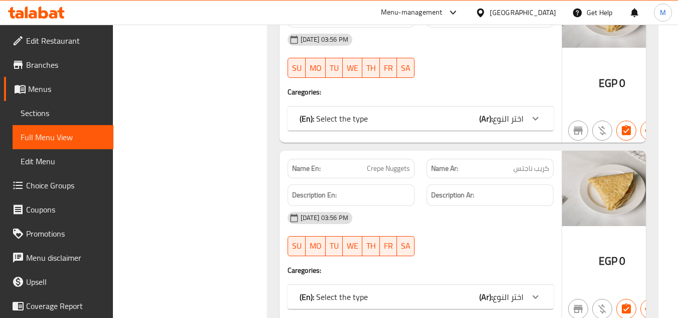
click at [381, 170] on span "Crepe Nuggets" at bounding box center [388, 168] width 43 height 11
copy span "Crepe Nuggets"
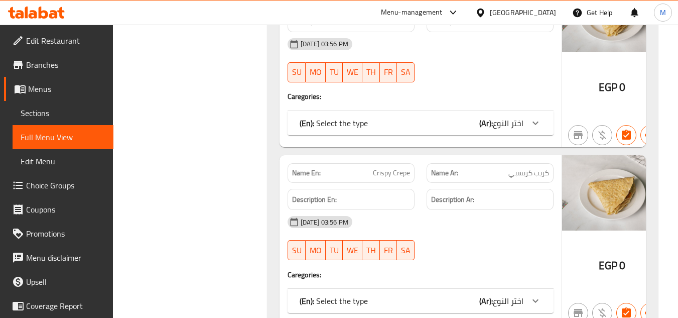
scroll to position [1204, 0]
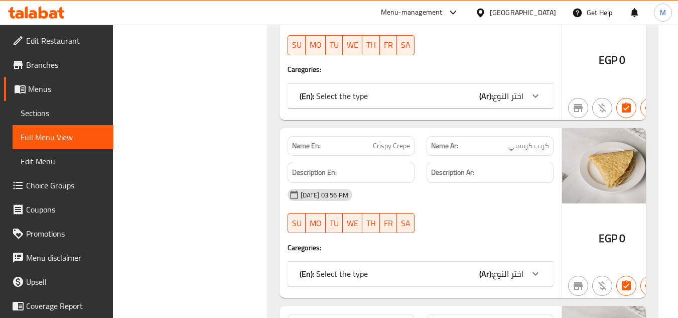
click at [380, 150] on span "Crispy Crepe" at bounding box center [391, 145] width 37 height 11
copy span "Crispy Crepe"
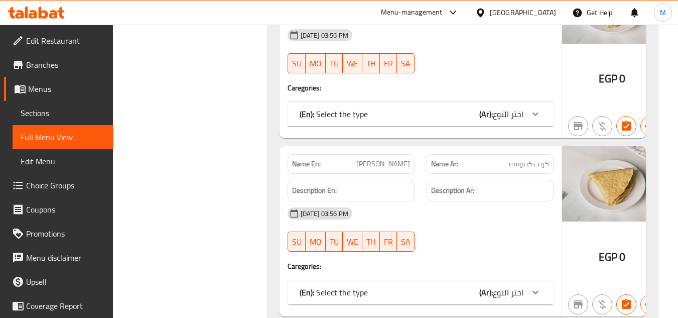
scroll to position [1404, 0]
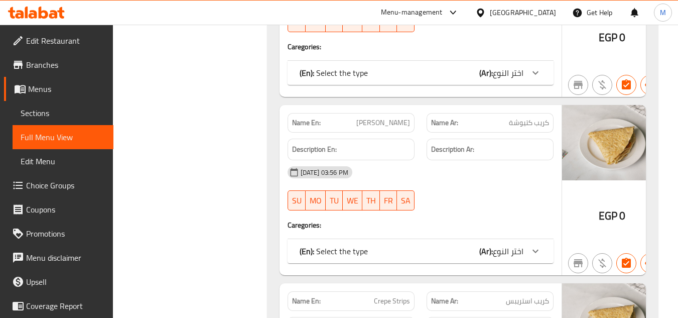
click at [386, 123] on span "[PERSON_NAME]" at bounding box center [383, 122] width 54 height 11
copy span "[PERSON_NAME]"
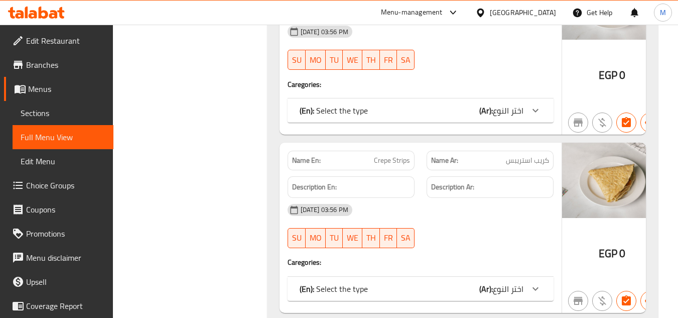
scroll to position [1555, 0]
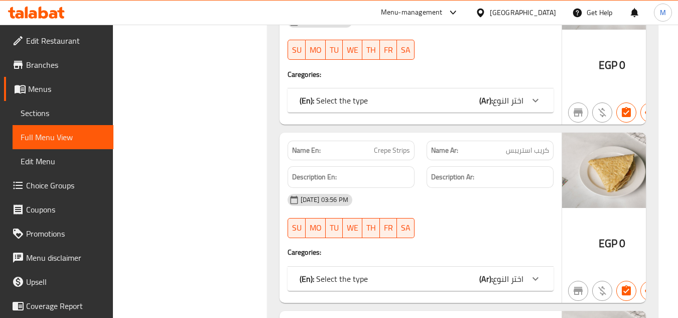
click at [395, 149] on span "Crepe Strips" at bounding box center [392, 150] width 36 height 11
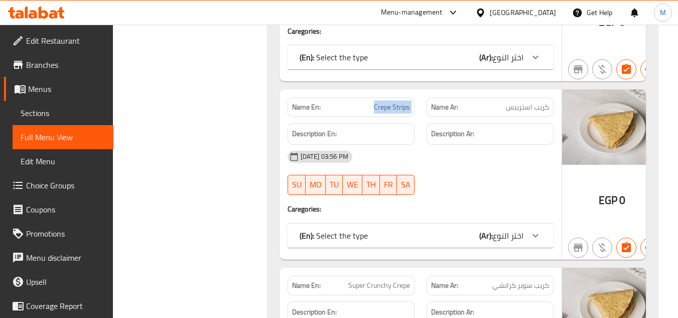
scroll to position [1756, 0]
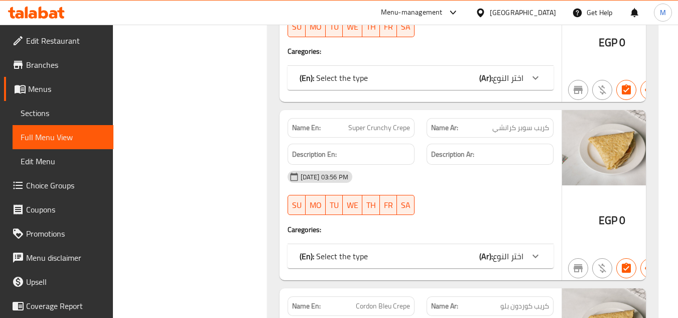
click at [373, 127] on span "Super Crunchy Crepe" at bounding box center [379, 127] width 62 height 11
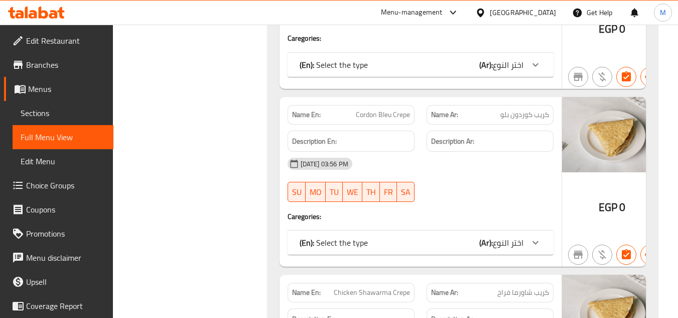
scroll to position [1956, 0]
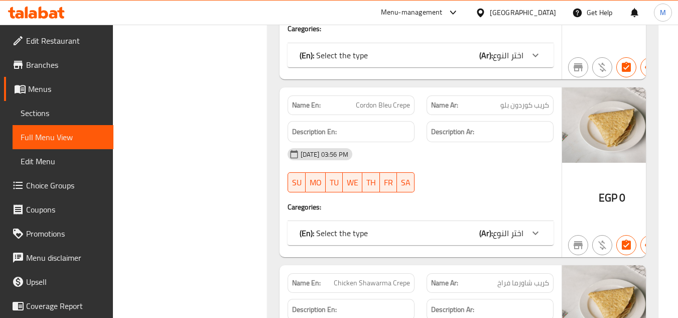
click at [372, 112] on div "Name En: Cordon Bleu Crepe" at bounding box center [350, 105] width 127 height 20
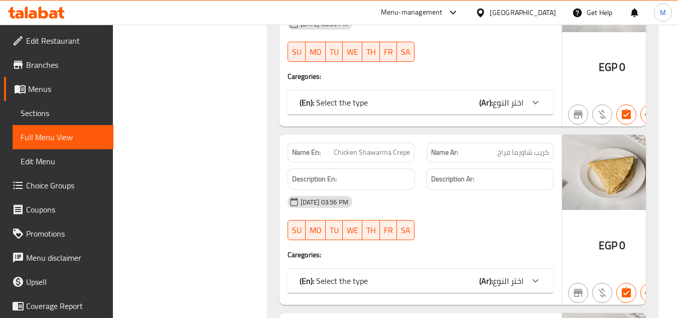
scroll to position [2107, 0]
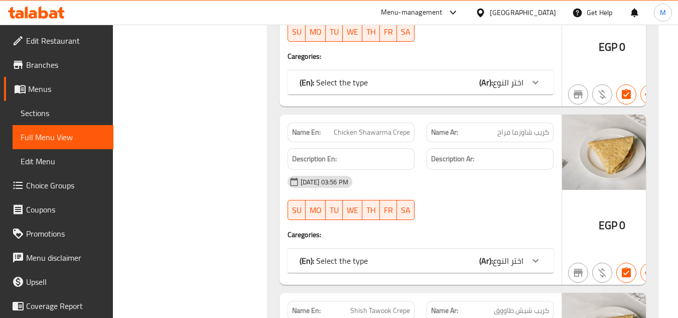
click at [388, 134] on span "Chicken Shawarma Crepe" at bounding box center [372, 132] width 76 height 11
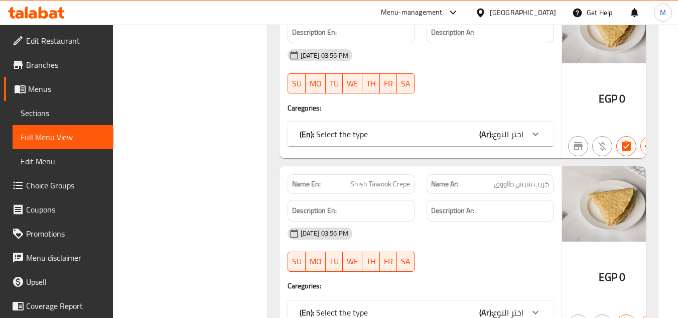
scroll to position [2257, 0]
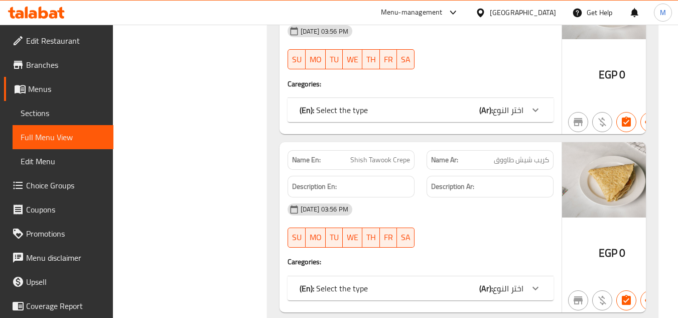
click at [375, 156] on span "Shish Tawook Crepe" at bounding box center [380, 159] width 60 height 11
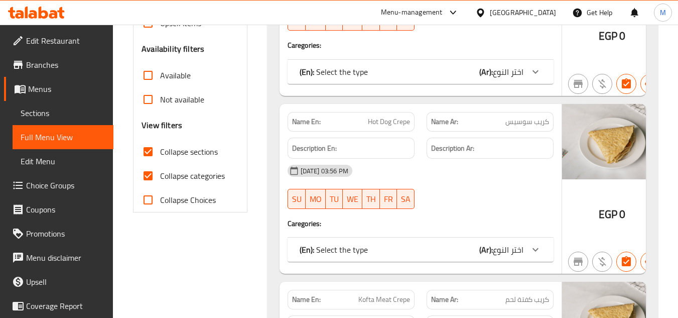
scroll to position [65, 0]
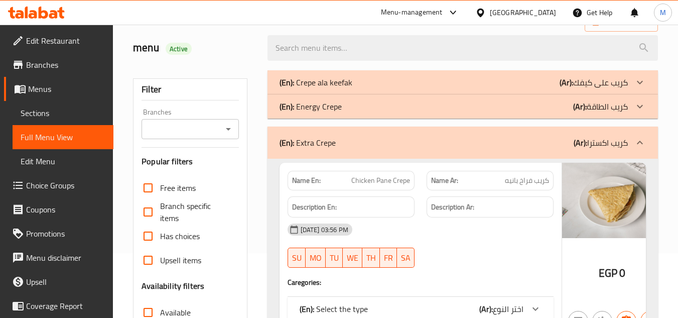
click at [637, 140] on icon at bounding box center [639, 142] width 12 height 12
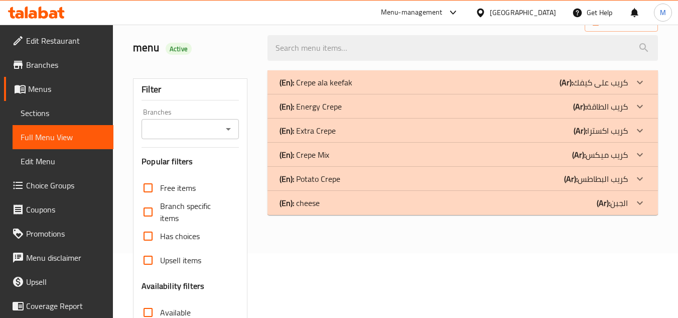
click at [640, 154] on icon at bounding box center [639, 154] width 12 height 12
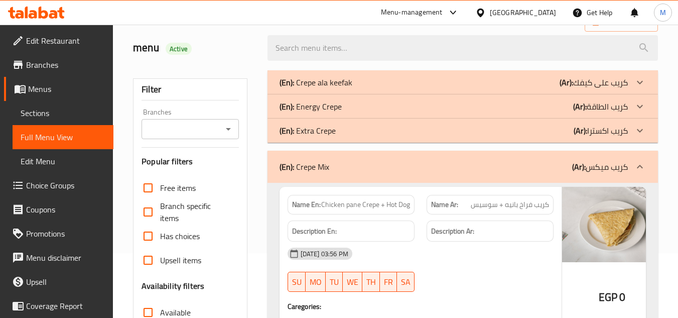
scroll to position [165, 0]
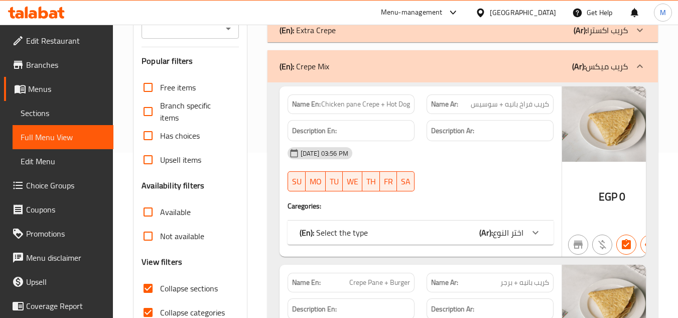
click at [378, 100] on span "Chicken pane Crepe + Hot Dog" at bounding box center [365, 104] width 89 height 11
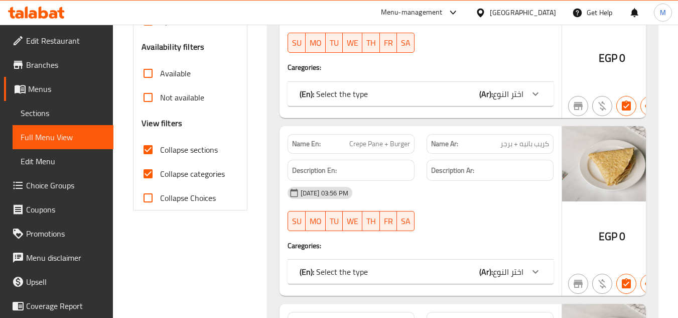
scroll to position [315, 0]
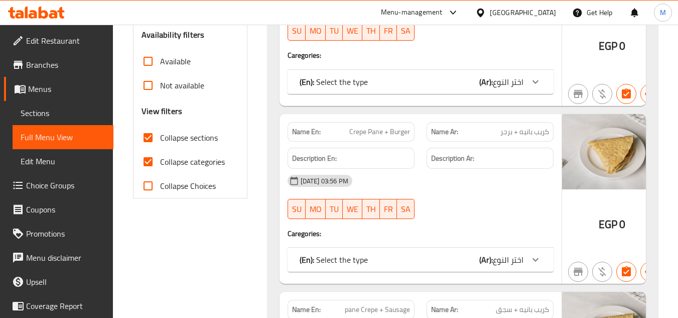
click at [375, 133] on span "Crepe Pane + Burger" at bounding box center [379, 131] width 61 height 11
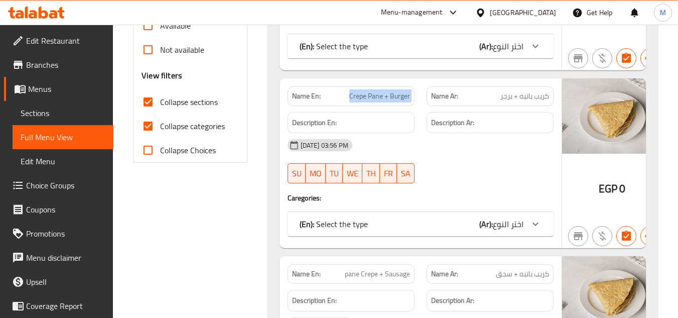
scroll to position [466, 0]
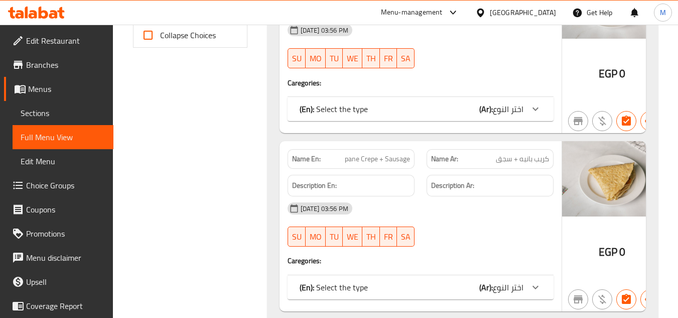
click at [386, 164] on span "pane Crepe + Sausage" at bounding box center [377, 158] width 65 height 11
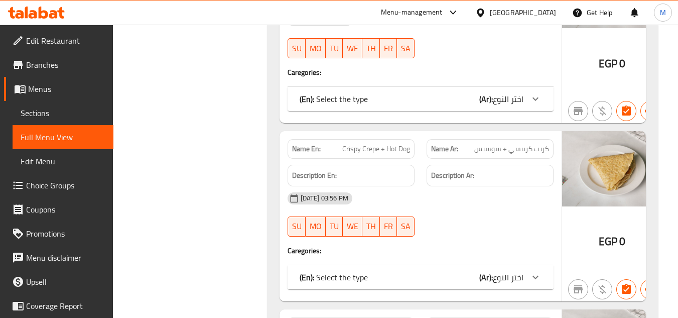
scroll to position [667, 0]
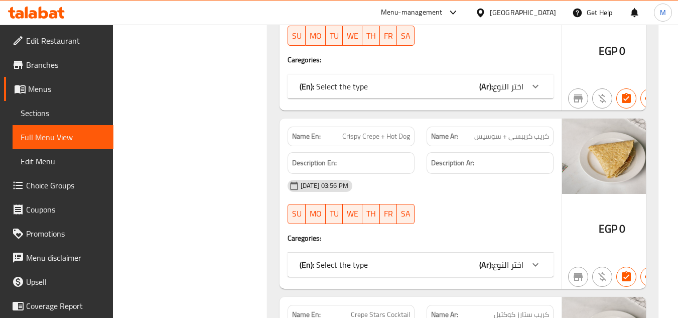
click at [365, 137] on span "Crispy Crepe + Hot Dog" at bounding box center [376, 136] width 68 height 11
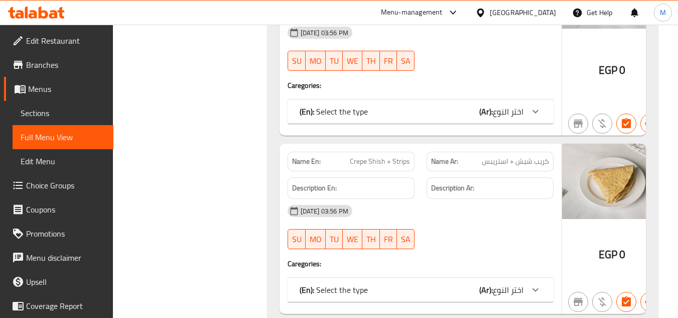
scroll to position [1419, 0]
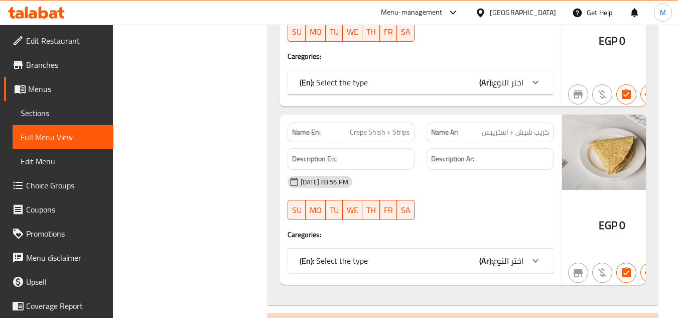
click at [381, 127] on span "Crepe Shish + Strips" at bounding box center [380, 132] width 60 height 11
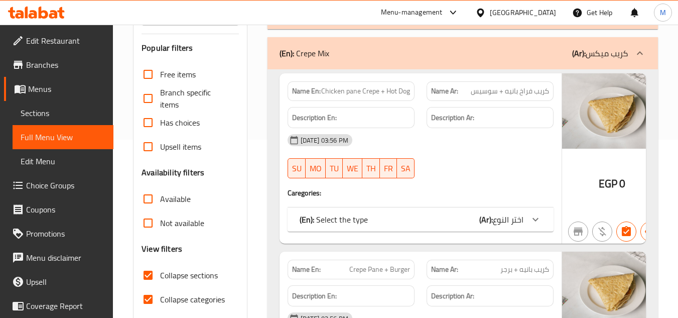
scroll to position [128, 0]
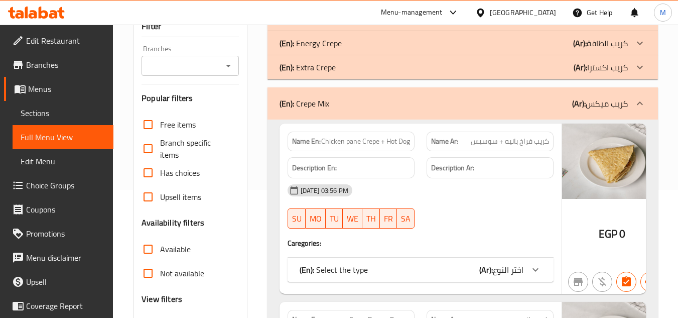
click at [640, 103] on icon at bounding box center [640, 103] width 6 height 4
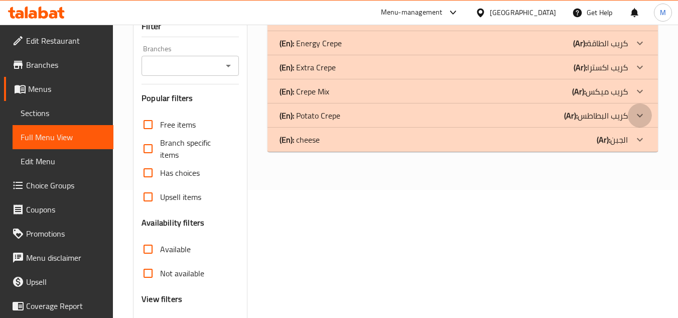
click at [638, 115] on icon at bounding box center [639, 115] width 12 height 12
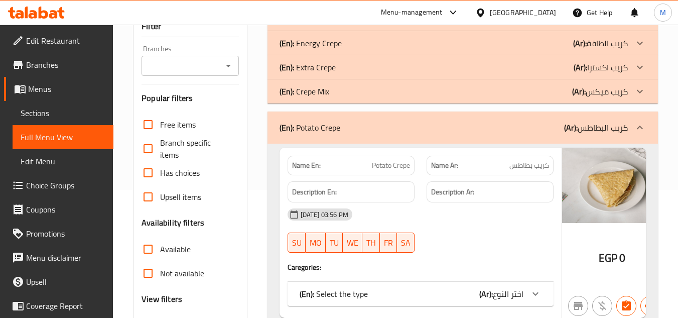
scroll to position [228, 0]
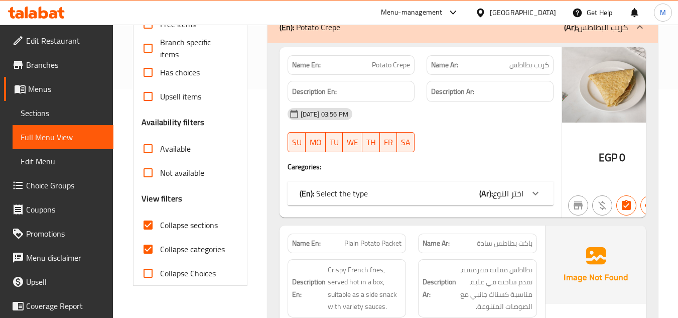
click at [380, 62] on span "Potato Crepe" at bounding box center [391, 65] width 38 height 11
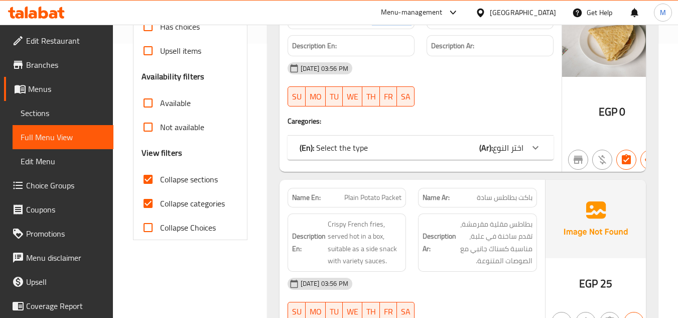
scroll to position [128, 0]
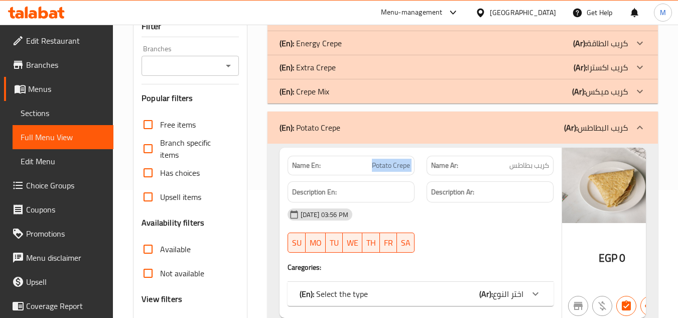
click at [645, 134] on div at bounding box center [639, 127] width 24 height 24
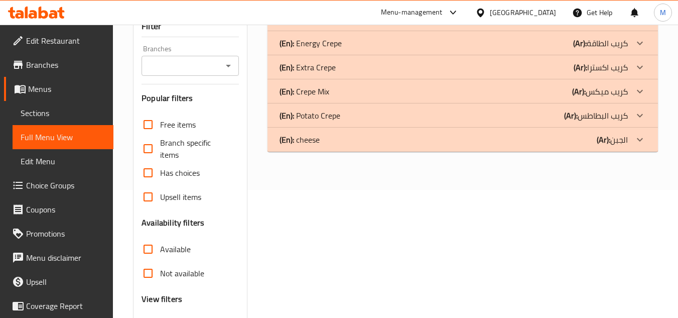
click at [645, 134] on icon at bounding box center [639, 139] width 12 height 12
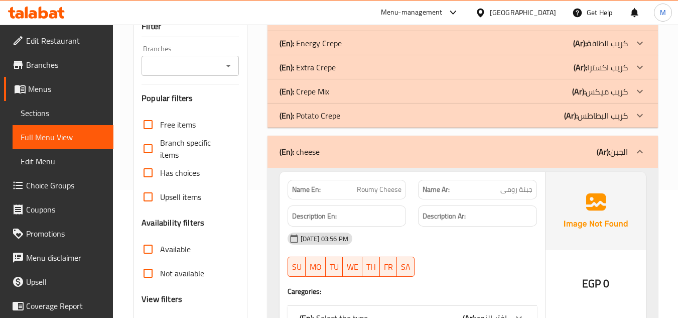
scroll to position [228, 0]
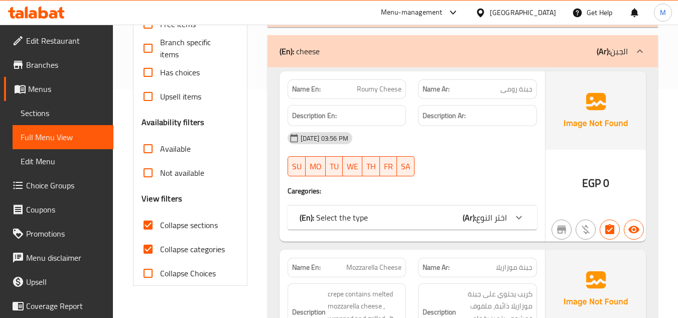
click at [373, 86] on span "Roumy Cheese" at bounding box center [379, 89] width 45 height 11
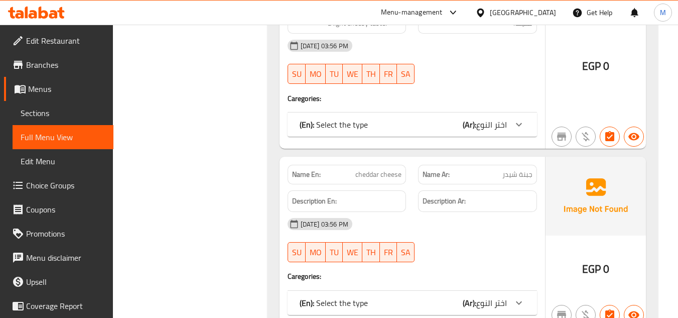
scroll to position [579, 0]
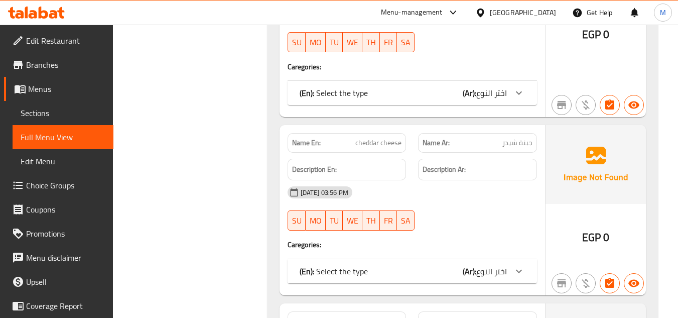
click at [376, 147] on span "cheddar cheese" at bounding box center [378, 142] width 46 height 11
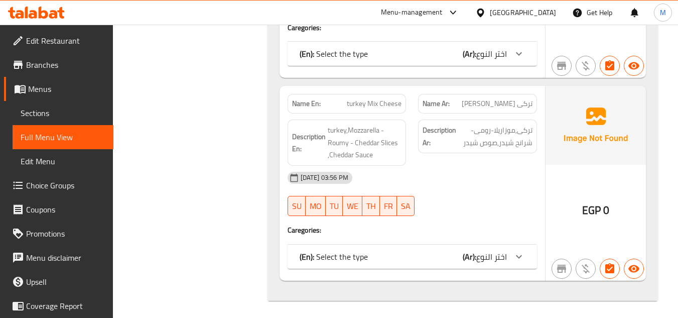
scroll to position [990, 0]
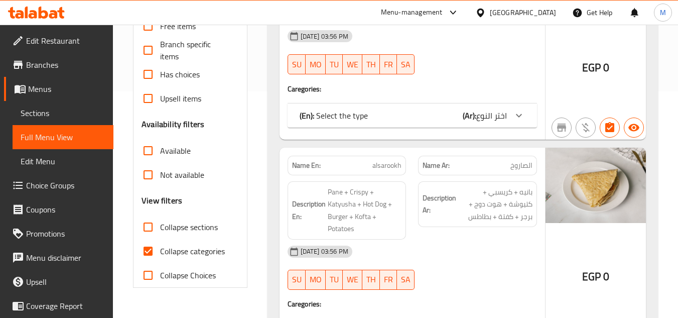
scroll to position [251, 0]
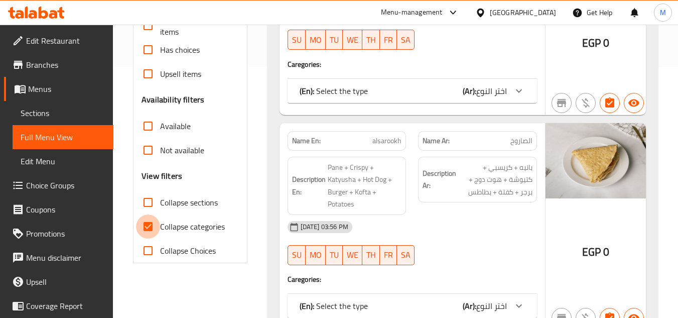
click at [148, 226] on input "Collapse categories" at bounding box center [148, 226] width 24 height 24
checkbox input "false"
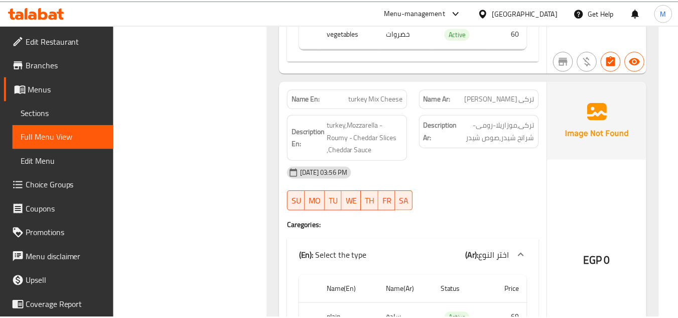
scroll to position [14616, 0]
